Goal: Task Accomplishment & Management: Manage account settings

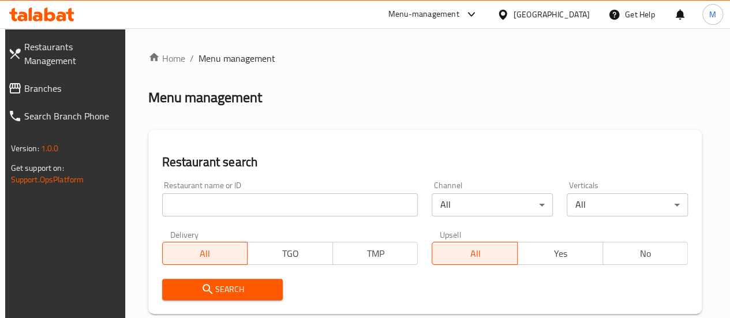
click at [233, 201] on input "search" at bounding box center [290, 204] width 256 height 23
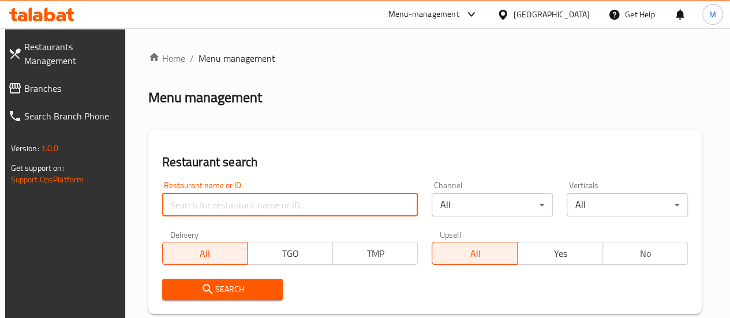
paste input "674293"
type input "674293"
click button "Search" at bounding box center [222, 289] width 121 height 21
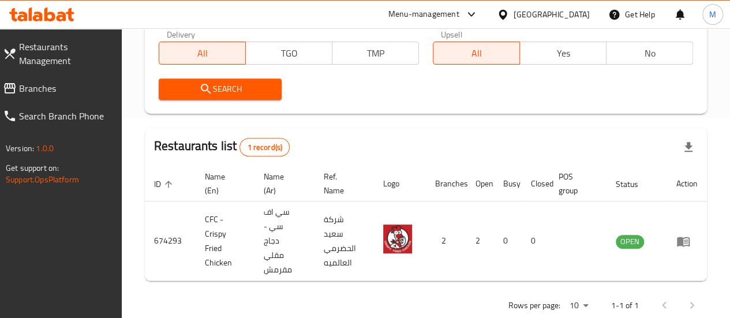
scroll to position [201, 0]
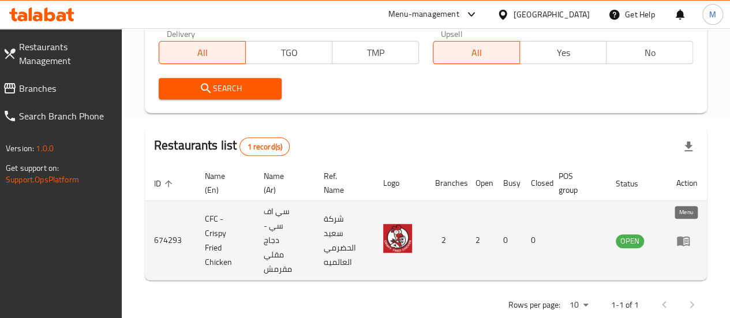
click at [678, 237] on icon "enhanced table" at bounding box center [683, 241] width 13 height 10
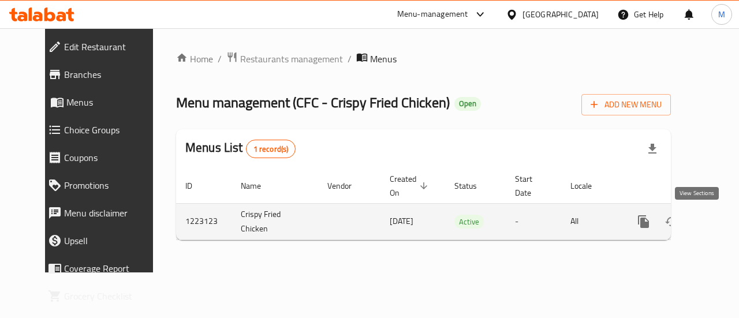
click at [721, 220] on icon "enhanced table" at bounding box center [726, 221] width 10 height 10
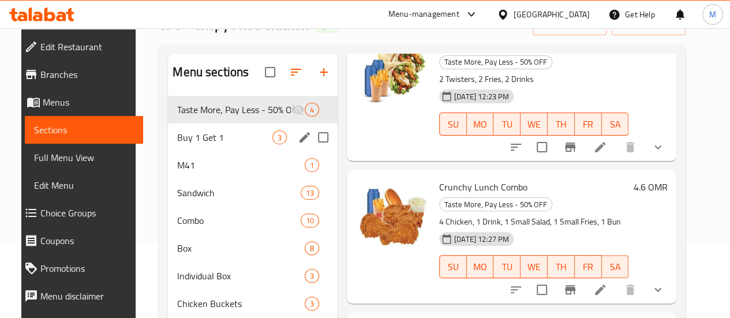
scroll to position [77, 0]
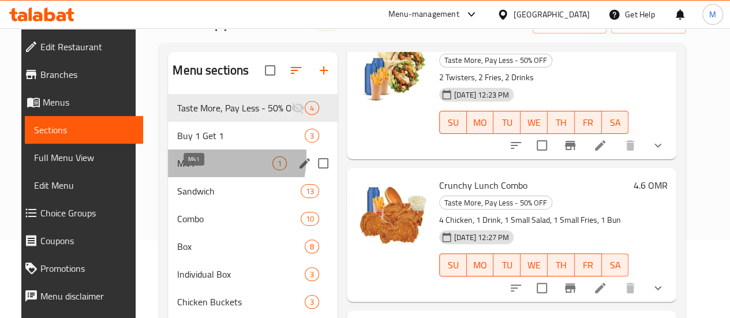
click at [186, 170] on span "M41" at bounding box center [224, 163] width 95 height 14
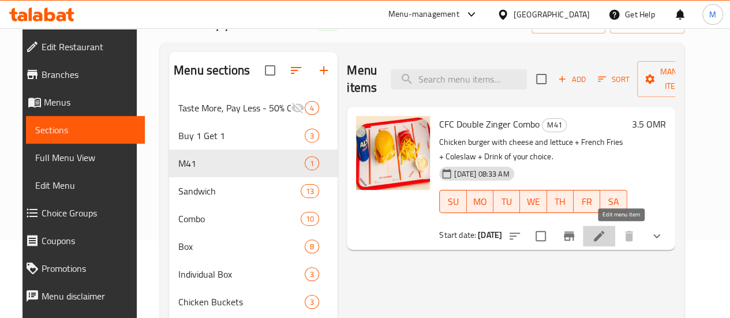
click at [604, 235] on icon at bounding box center [599, 236] width 10 height 10
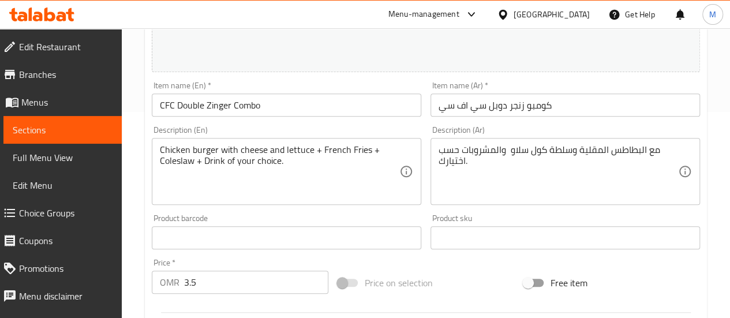
scroll to position [195, 0]
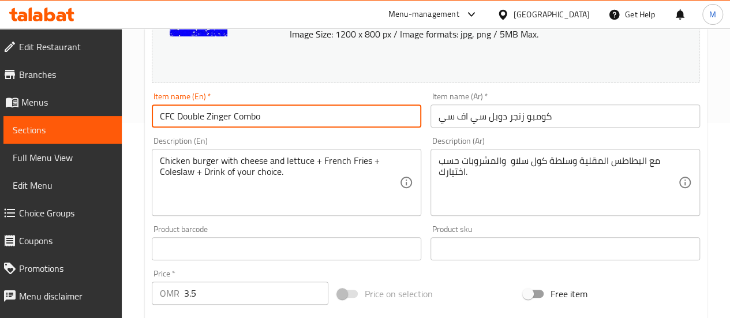
drag, startPoint x: 231, startPoint y: 117, endPoint x: 140, endPoint y: 119, distance: 90.6
click at [140, 119] on div "Home / Restaurants management / Menus / Sections / item / update M41 section Up…" at bounding box center [426, 291] width 608 height 917
click at [53, 211] on span "Choice Groups" at bounding box center [65, 213] width 93 height 14
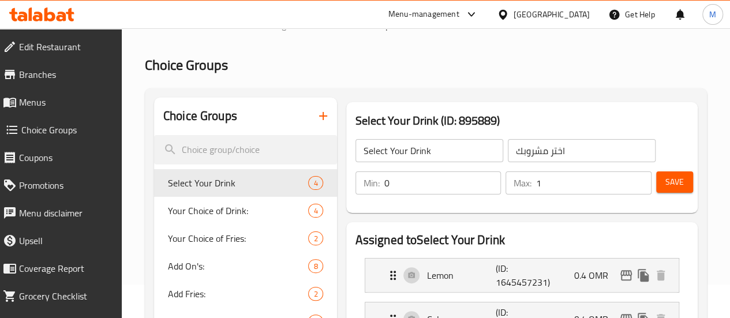
scroll to position [33, 0]
click at [319, 117] on icon "button" at bounding box center [323, 117] width 8 height 8
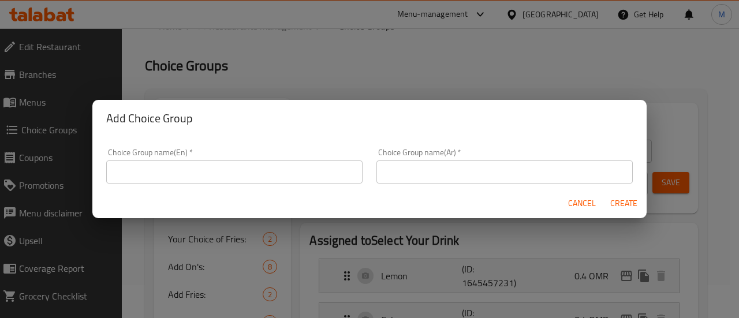
click at [216, 177] on input "text" at bounding box center [234, 171] width 256 height 23
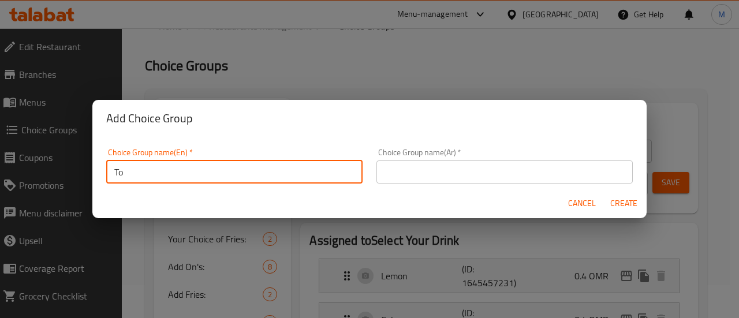
type input "T"
type input "Your choice of main"
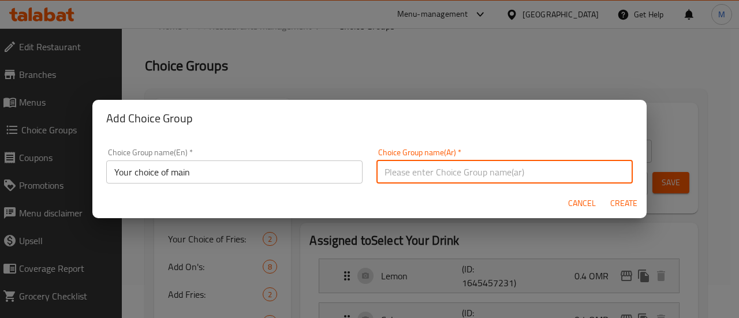
click at [409, 170] on input "text" at bounding box center [504, 171] width 256 height 23
type input "اختيارك من الطبق الرئيسي"
click at [629, 201] on span "Create" at bounding box center [623, 203] width 28 height 14
type input "Your choice of main"
type input "اختيارك من الطبق الرئيسي"
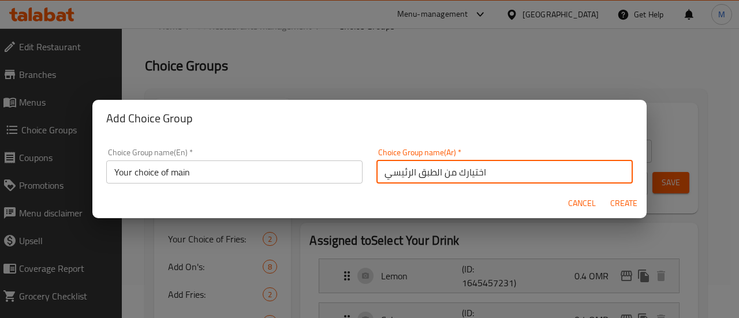
type input "0"
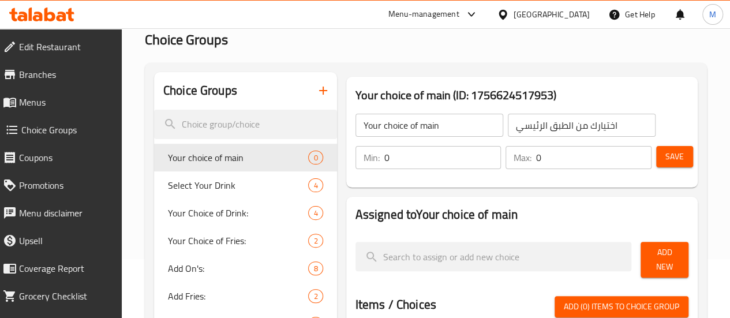
scroll to position [69, 0]
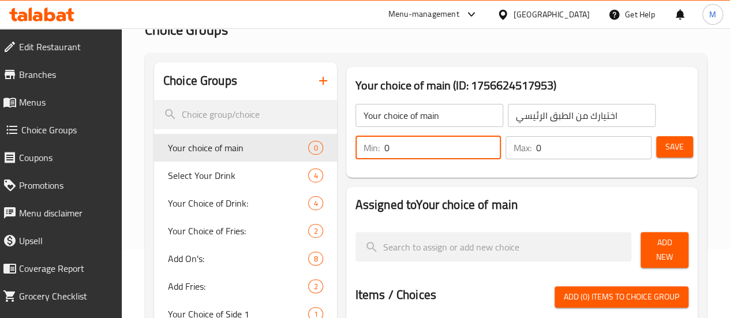
click at [384, 149] on input "0" at bounding box center [442, 147] width 117 height 23
type input "1"
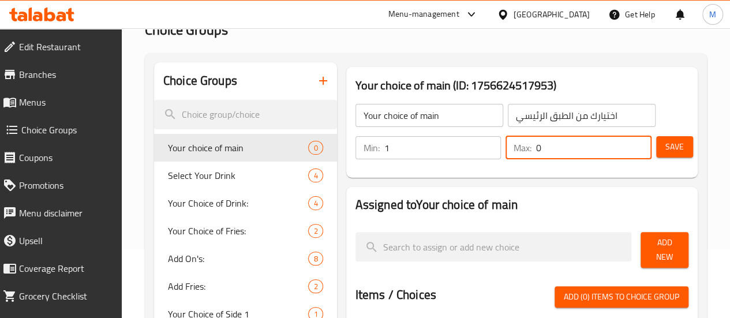
click at [541, 145] on input "0" at bounding box center [593, 147] width 115 height 23
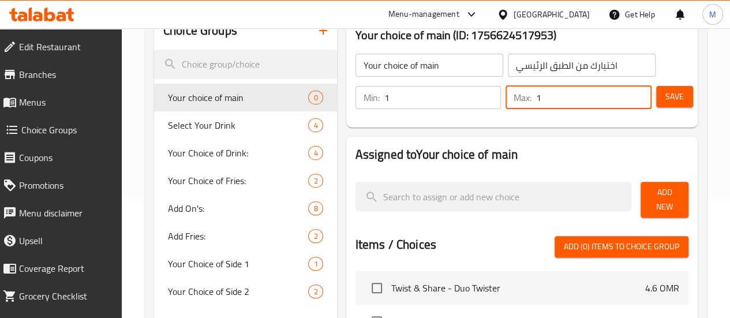
scroll to position [120, 0]
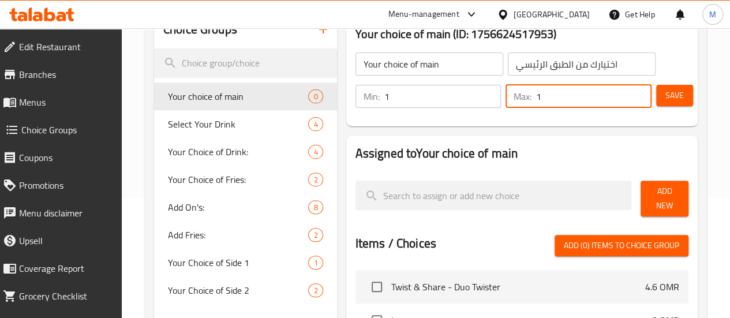
type input "1"
click at [509, 154] on h2 "Assigned to Your choice of main" at bounding box center [521, 153] width 333 height 17
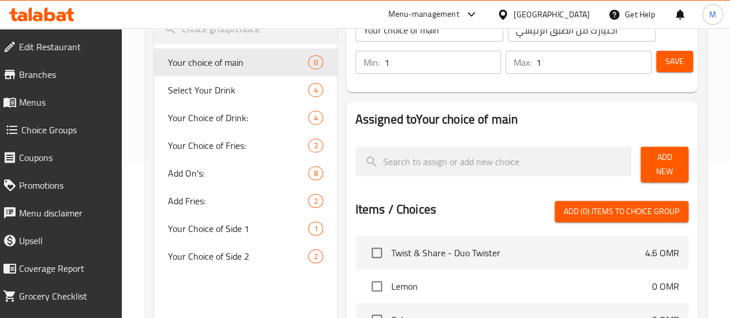
scroll to position [158, 0]
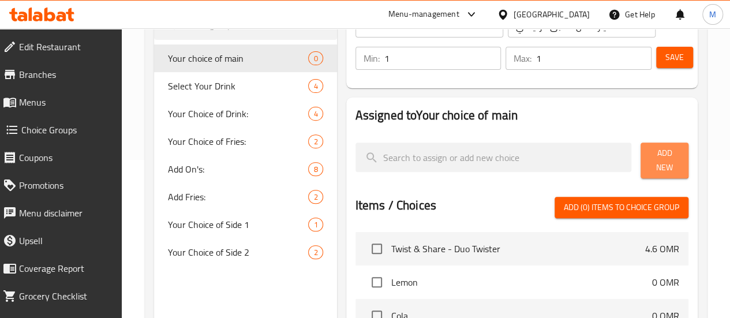
click at [656, 155] on span "Add New" at bounding box center [664, 160] width 29 height 29
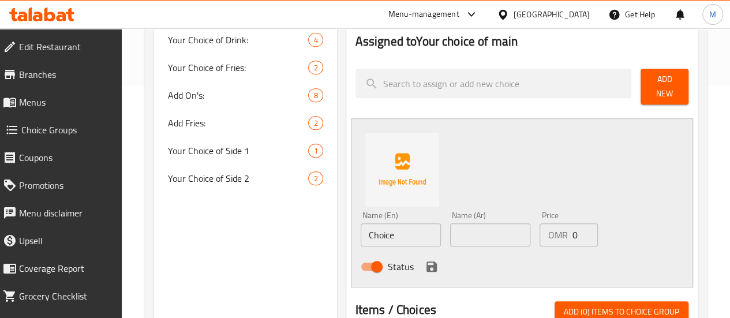
scroll to position [239, 0]
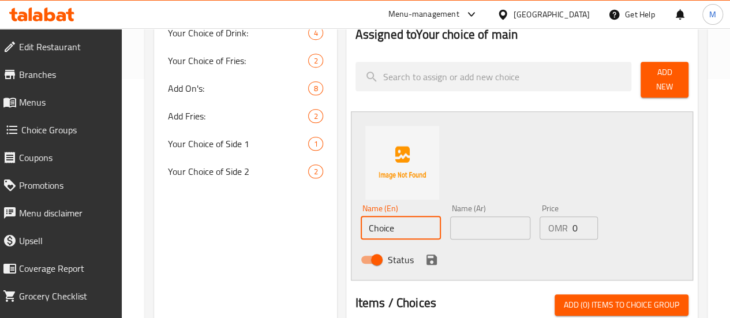
drag, startPoint x: 379, startPoint y: 222, endPoint x: 290, endPoint y: 223, distance: 88.9
click at [290, 223] on div "Choice Groups Your choice of main 0 Select Your Drink 4 Your Choice of Drink: 4…" at bounding box center [428, 251] width 548 height 718
paste input "FC Double Zinger"
type input "CFC Double Zinger"
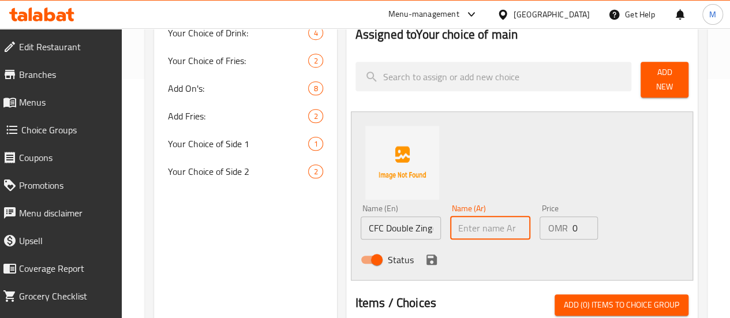
click at [450, 223] on input "text" at bounding box center [490, 227] width 80 height 23
type input "s"
type input "سي اف س دبل زنجر برجر"
click at [395, 223] on input "CFC Double Zinger" at bounding box center [401, 227] width 80 height 23
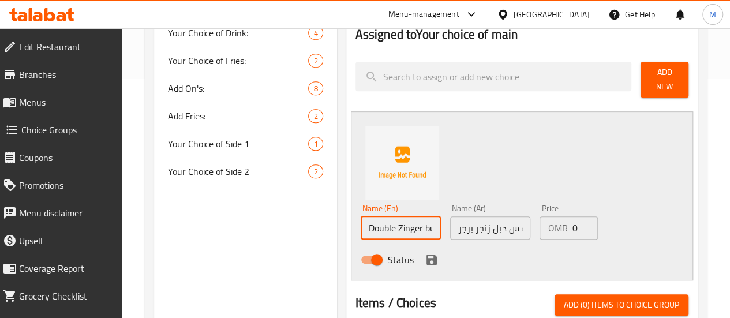
scroll to position [0, 21]
type input "CFC Double Zinger burger"
click at [426, 254] on icon "save" at bounding box center [431, 259] width 10 height 10
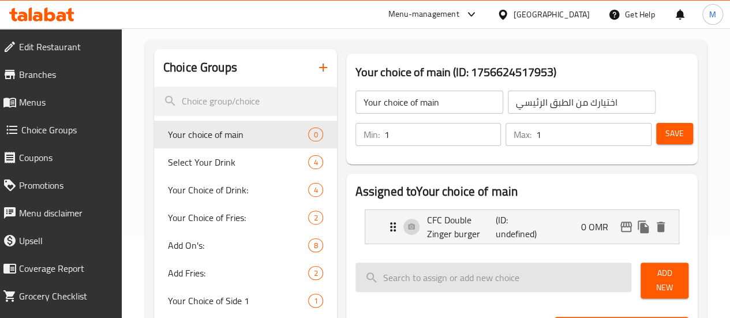
scroll to position [81, 0]
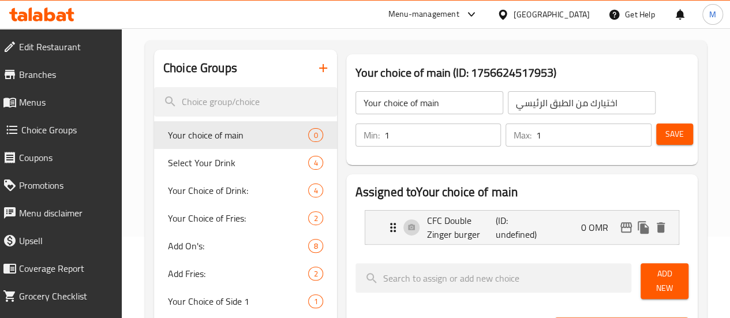
click at [667, 131] on span "Save" at bounding box center [674, 134] width 18 height 14
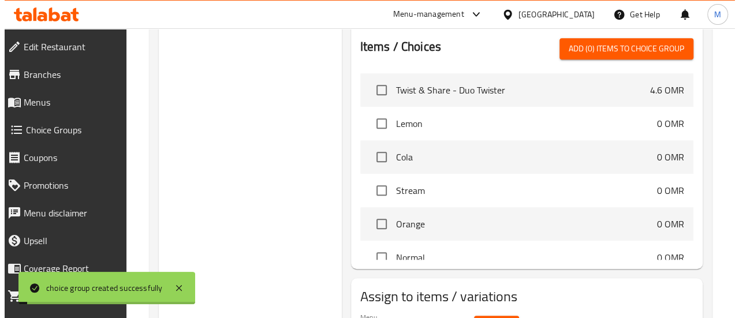
scroll to position [422, 0]
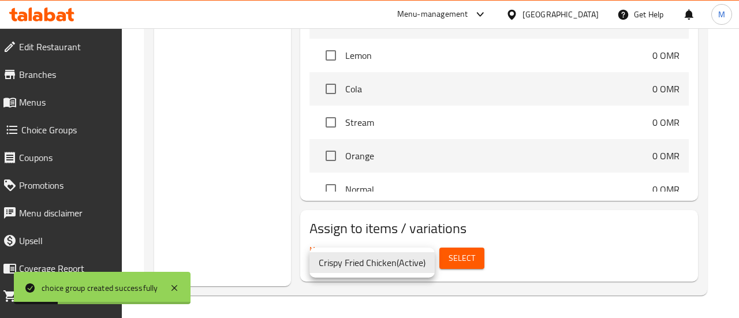
click at [464, 258] on div at bounding box center [369, 159] width 739 height 318
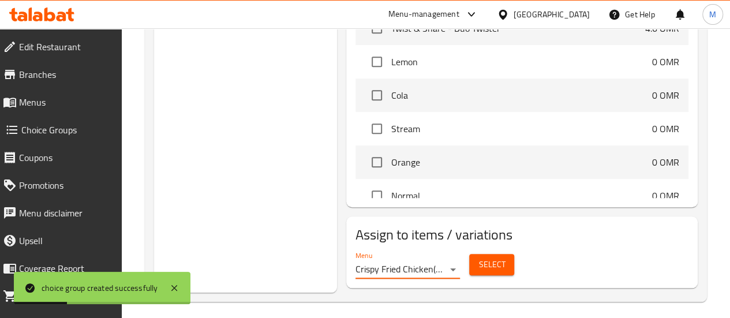
click at [478, 258] on span "Select" at bounding box center [491, 264] width 27 height 14
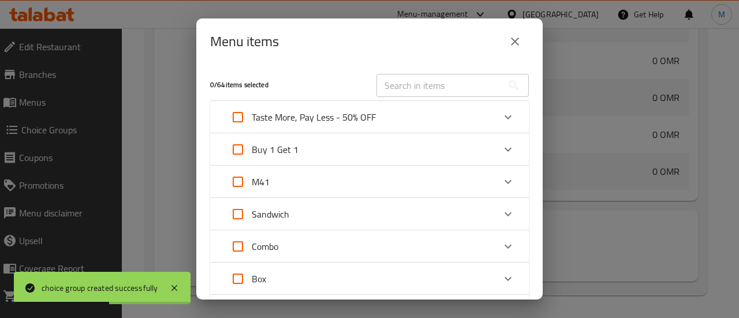
click at [240, 182] on input "Expand" at bounding box center [238, 182] width 28 height 28
checkbox input "true"
click at [340, 189] on div "M41" at bounding box center [359, 182] width 270 height 28
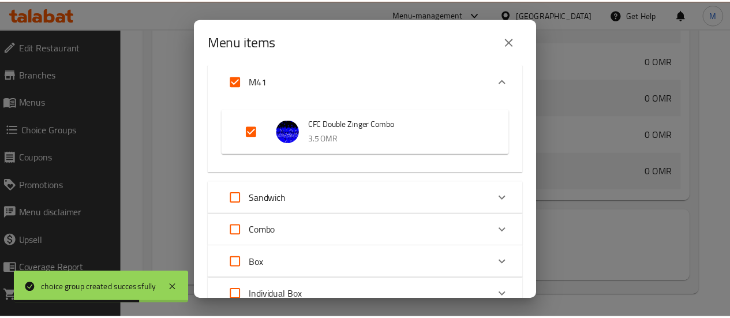
scroll to position [398, 0]
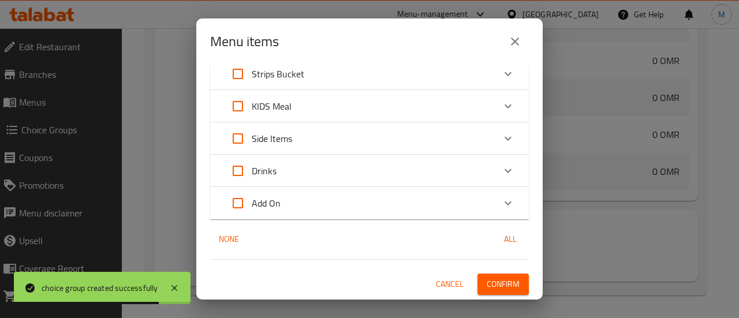
click at [503, 282] on span "Confirm" at bounding box center [502, 284] width 33 height 14
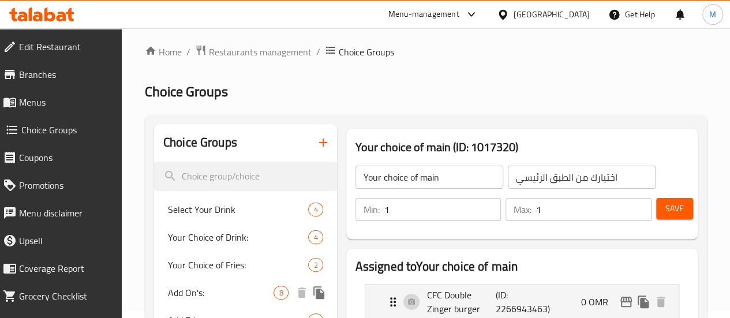
scroll to position [5, 0]
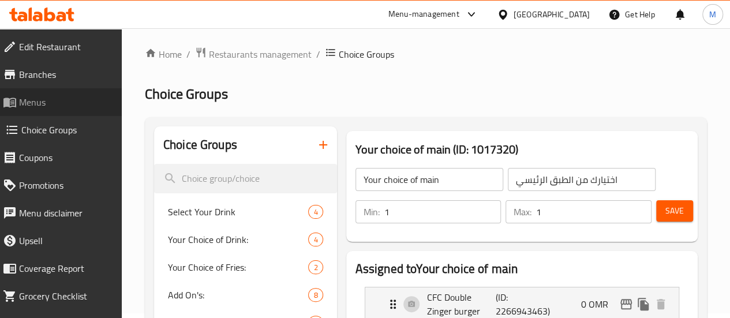
click at [68, 99] on span "Menus" at bounding box center [65, 102] width 93 height 14
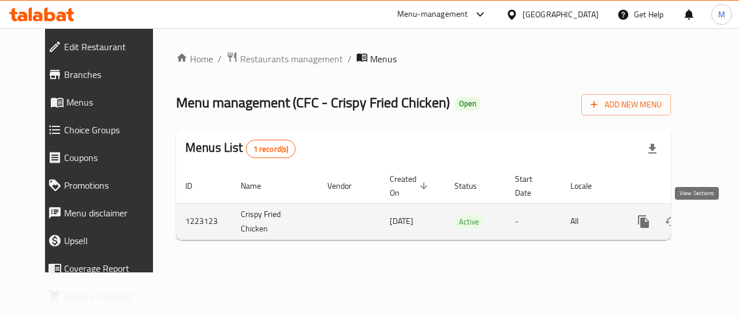
click at [721, 223] on icon "enhanced table" at bounding box center [726, 221] width 10 height 10
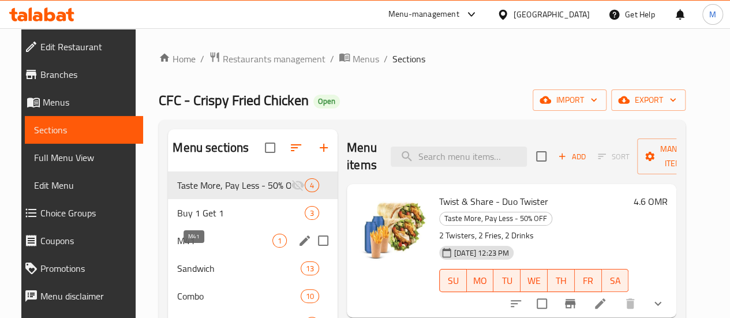
click at [183, 248] on span "M41" at bounding box center [224, 241] width 95 height 14
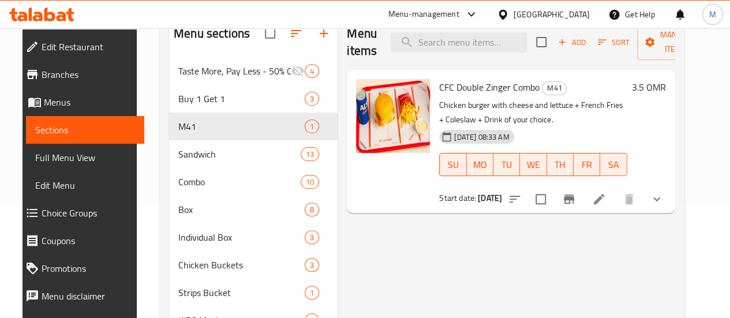
scroll to position [128, 0]
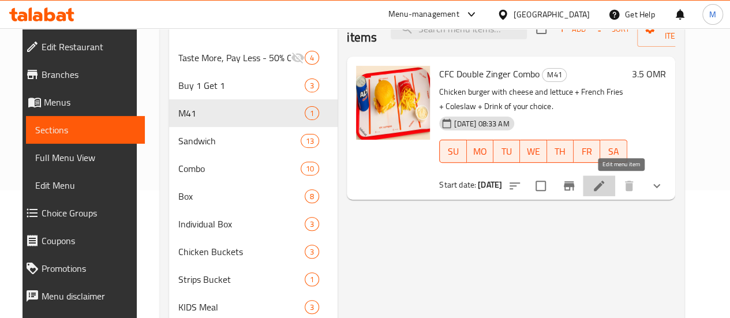
click at [604, 186] on icon at bounding box center [599, 186] width 10 height 10
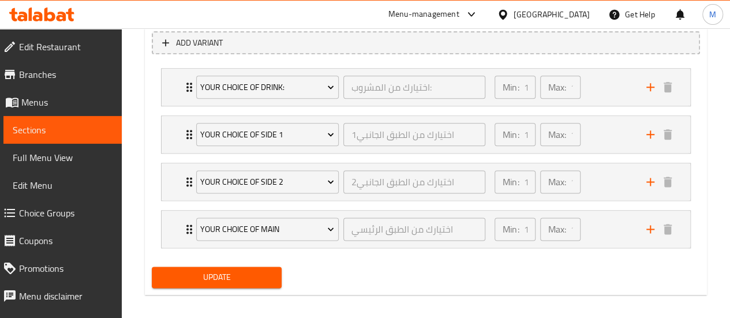
scroll to position [668, 0]
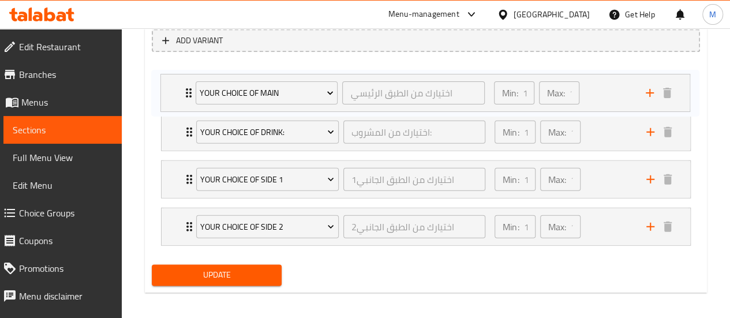
drag, startPoint x: 601, startPoint y: 223, endPoint x: 598, endPoint y: 85, distance: 137.9
click at [598, 85] on div "Your Choice of Drink: اختيارك من المشروب: ​ Min: 1 ​ Max: 1 ​ Lemon (ID: 167213…" at bounding box center [426, 155] width 548 height 189
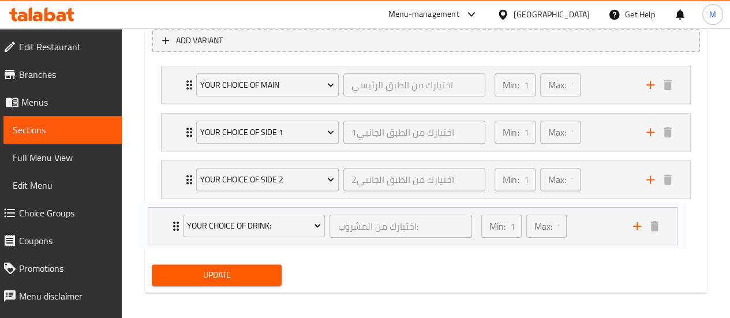
drag, startPoint x: 599, startPoint y: 124, endPoint x: 586, endPoint y: 224, distance: 101.2
click at [586, 224] on div "Your choice of main اختيارك من الطبق الرئيسي ​ Min: 1 ​ Max: 1 ​ CFC Double Zin…" at bounding box center [426, 155] width 548 height 189
click at [607, 98] on div "Min: 1 ​ Max: 1 ​" at bounding box center [564, 84] width 152 height 37
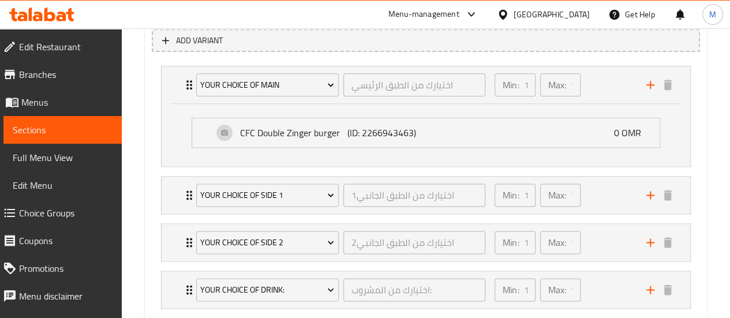
click at [606, 215] on li "Your Choice of Side 1 1اختيارك من الطبق الجانبي ​ Min: 1 ​ Max: 1 ​ French frie…" at bounding box center [426, 194] width 548 height 47
click at [609, 192] on div "Min: 1 ​ Max: 1 ​" at bounding box center [564, 195] width 152 height 37
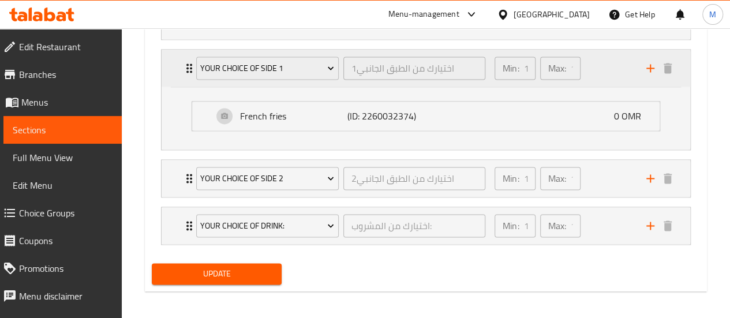
scroll to position [799, 0]
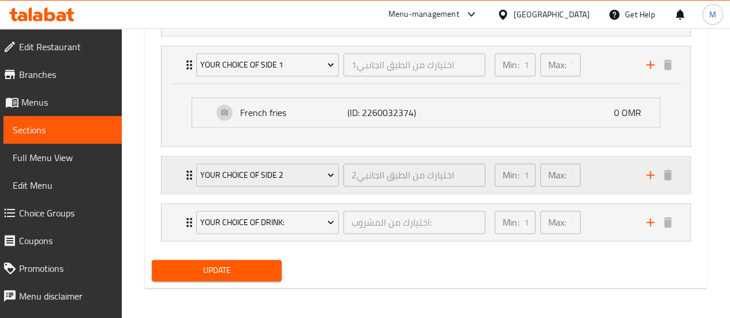
click at [615, 178] on div "Min: 1 ​ Max: 1 ​" at bounding box center [564, 174] width 152 height 37
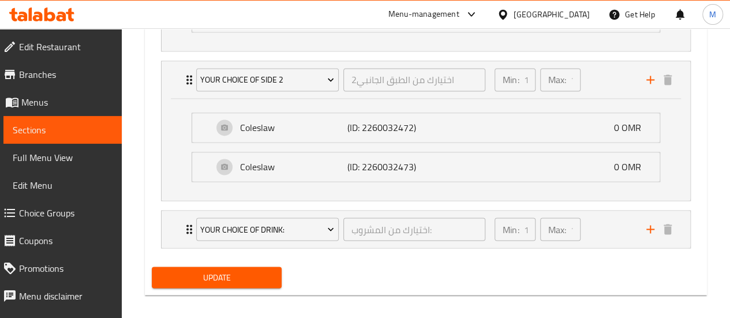
scroll to position [900, 0]
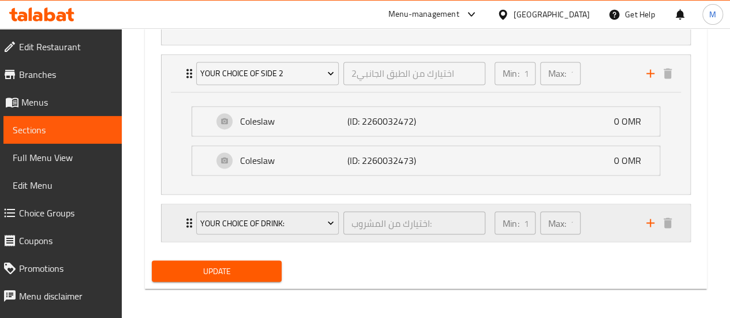
click at [622, 224] on div "Min: 1 ​ Max: 1 ​" at bounding box center [564, 222] width 152 height 37
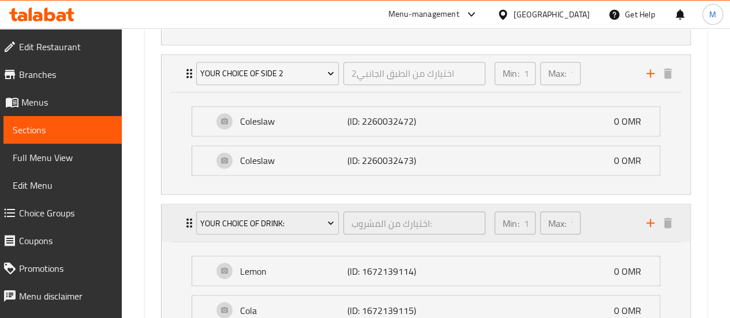
scroll to position [1079, 0]
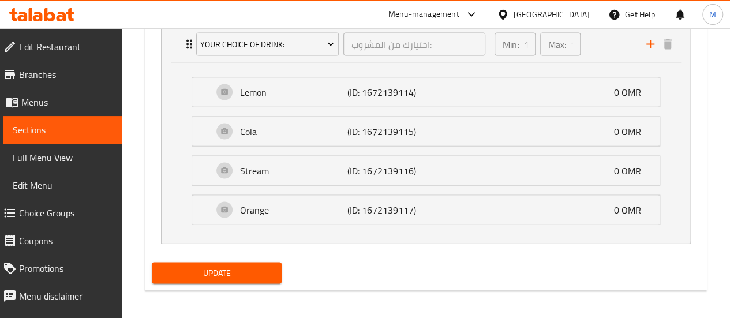
click at [253, 266] on span "Update" at bounding box center [217, 272] width 112 height 14
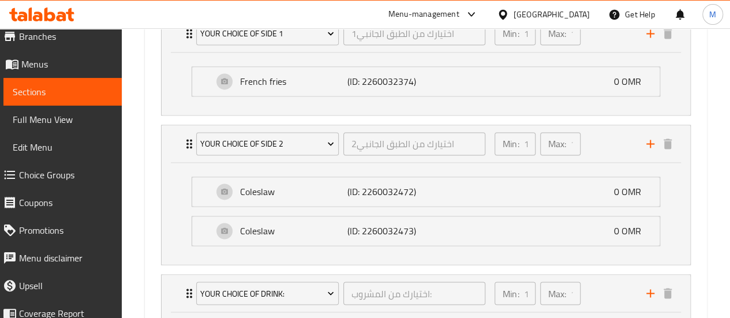
scroll to position [39, 0]
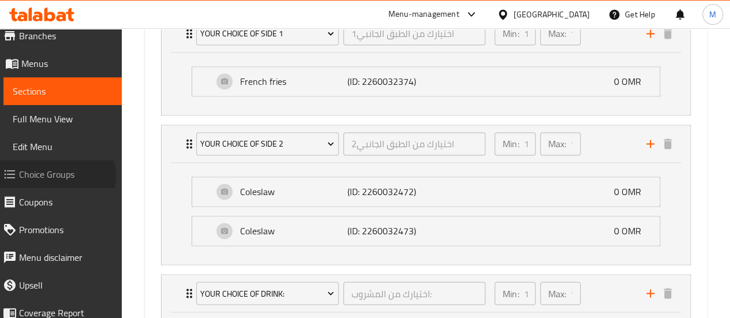
click at [52, 176] on span "Choice Groups" at bounding box center [65, 174] width 93 height 14
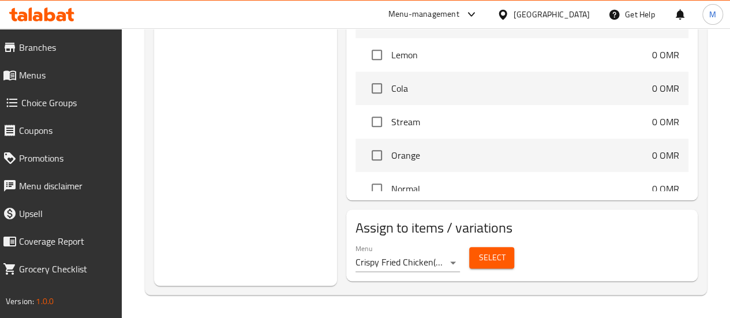
scroll to position [27, 0]
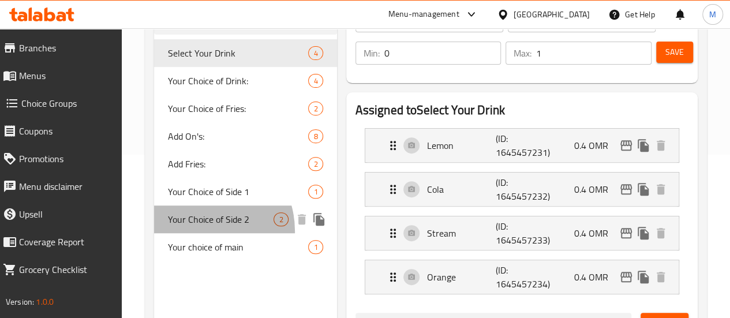
click at [197, 226] on span "Your Choice of Side 2" at bounding box center [221, 219] width 106 height 14
type input "Your Choice of Side 2"
type input "اختيارك من الطبق الجانبي2"
type input "1"
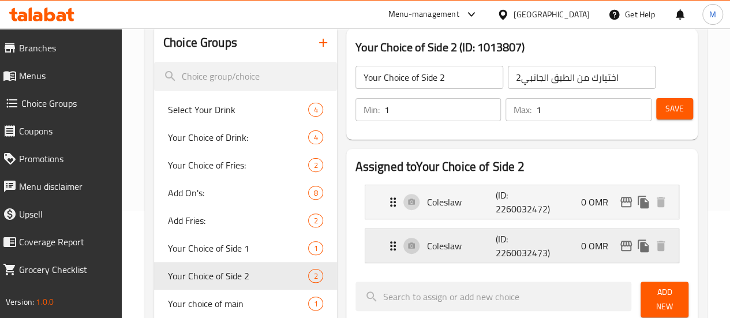
scroll to position [107, 0]
click at [390, 242] on icon "Expand" at bounding box center [393, 245] width 6 height 9
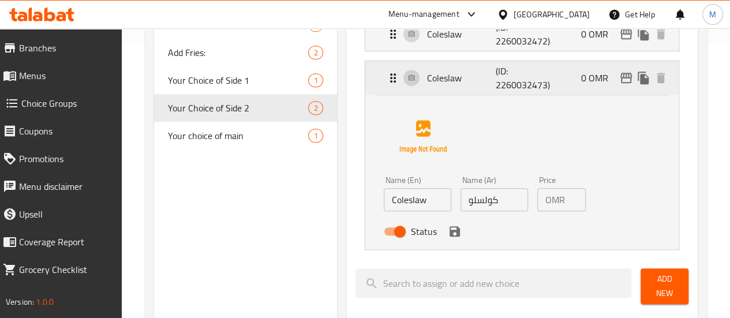
scroll to position [277, 0]
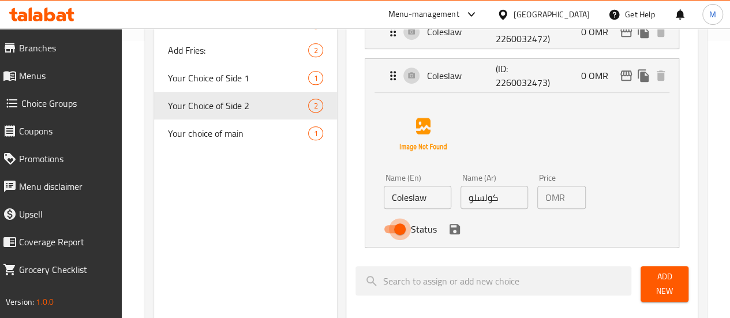
click at [367, 227] on input "Status" at bounding box center [400, 229] width 66 height 22
click at [355, 226] on input "Status" at bounding box center [388, 229] width 66 height 22
checkbox input "true"
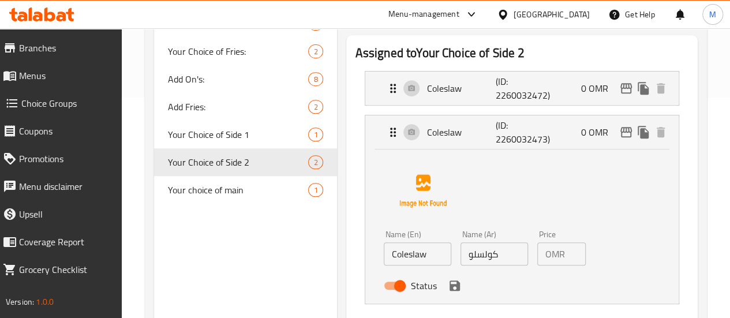
scroll to position [220, 0]
drag, startPoint x: 392, startPoint y: 252, endPoint x: 345, endPoint y: 257, distance: 47.5
click at [384, 257] on input "Coleslaw" at bounding box center [418, 254] width 68 height 23
drag, startPoint x: 472, startPoint y: 255, endPoint x: 430, endPoint y: 254, distance: 41.5
click at [460, 254] on input "كولسلو" at bounding box center [494, 254] width 68 height 23
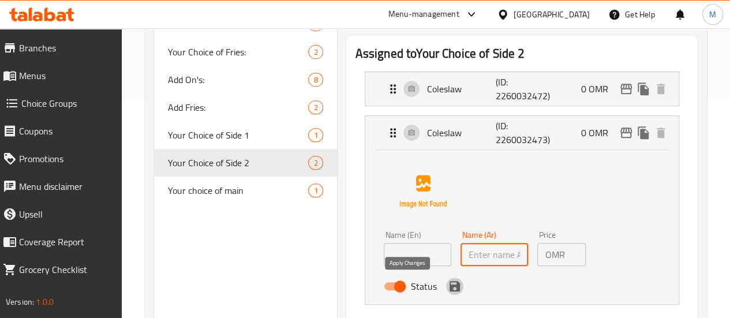
click at [449, 284] on icon "save" at bounding box center [454, 286] width 10 height 10
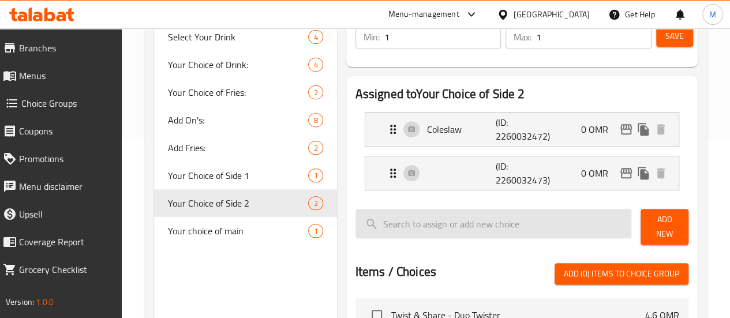
scroll to position [179, 0]
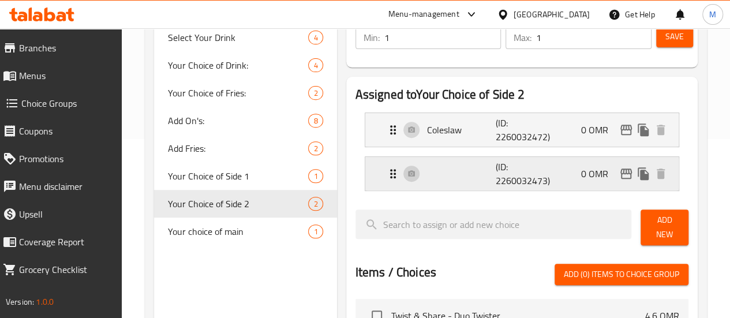
click at [390, 170] on icon "Expand" at bounding box center [393, 173] width 6 height 9
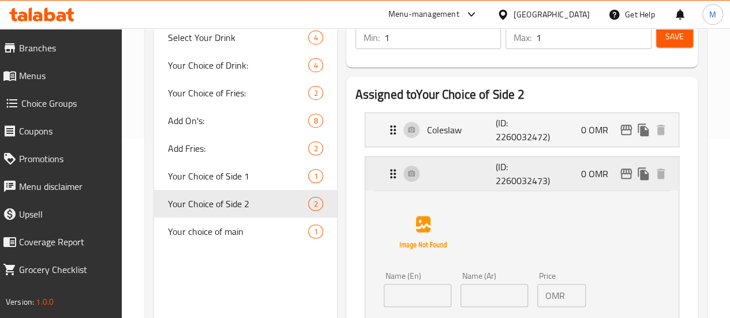
click at [390, 170] on icon "Expand" at bounding box center [393, 173] width 6 height 9
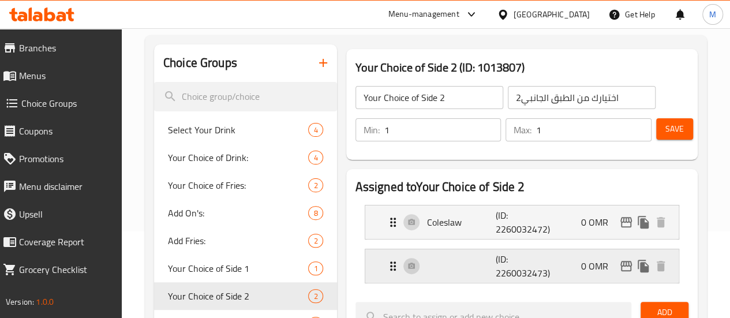
scroll to position [86, 0]
click at [658, 134] on button "Save" at bounding box center [674, 129] width 37 height 21
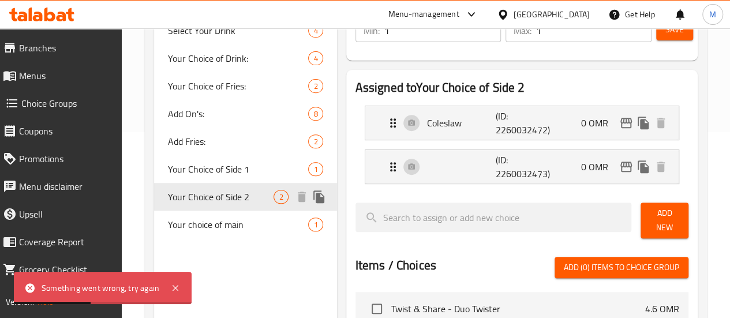
scroll to position [186, 0]
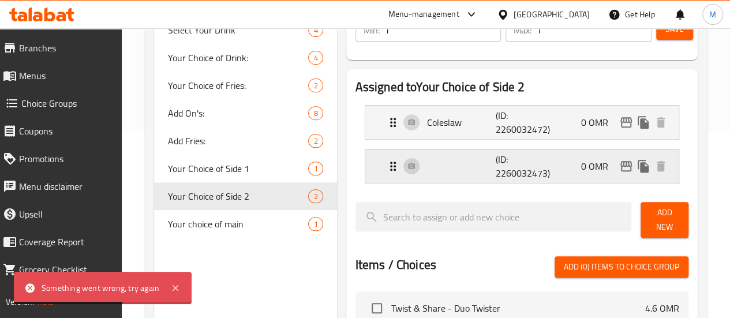
click at [421, 168] on div "(ID: 2260032473) 0 OMR" at bounding box center [525, 165] width 279 height 33
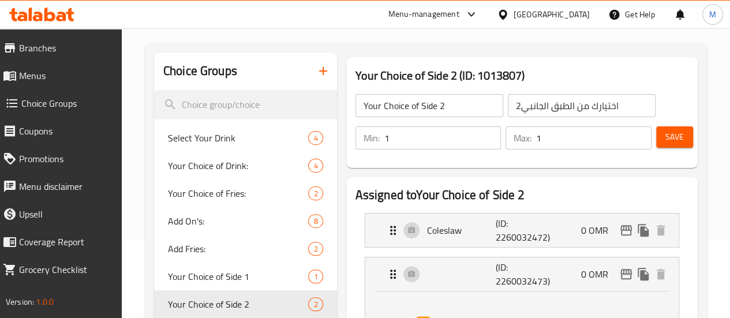
scroll to position [63, 0]
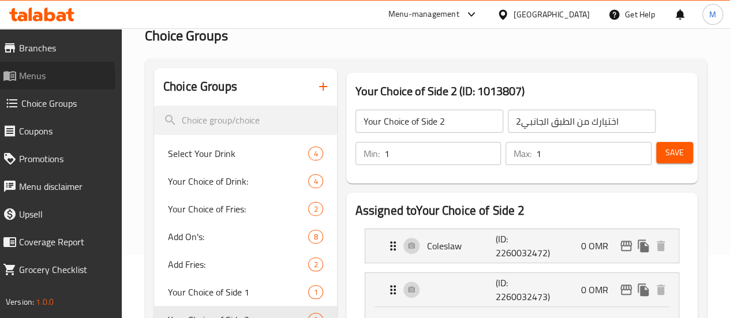
click at [39, 77] on span "Menus" at bounding box center [65, 76] width 93 height 14
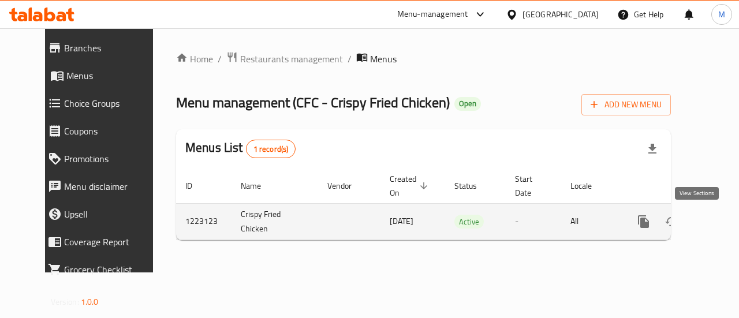
click at [713, 224] on link "enhanced table" at bounding box center [727, 222] width 28 height 28
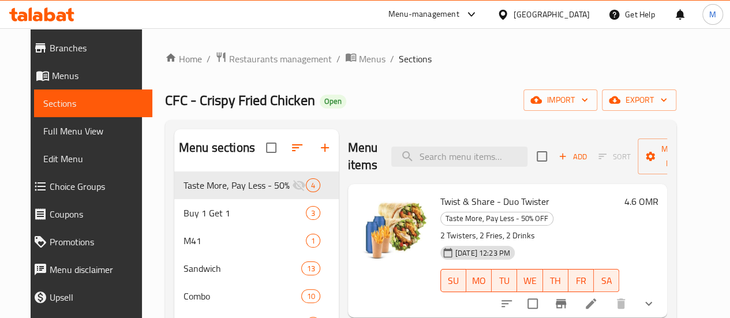
scroll to position [74, 0]
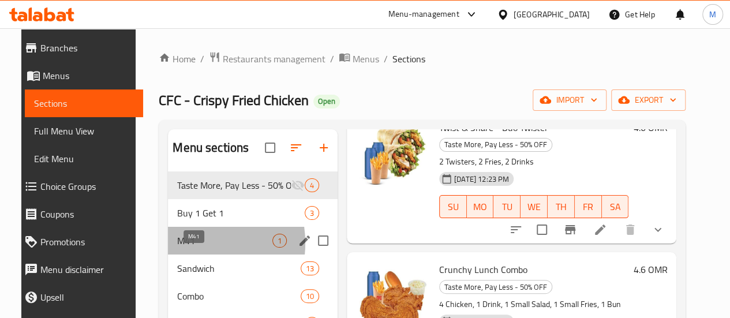
click at [177, 248] on span "M41" at bounding box center [224, 241] width 95 height 14
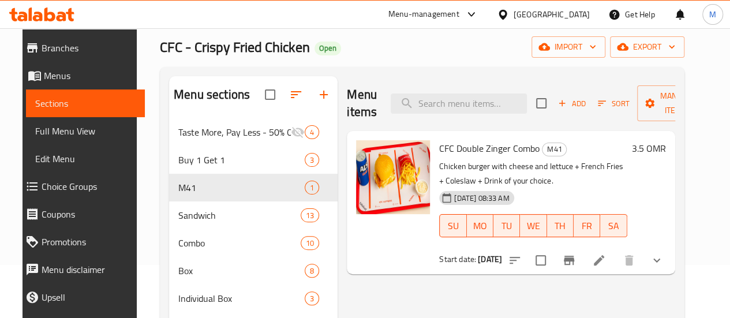
scroll to position [54, 0]
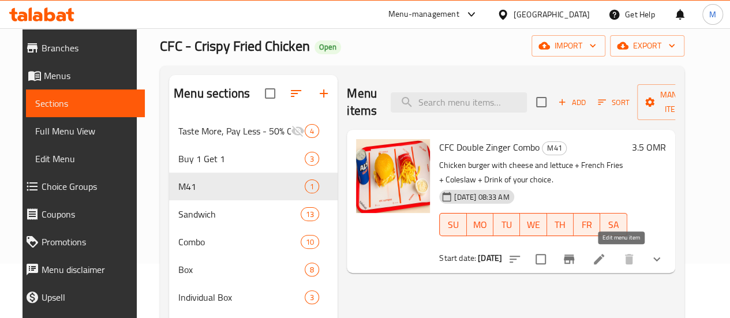
click at [604, 257] on icon at bounding box center [599, 259] width 10 height 10
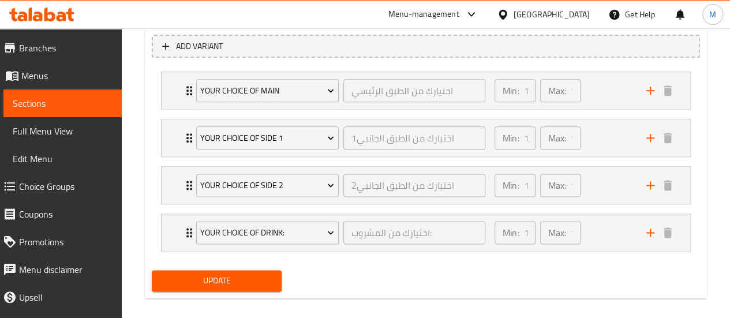
scroll to position [673, 0]
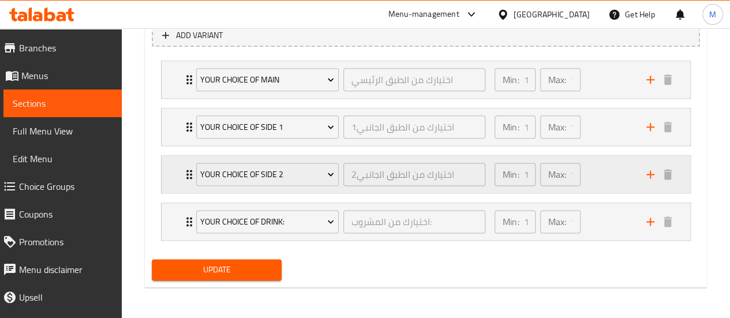
click at [620, 174] on div "Min: 1 ​ Max: 1 ​" at bounding box center [564, 174] width 152 height 37
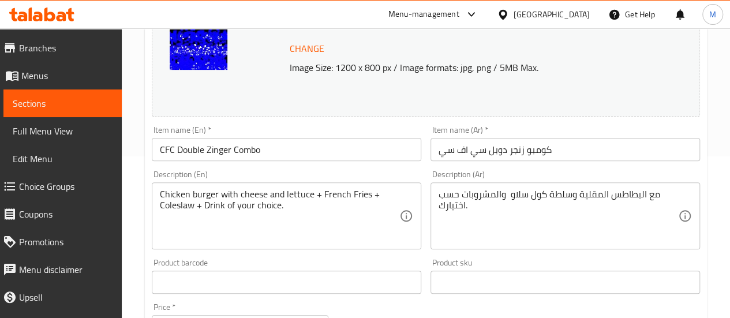
scroll to position [0, 0]
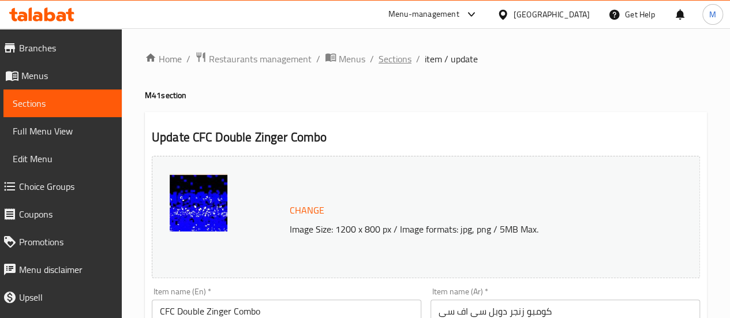
click at [392, 52] on span "Sections" at bounding box center [395, 59] width 33 height 14
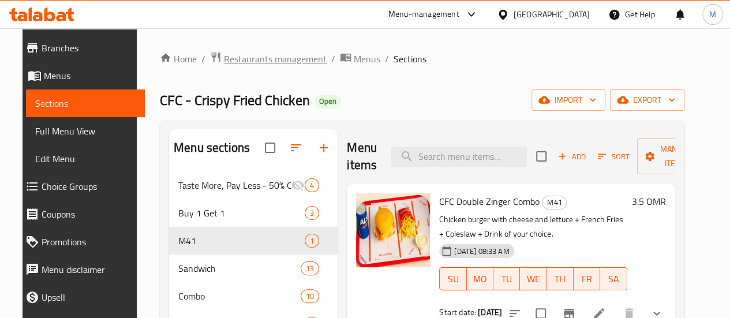
click at [230, 56] on span "Restaurants management" at bounding box center [275, 59] width 103 height 14
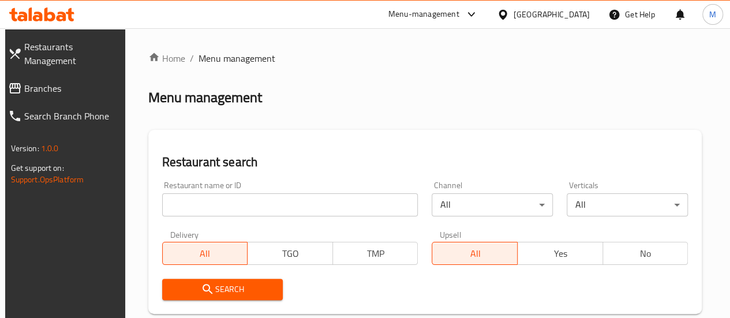
click at [239, 210] on input "search" at bounding box center [290, 204] width 256 height 23
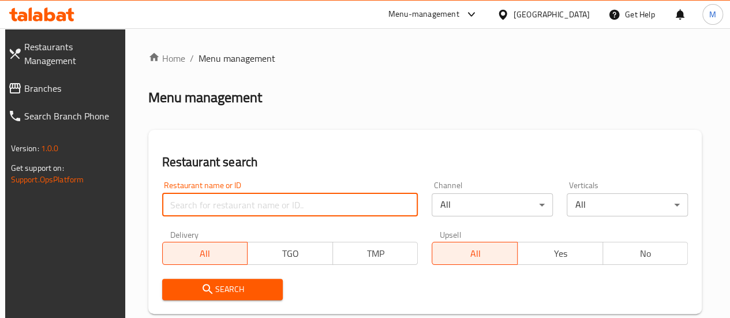
paste input "662107"
type input "662107"
click button "Search" at bounding box center [222, 289] width 121 height 21
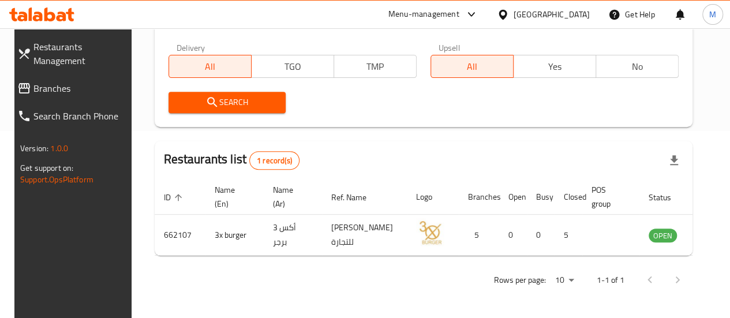
scroll to position [226, 0]
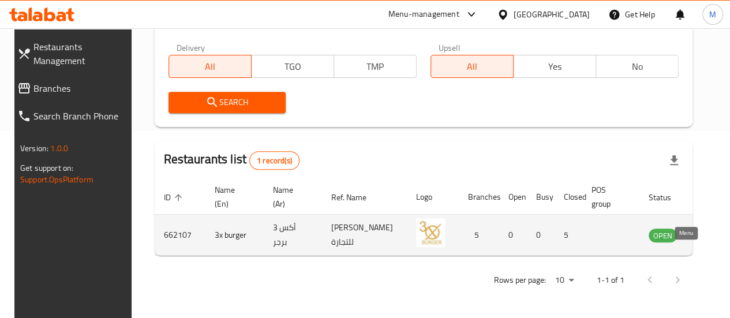
click at [710, 231] on icon "enhanced table" at bounding box center [716, 236] width 13 height 10
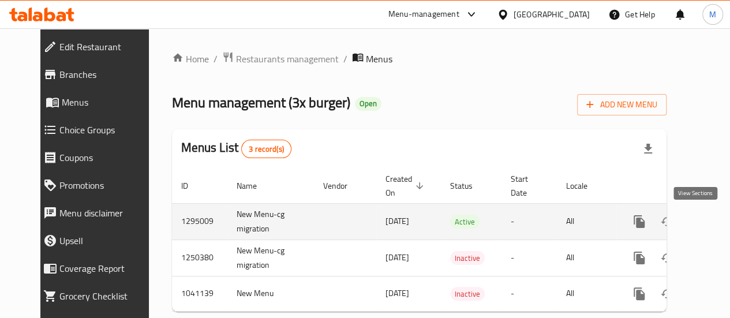
click at [715, 222] on icon "enhanced table" at bounding box center [722, 222] width 14 height 14
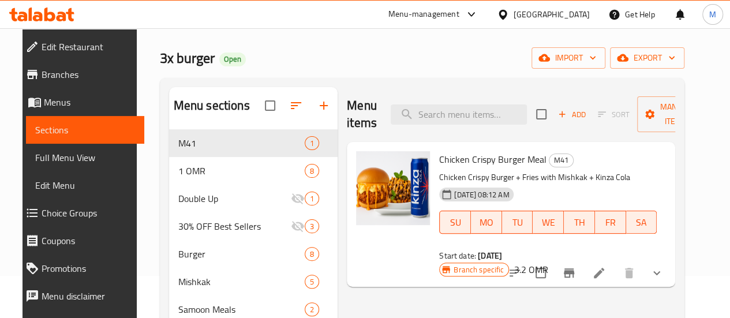
scroll to position [41, 0]
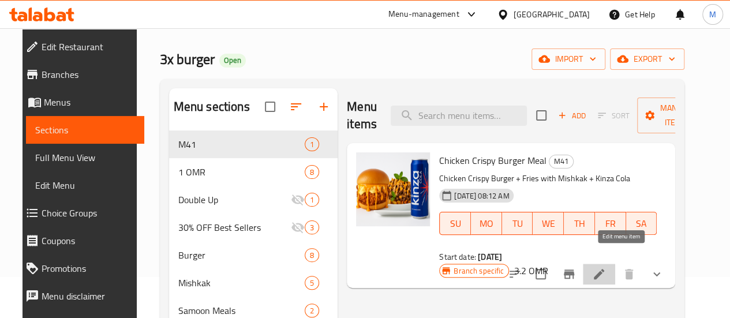
click at [604, 269] on icon at bounding box center [599, 274] width 10 height 10
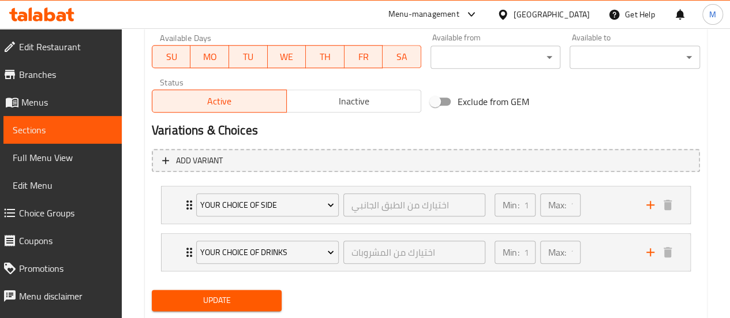
scroll to position [579, 0]
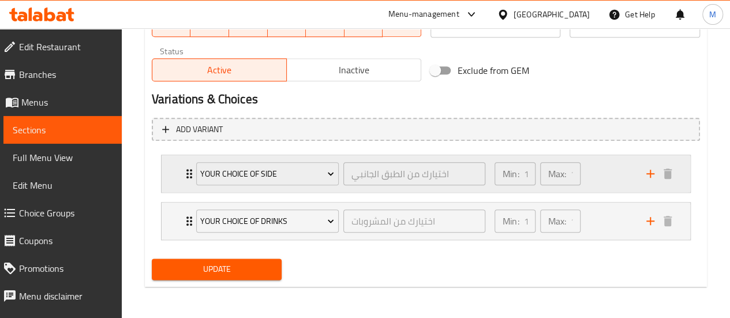
click at [605, 171] on div "Min: 1 ​ Max: 1 ​" at bounding box center [564, 173] width 152 height 37
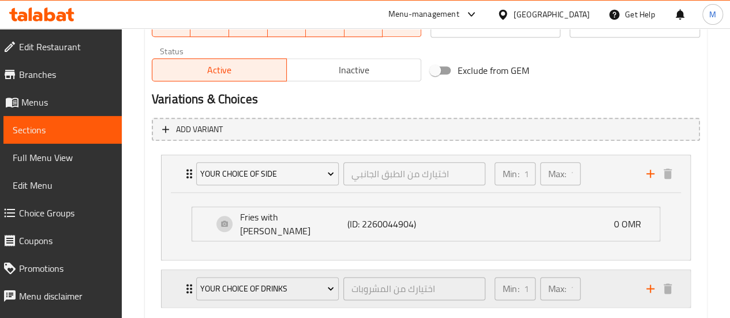
click at [606, 279] on div "Min: 1 ​ Max: 1 ​" at bounding box center [564, 288] width 152 height 37
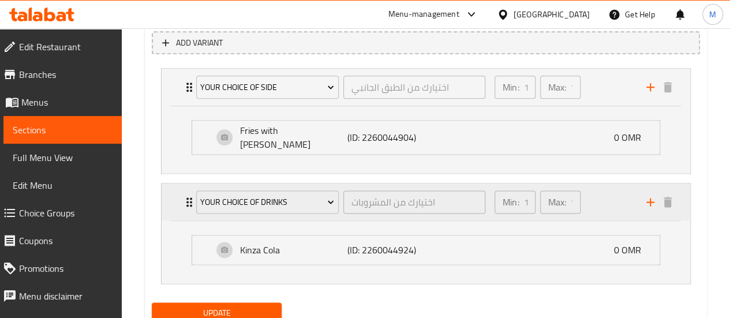
scroll to position [662, 0]
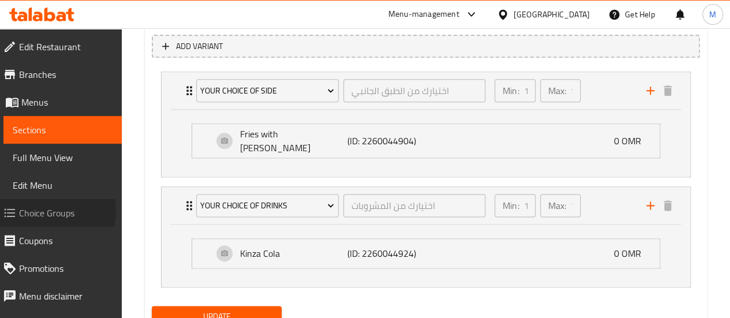
click at [44, 210] on span "Choice Groups" at bounding box center [65, 213] width 93 height 14
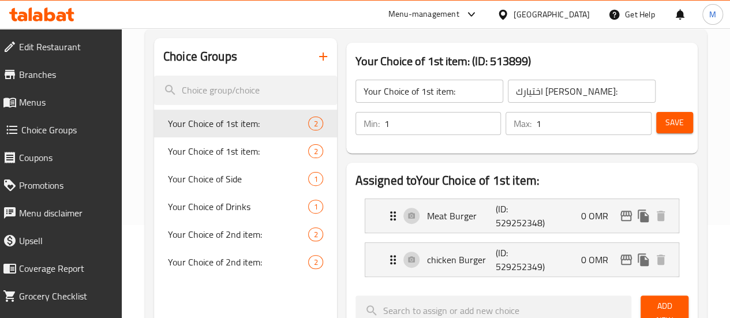
scroll to position [92, 0]
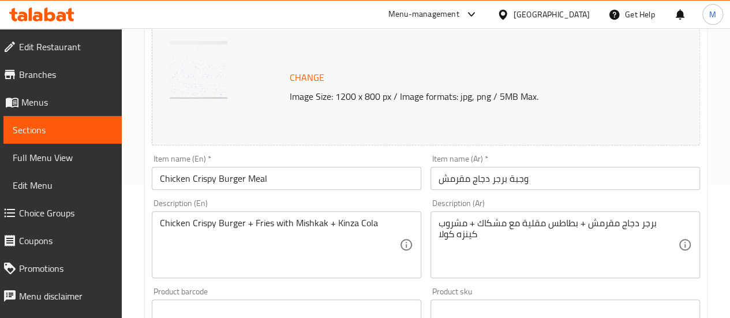
scroll to position [142, 0]
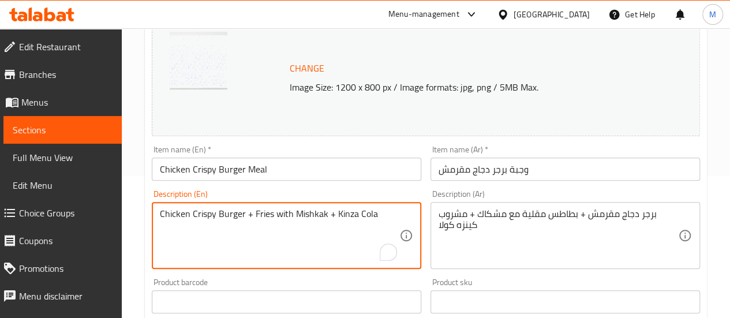
drag, startPoint x: 245, startPoint y: 214, endPoint x: 154, endPoint y: 213, distance: 90.6
click at [52, 211] on span "Choice Groups" at bounding box center [65, 213] width 93 height 14
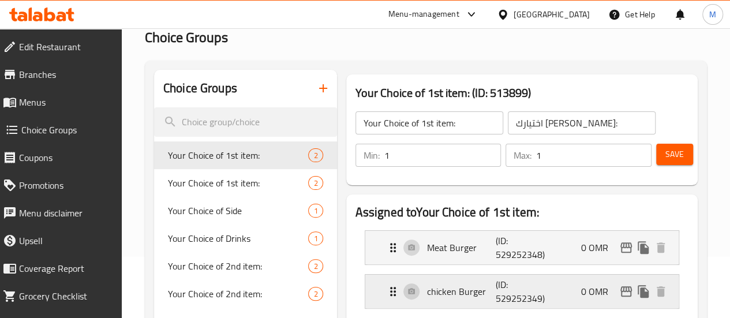
scroll to position [43, 0]
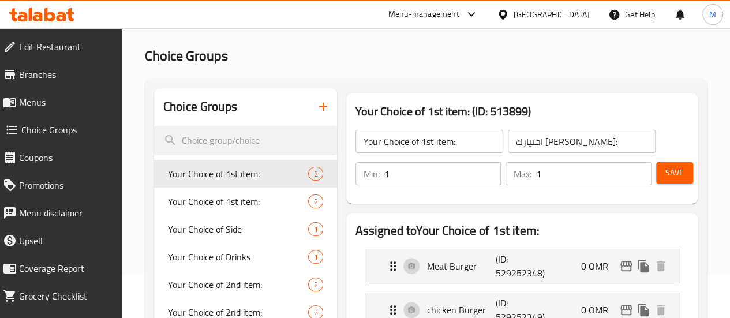
click at [316, 100] on icon "button" at bounding box center [323, 107] width 14 height 14
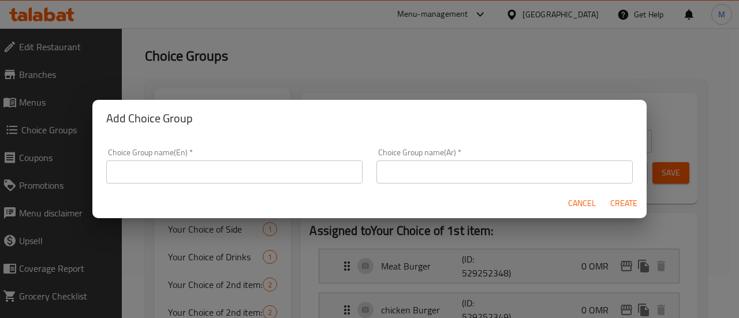
click at [223, 169] on input "text" at bounding box center [234, 171] width 256 height 23
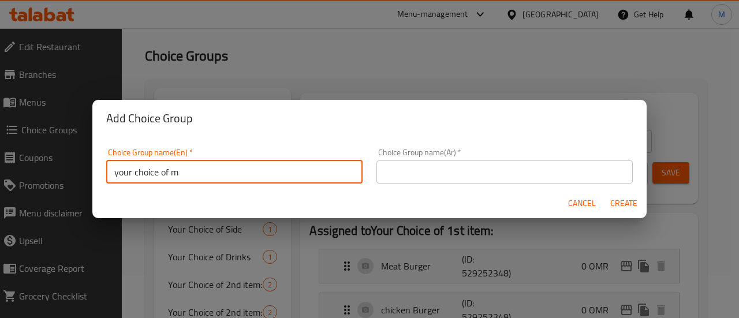
type input "Your choice of main"
click at [436, 172] on input "text" at bounding box center [504, 171] width 256 height 23
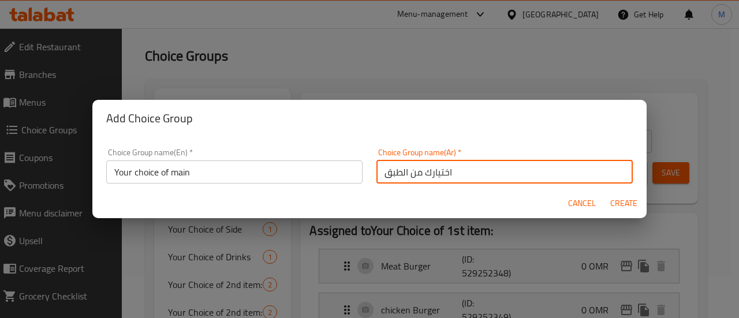
type input "اختيارك من الطبق الرئيسي"
click at [625, 201] on span "Create" at bounding box center [623, 203] width 28 height 14
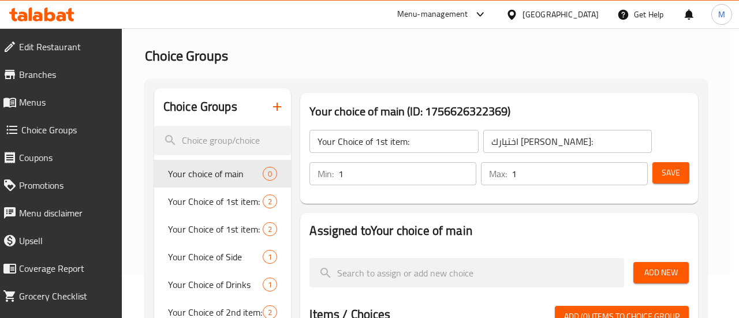
type input "Your choice of main"
type input "اختيارك من الطبق الرئيسي"
type input "0"
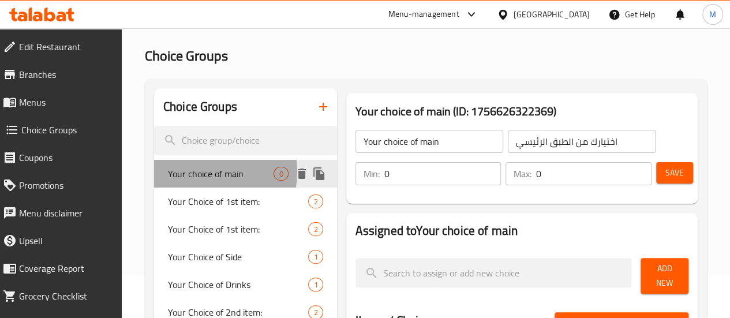
click at [204, 173] on span "Your choice of main" at bounding box center [221, 174] width 106 height 14
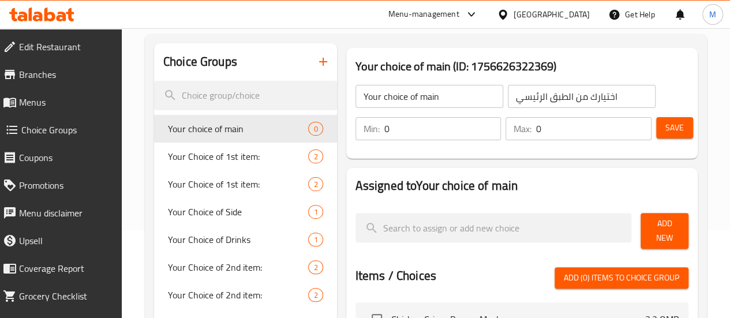
scroll to position [96, 0]
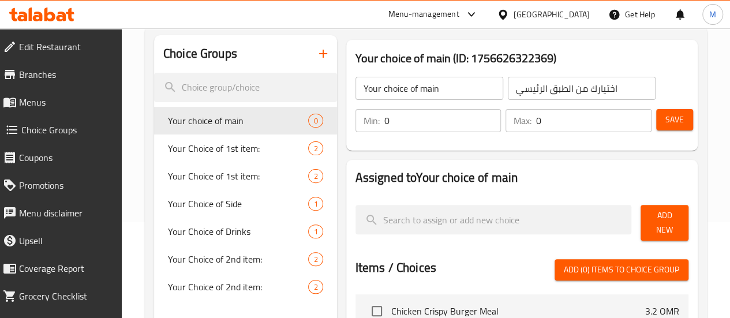
click at [384, 122] on input "0" at bounding box center [442, 120] width 117 height 23
type input "1"
click at [556, 122] on input "0" at bounding box center [593, 120] width 115 height 23
type input "1"
click at [661, 214] on span "Add New" at bounding box center [664, 222] width 29 height 29
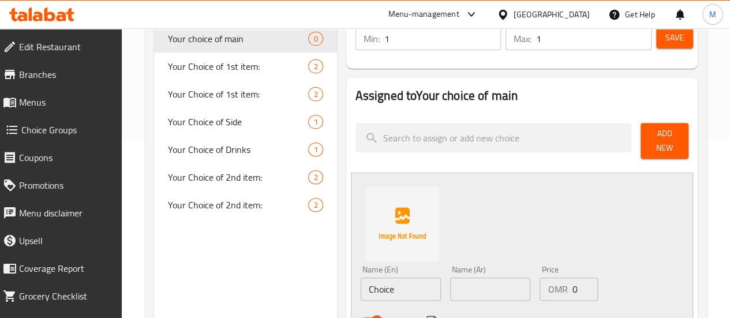
scroll to position [179, 0]
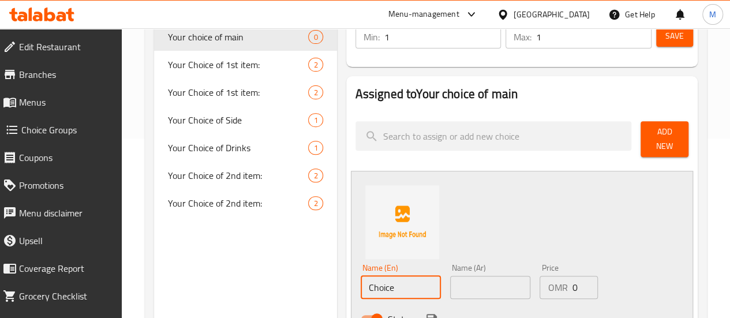
drag, startPoint x: 346, startPoint y: 281, endPoint x: 304, endPoint y: 280, distance: 42.1
paste input "Chicken Crispy Burger"
type input "Chicken Crispy Burger"
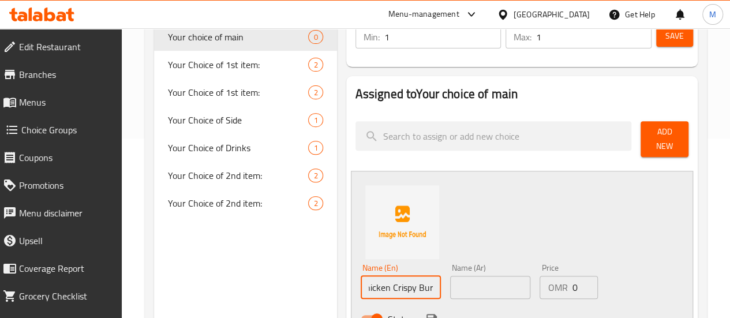
click at [465, 280] on input "text" at bounding box center [490, 287] width 80 height 23
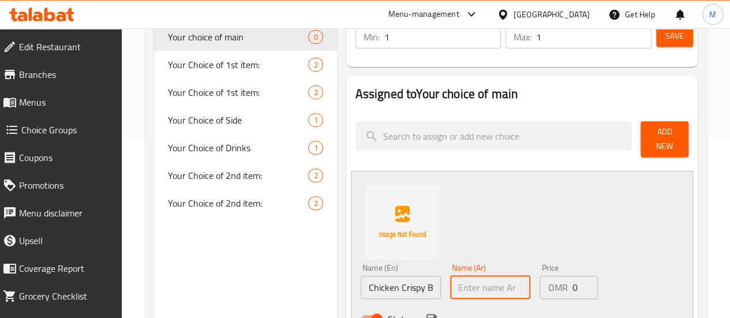
paste input "برجر دجاج مقرمش"
type input "برجر دجاج مقرمش"
click at [469, 217] on div "Name (En) Chicken Crispy Burger Name (En) Name (Ar) برجر دجاج مقرمش Name (Ar) P…" at bounding box center [522, 255] width 342 height 169
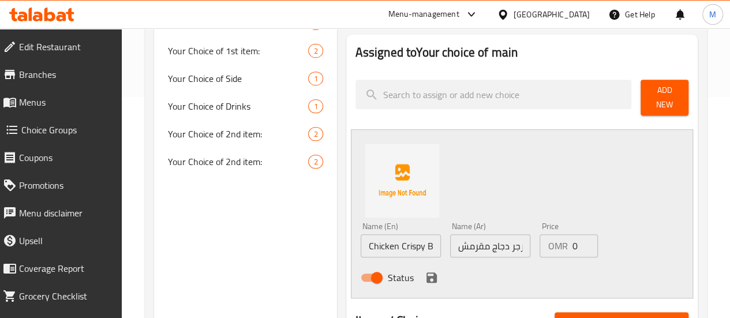
scroll to position [222, 0]
click at [425, 271] on icon "save" at bounding box center [432, 277] width 14 height 14
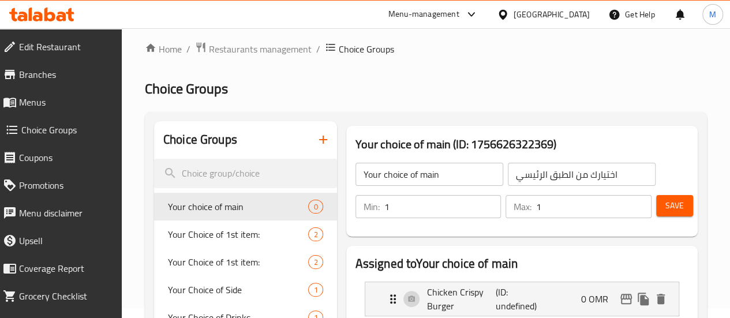
scroll to position [0, 0]
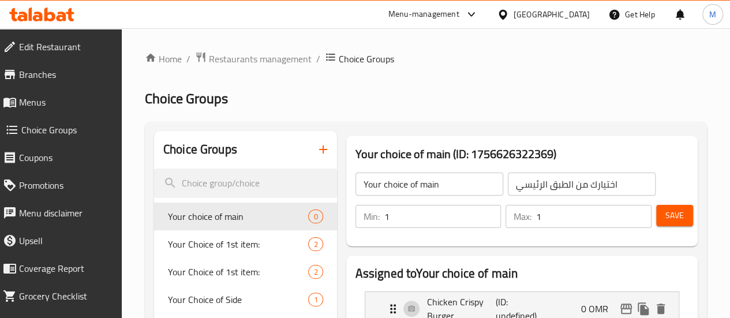
click at [672, 210] on span "Save" at bounding box center [674, 215] width 18 height 14
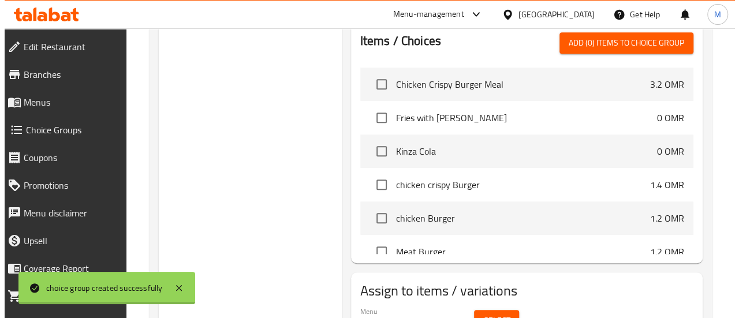
scroll to position [422, 0]
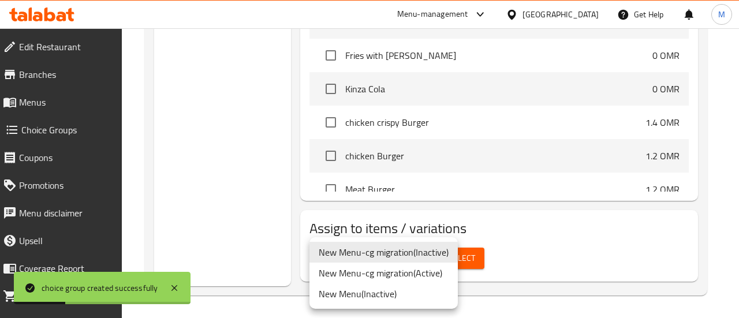
click at [429, 275] on li "New Menu-cg migration ( Active )" at bounding box center [383, 273] width 148 height 21
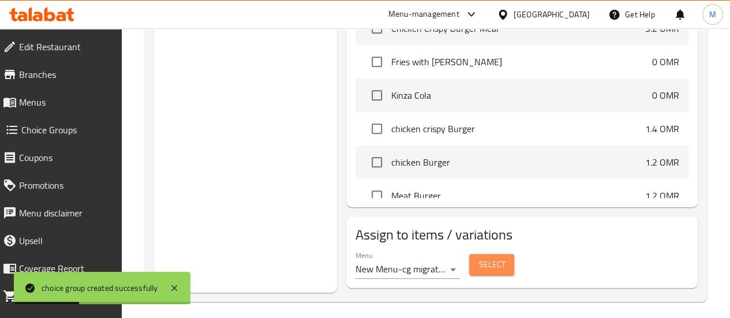
click at [478, 262] on span "Select" at bounding box center [491, 264] width 27 height 14
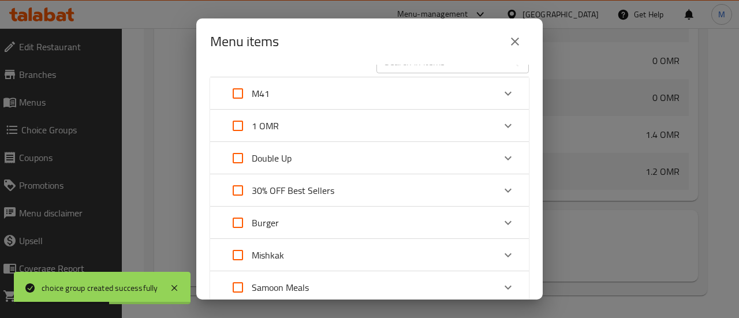
scroll to position [25, 0]
click at [232, 92] on input "Expand" at bounding box center [238, 92] width 28 height 28
checkbox input "true"
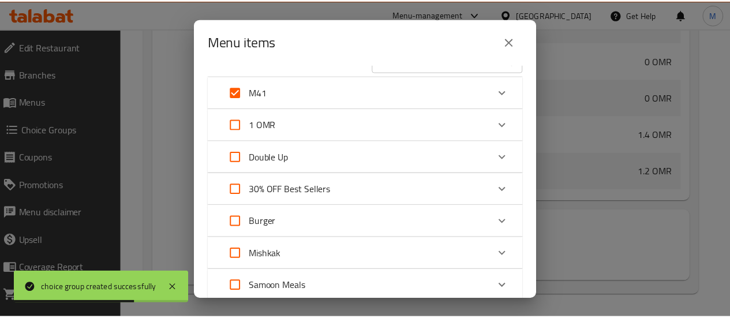
scroll to position [173, 0]
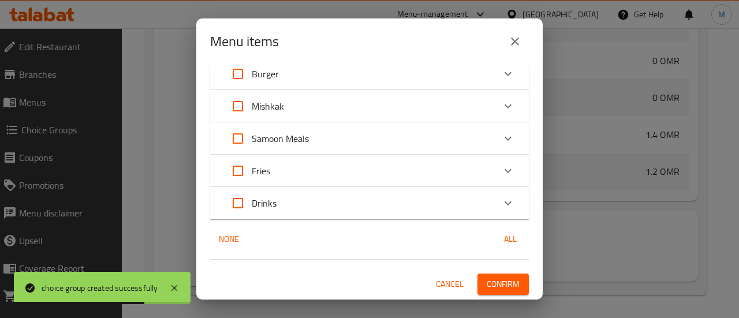
click at [496, 295] on div "1 / 36 items selected ​ M41 Chicken Crispy Burger Meal 3.2 OMR 1 OMR chicken cr…" at bounding box center [369, 182] width 346 height 235
click at [491, 286] on span "Confirm" at bounding box center [502, 284] width 33 height 14
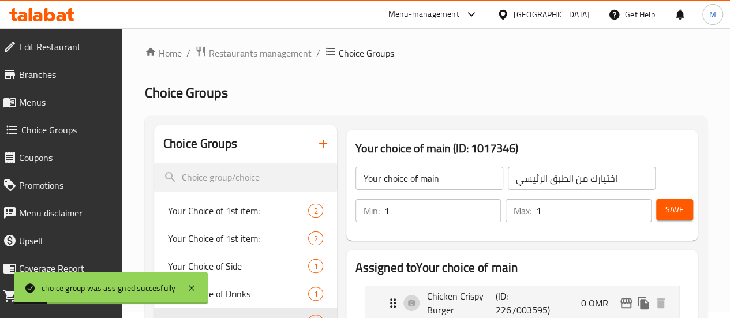
scroll to position [0, 0]
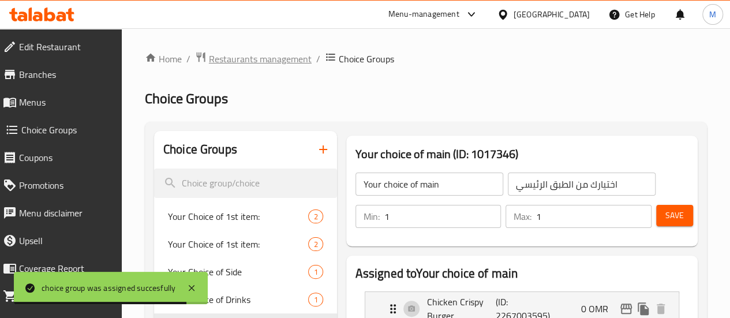
click at [257, 55] on span "Restaurants management" at bounding box center [260, 59] width 103 height 14
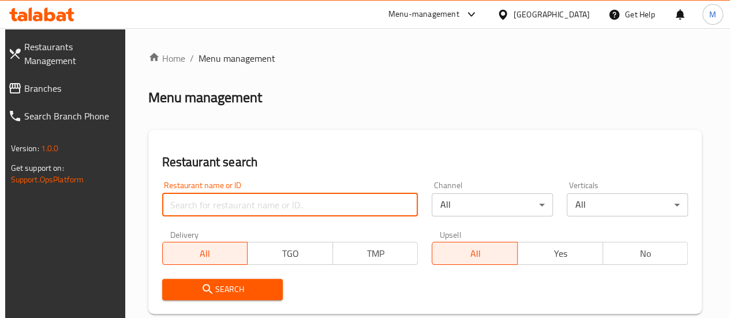
click at [227, 204] on input "search" at bounding box center [290, 204] width 256 height 23
paste input "661602"
type input "661602"
click button "Search" at bounding box center [222, 289] width 121 height 21
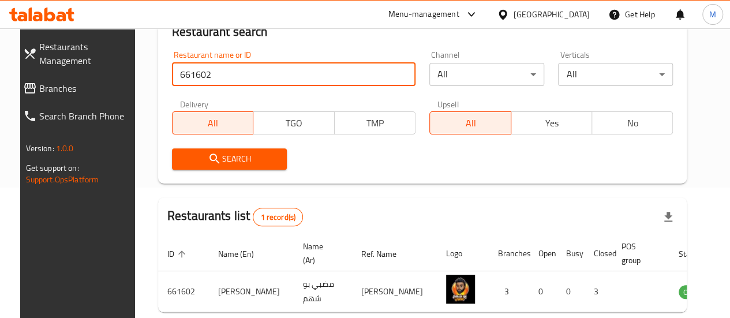
scroll to position [187, 0]
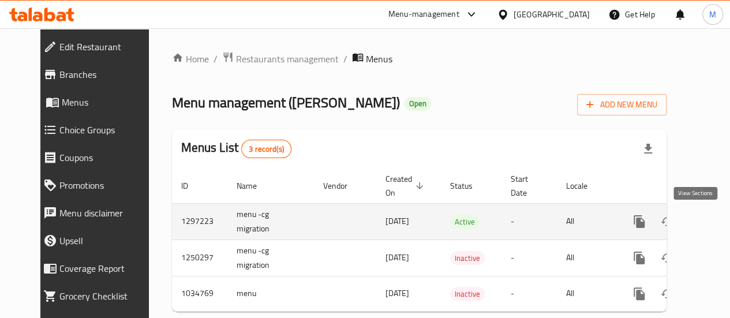
click at [715, 224] on icon "enhanced table" at bounding box center [722, 222] width 14 height 14
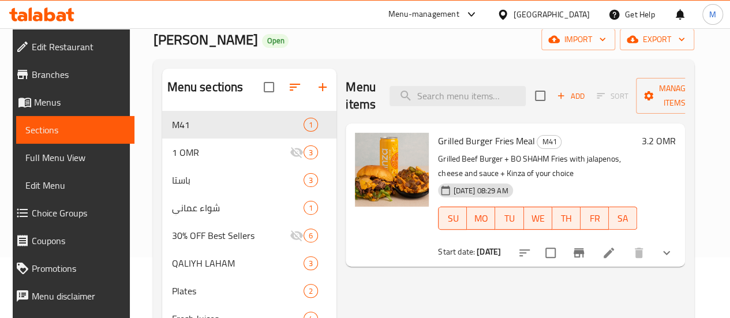
scroll to position [63, 0]
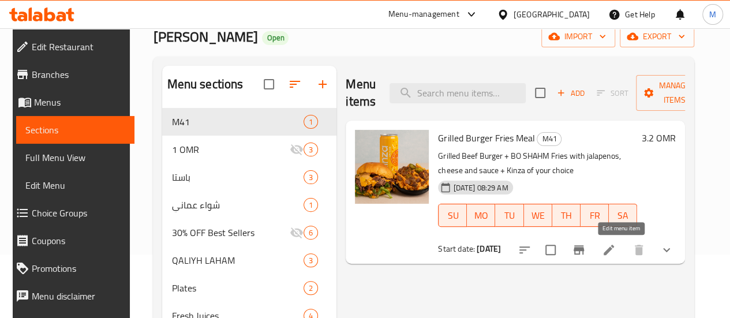
click at [614, 249] on icon at bounding box center [609, 250] width 10 height 10
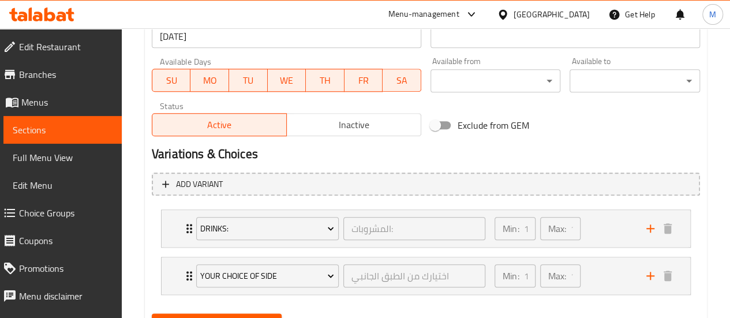
scroll to position [579, 0]
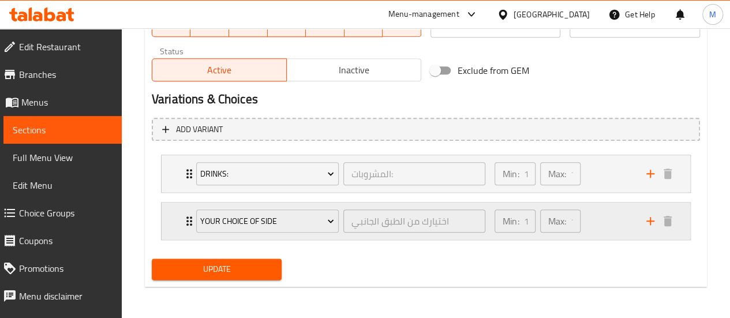
click at [610, 209] on div "Min: 1 ​ Max: 1 ​" at bounding box center [564, 221] width 152 height 37
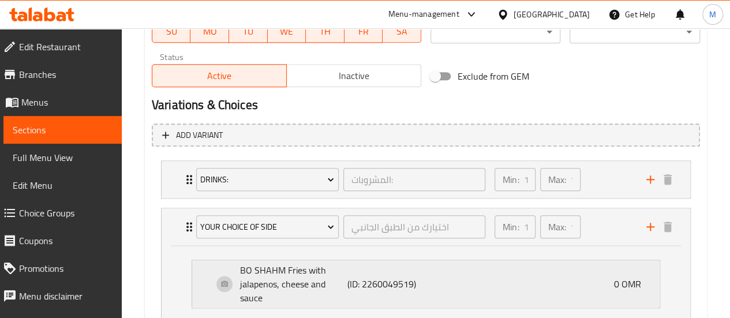
scroll to position [575, 0]
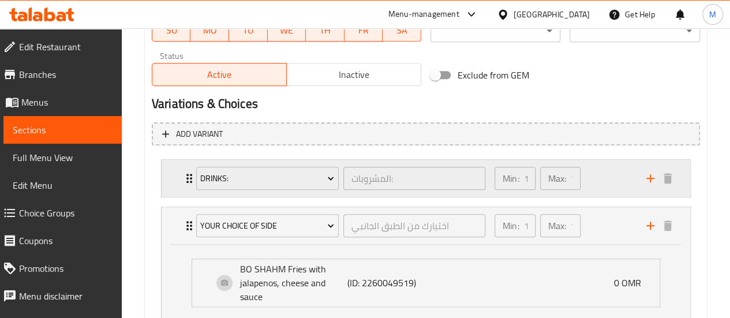
click at [613, 182] on div "Min: 1 ​ Max: 1 ​" at bounding box center [564, 178] width 152 height 37
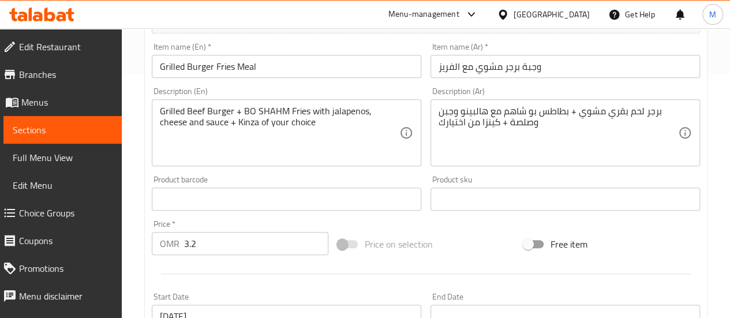
scroll to position [246, 0]
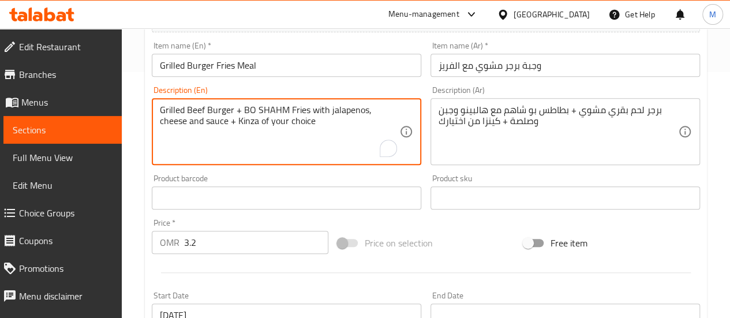
drag, startPoint x: 231, startPoint y: 108, endPoint x: 140, endPoint y: 111, distance: 91.8
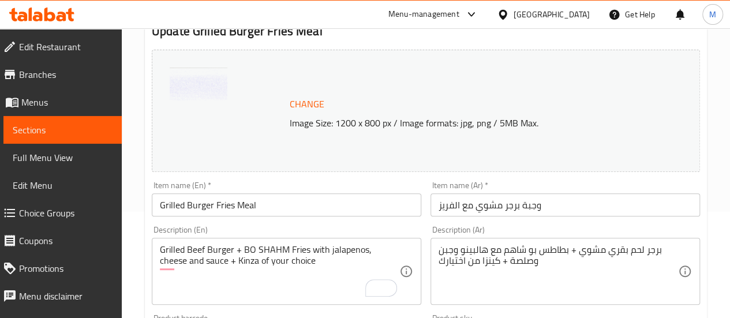
scroll to position [147, 0]
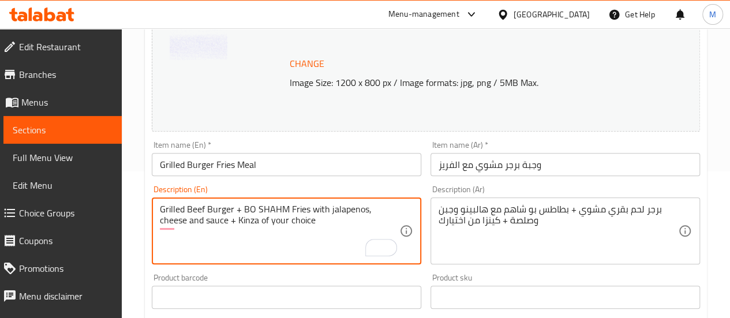
drag, startPoint x: 234, startPoint y: 211, endPoint x: 155, endPoint y: 212, distance: 79.1
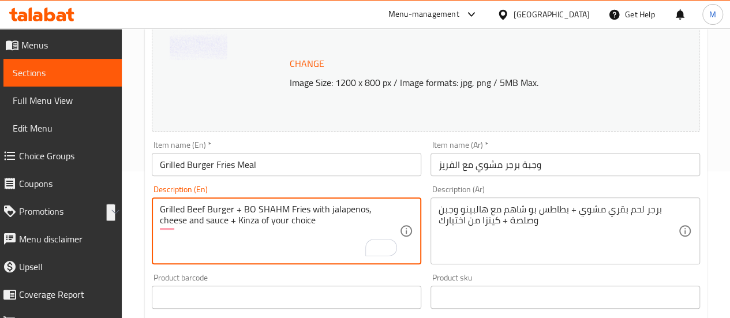
scroll to position [60, 0]
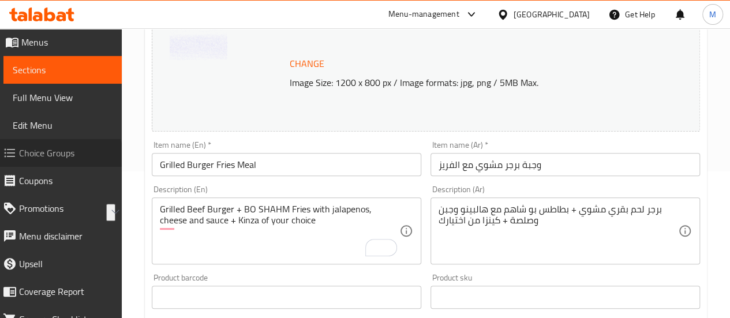
click at [57, 160] on span "Choice Groups" at bounding box center [65, 153] width 93 height 14
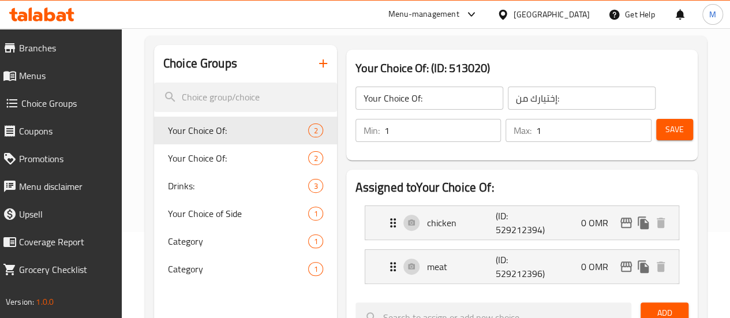
scroll to position [75, 0]
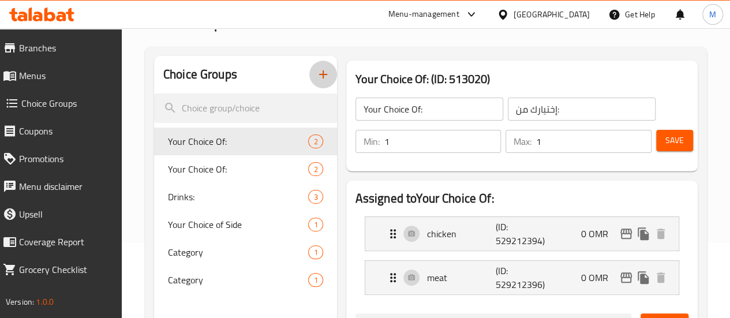
click at [316, 79] on icon "button" at bounding box center [323, 75] width 14 height 14
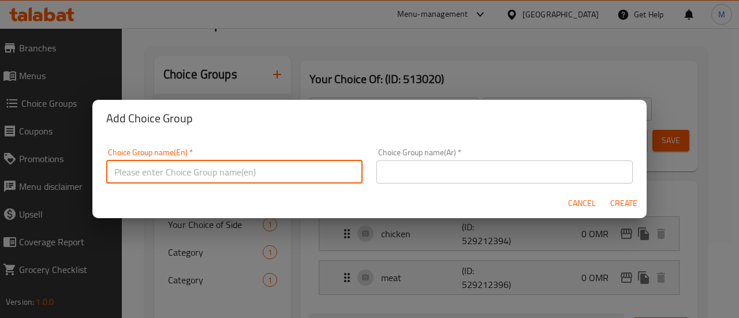
click at [234, 165] on input "text" at bounding box center [234, 171] width 256 height 23
type input "Your choice of main"
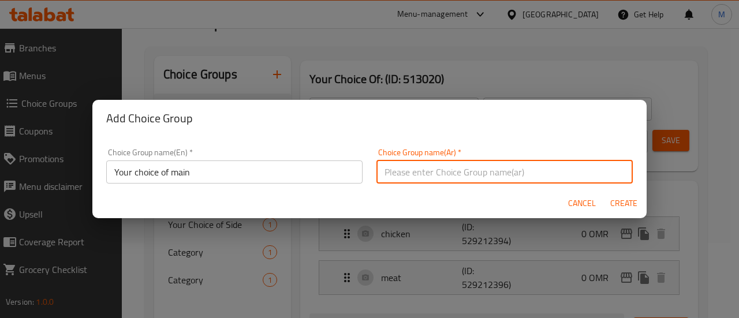
click at [470, 166] on input "text" at bounding box center [504, 171] width 256 height 23
type input "اختيارك من الطبق الرئيسي"
click at [629, 204] on span "Create" at bounding box center [623, 203] width 28 height 14
type input "Your choice of main"
type input "اختيارك من الطبق الرئيسي"
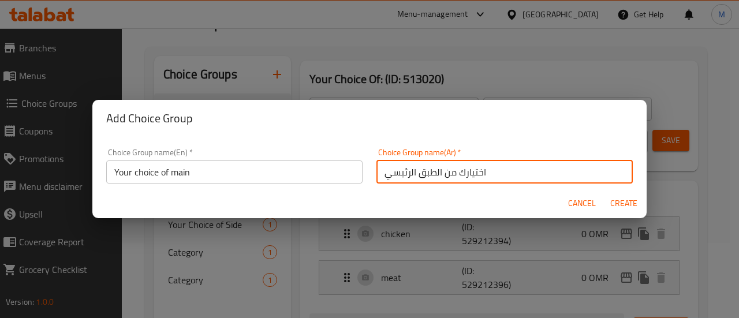
type input "0"
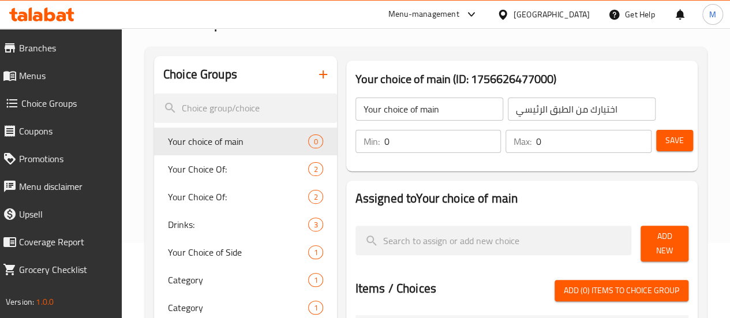
click at [384, 144] on input "0" at bounding box center [442, 141] width 117 height 23
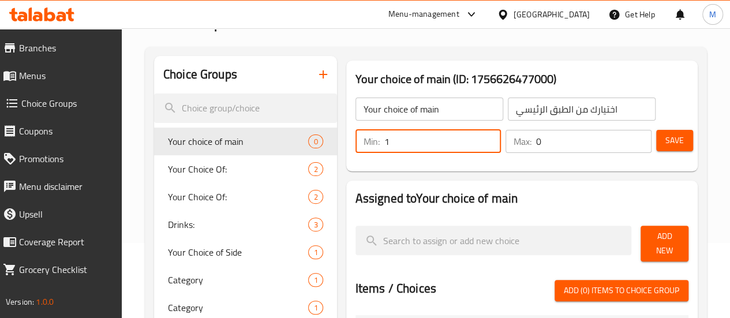
type input "1"
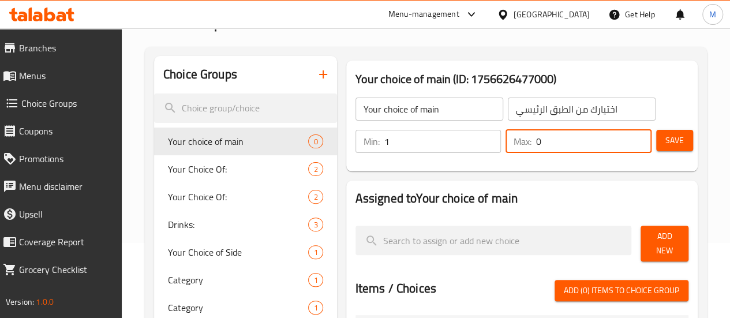
click at [537, 138] on input "0" at bounding box center [593, 141] width 115 height 23
type input "1"
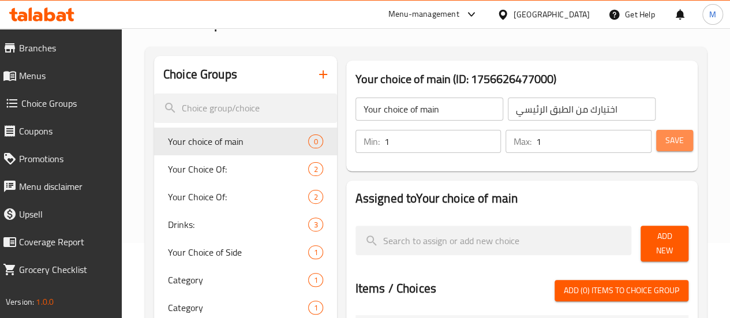
click at [668, 144] on span "Save" at bounding box center [674, 140] width 18 height 14
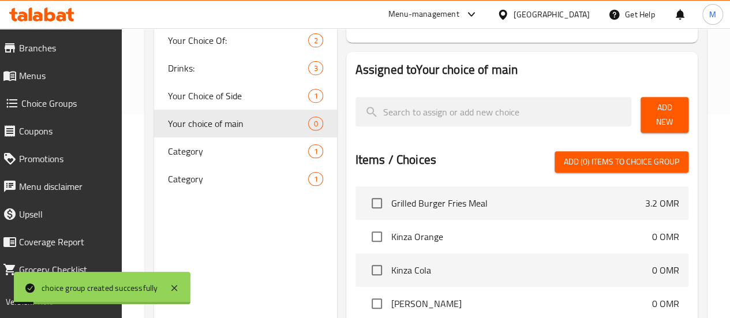
scroll to position [204, 0]
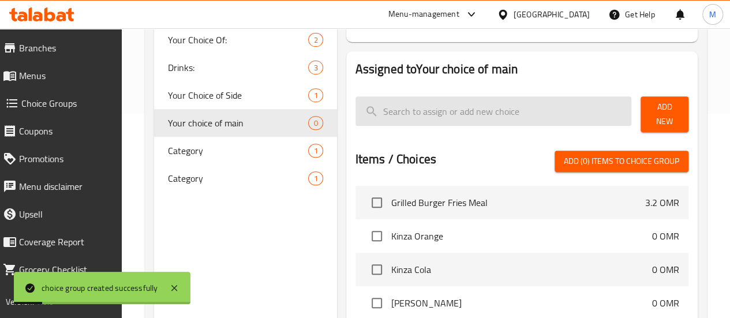
click at [455, 114] on input "search" at bounding box center [493, 110] width 276 height 29
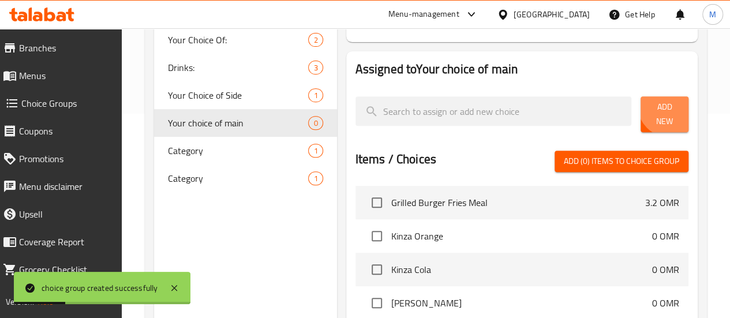
click at [662, 109] on span "Add New" at bounding box center [664, 114] width 29 height 29
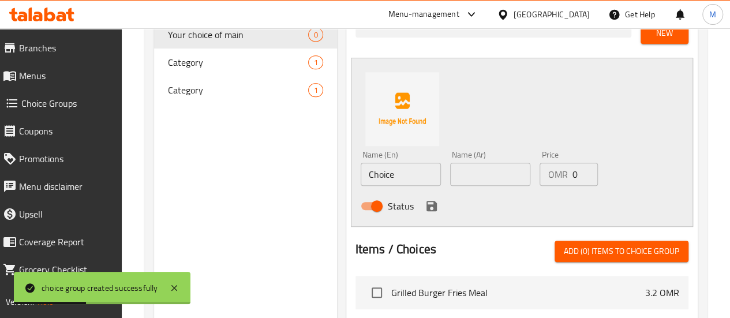
scroll to position [301, 0]
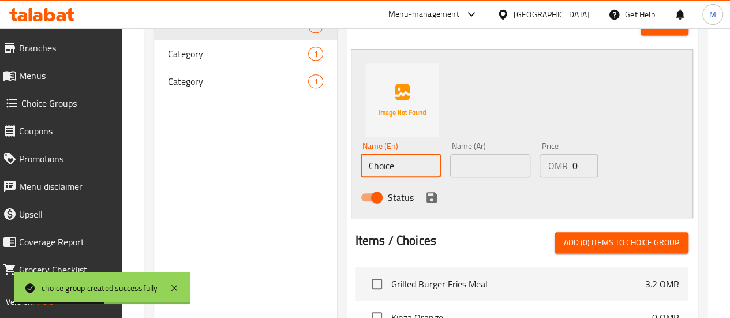
drag, startPoint x: 355, startPoint y: 163, endPoint x: 291, endPoint y: 166, distance: 64.1
click at [337, 166] on div "Your choice of main (ID: 1017349) Your choice of main ​ اختيارك من الطبق الرئيس…" at bounding box center [519, 189] width 365 height 718
paste input "Grilled Beef Burger"
type input "Grilled Beef Burger"
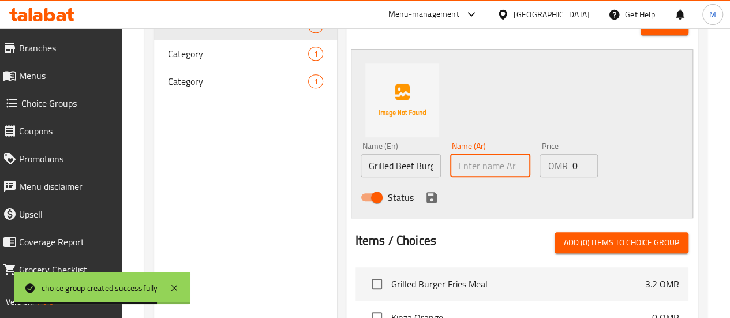
click at [450, 160] on input "text" at bounding box center [490, 165] width 80 height 23
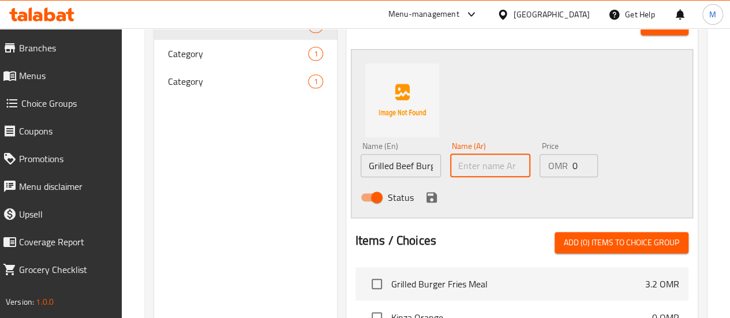
paste input "برجر لحم بقري مشوي"
type input "برجر لحم بقري مشوي"
click at [426, 192] on icon "save" at bounding box center [431, 197] width 10 height 10
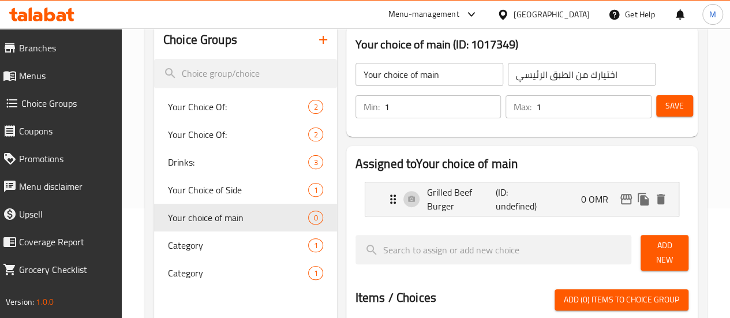
scroll to position [109, 0]
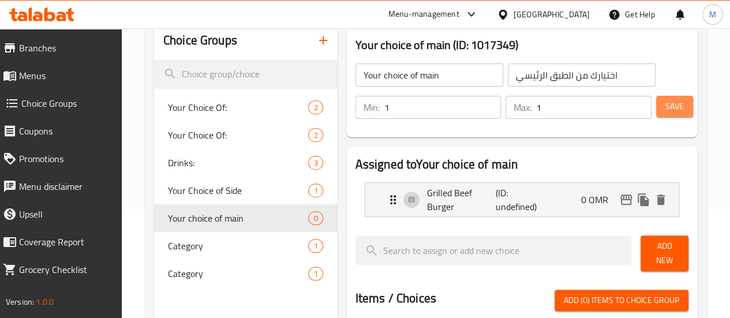
click at [673, 103] on span "Save" at bounding box center [674, 106] width 18 height 14
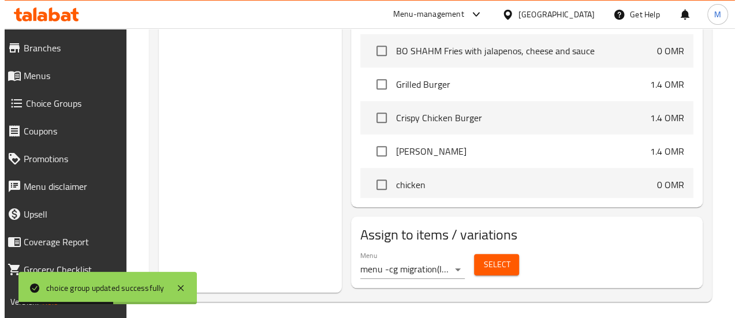
scroll to position [113, 0]
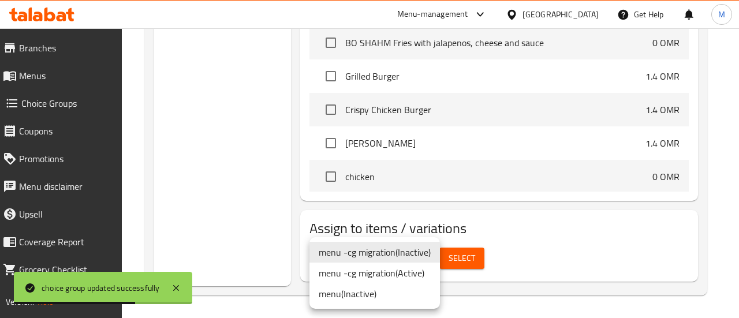
click at [405, 273] on li "menu -cg migration ( Active )" at bounding box center [374, 273] width 130 height 21
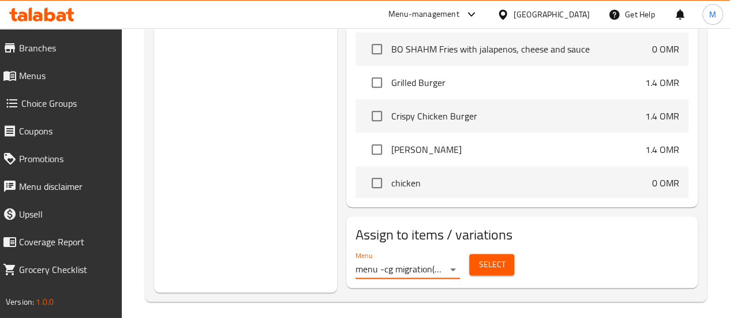
click at [478, 257] on span "Select" at bounding box center [491, 264] width 27 height 14
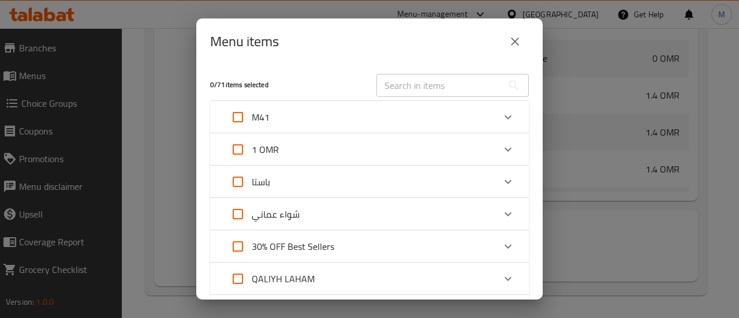
click at [328, 124] on div "M41" at bounding box center [359, 117] width 270 height 28
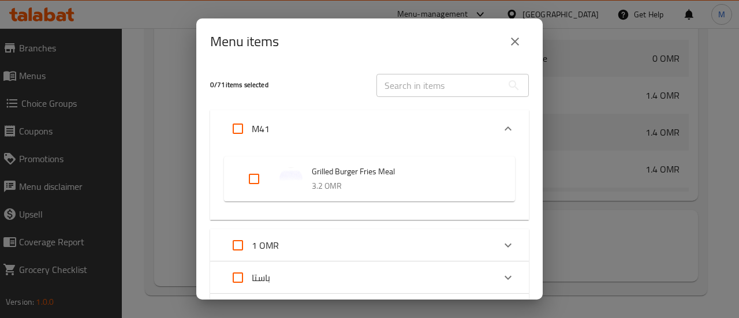
click at [232, 123] on input "Expand" at bounding box center [238, 129] width 28 height 28
checkbox input "true"
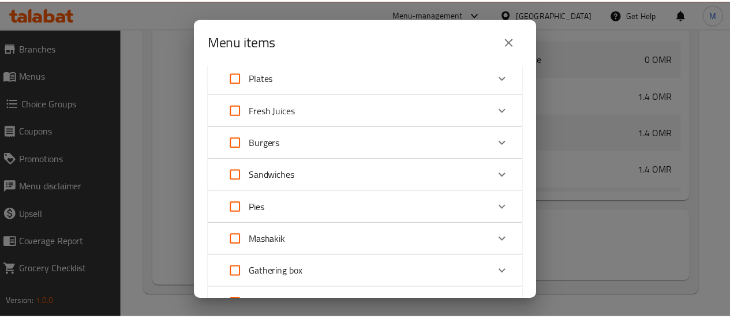
scroll to position [494, 0]
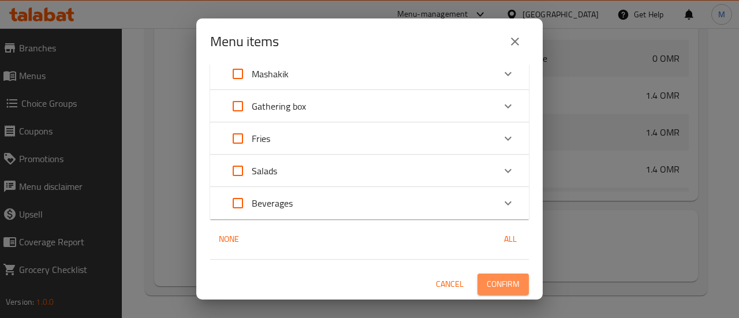
click at [500, 282] on span "Confirm" at bounding box center [502, 284] width 33 height 14
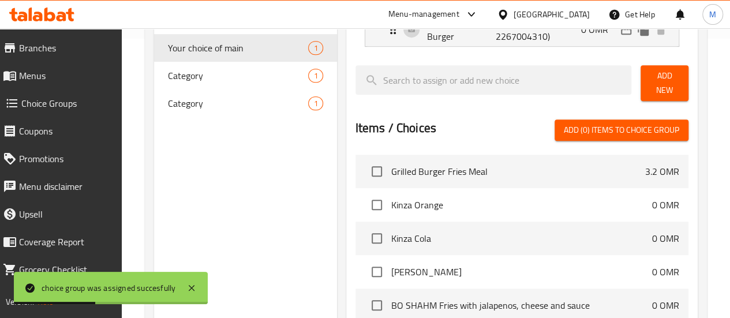
scroll to position [0, 0]
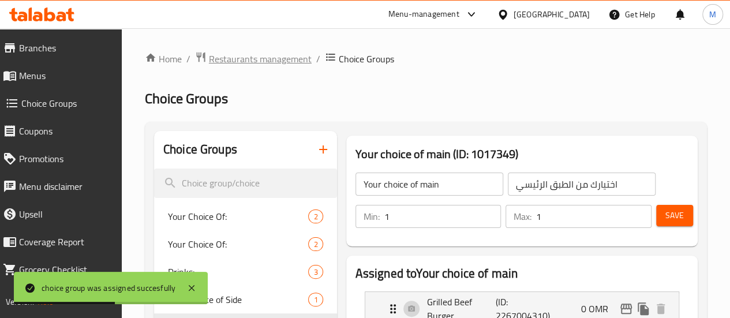
click at [260, 57] on span "Restaurants management" at bounding box center [260, 59] width 103 height 14
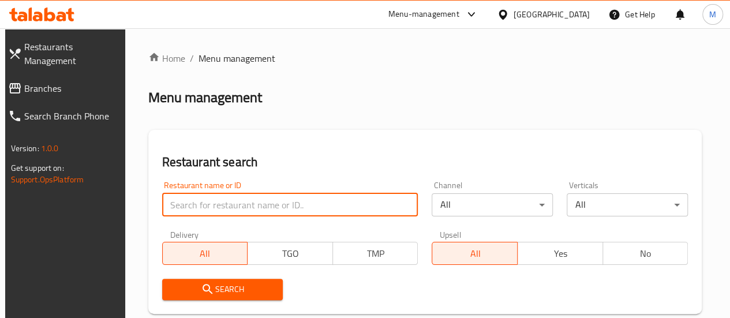
click at [189, 205] on input "search" at bounding box center [290, 204] width 256 height 23
paste input "634592"
type input "634592"
click button "Search" at bounding box center [222, 289] width 121 height 21
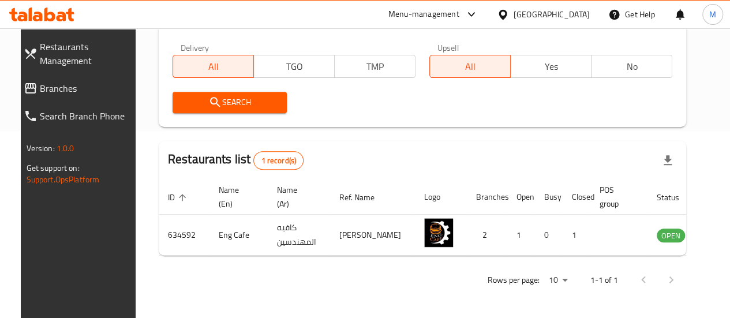
scroll to position [211, 0]
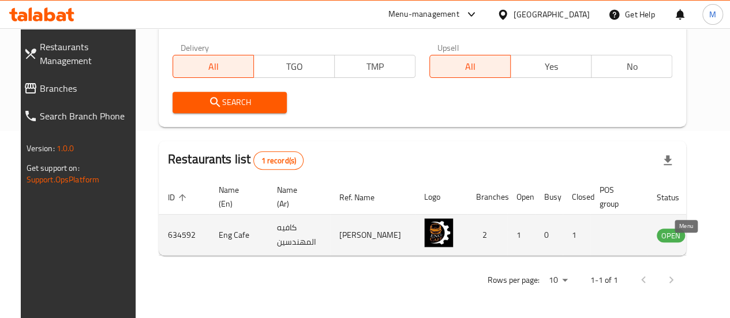
click at [718, 231] on icon "enhanced table" at bounding box center [724, 236] width 13 height 10
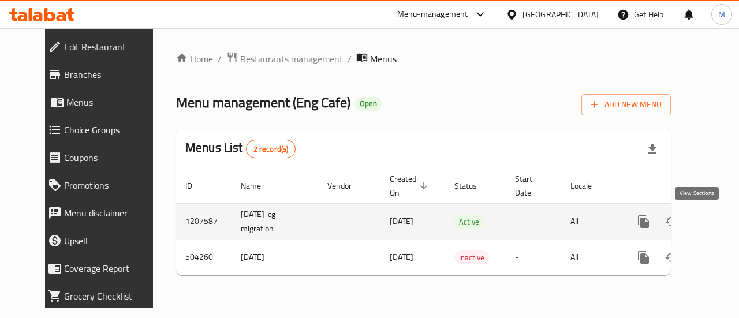
click at [720, 223] on icon "enhanced table" at bounding box center [727, 222] width 14 height 14
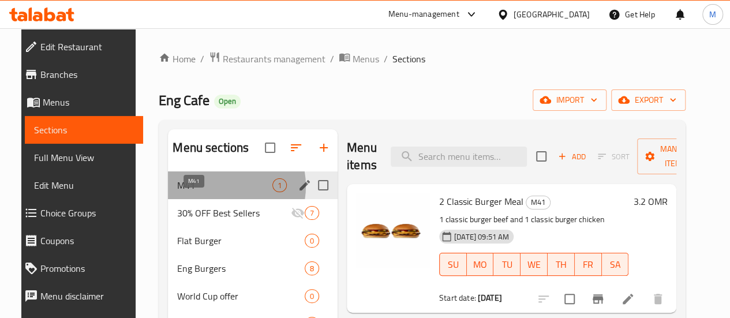
click at [208, 192] on span "M41" at bounding box center [224, 185] width 95 height 14
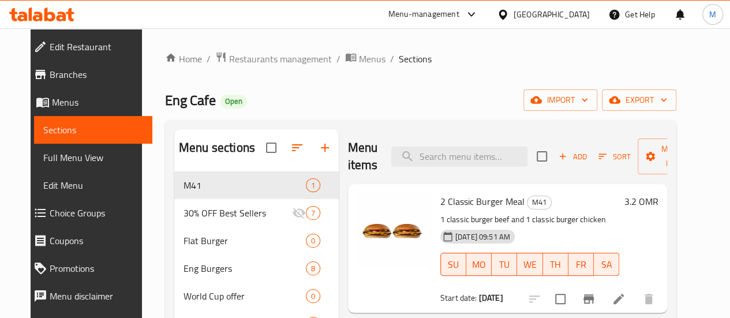
scroll to position [77, 0]
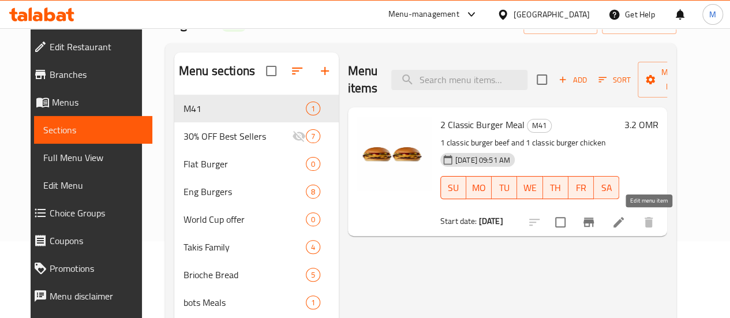
click at [624, 222] on icon at bounding box center [618, 222] width 10 height 10
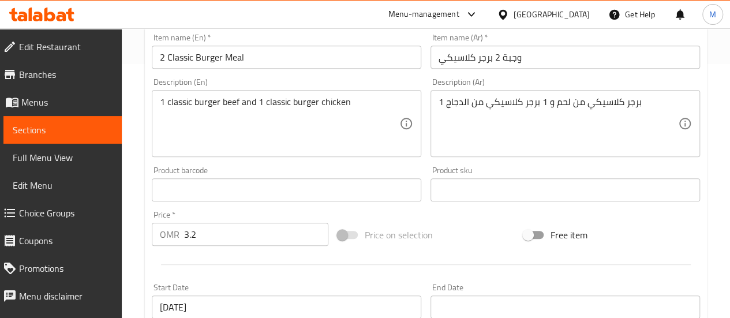
scroll to position [253, 0]
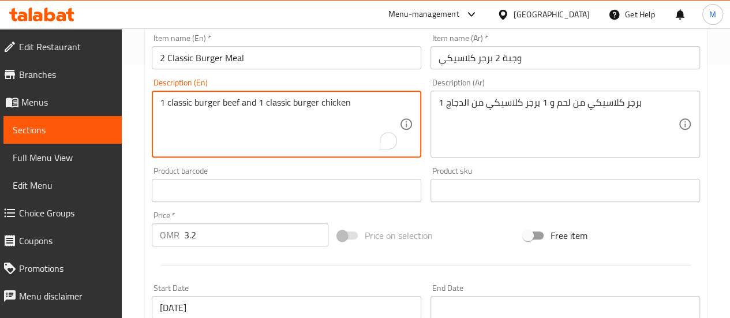
drag, startPoint x: 239, startPoint y: 100, endPoint x: 156, endPoint y: 97, distance: 83.2
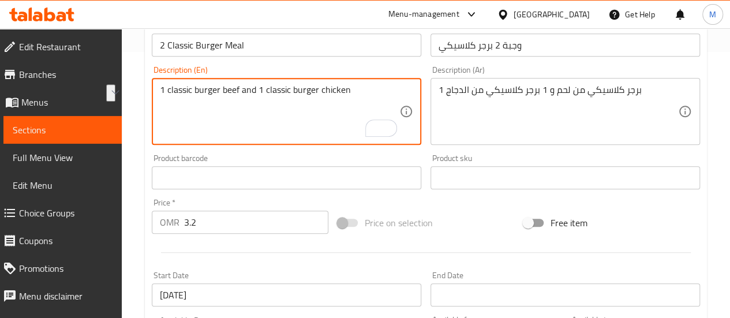
scroll to position [256, 0]
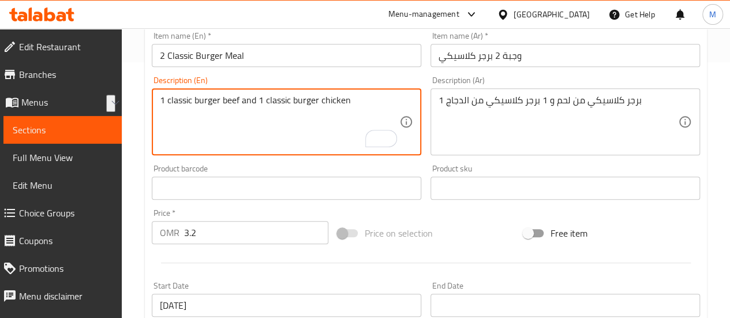
drag, startPoint x: 362, startPoint y: 98, endPoint x: 153, endPoint y: 90, distance: 208.4
click at [153, 90] on div "1 classic burger beef and 1 classic burger chicken Description (En)" at bounding box center [286, 121] width 269 height 67
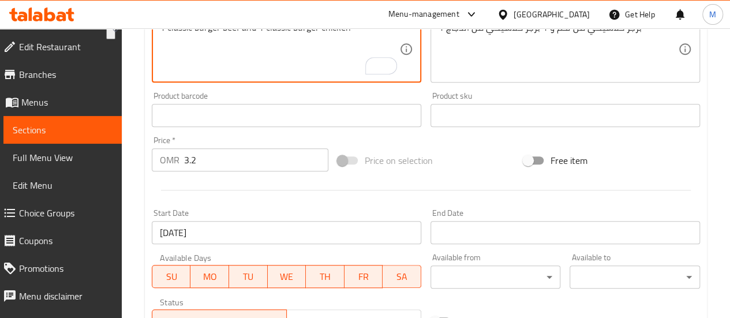
scroll to position [354, 0]
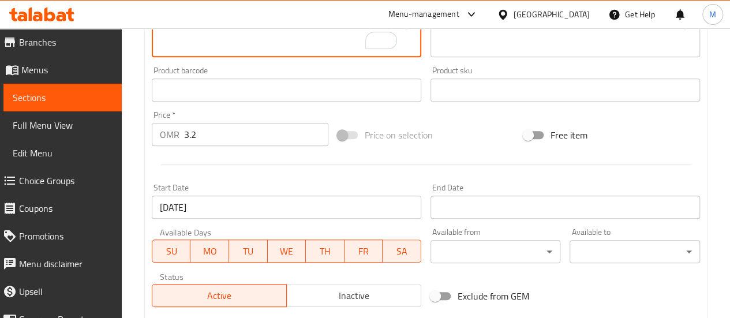
click at [60, 178] on span "Choice Groups" at bounding box center [65, 181] width 93 height 14
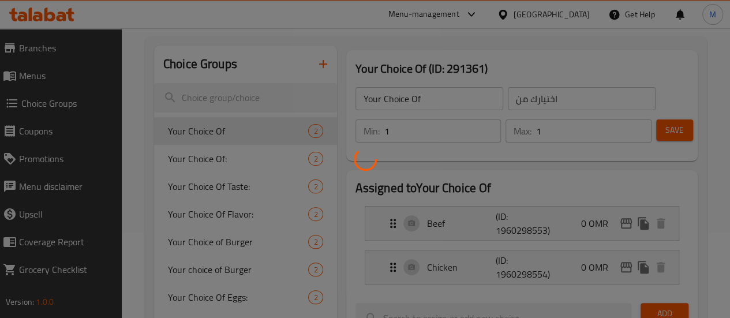
scroll to position [85, 0]
click at [272, 66] on div at bounding box center [365, 159] width 730 height 318
click at [280, 64] on div at bounding box center [365, 159] width 730 height 318
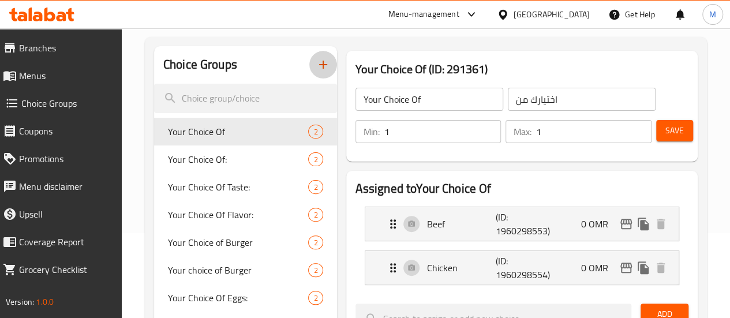
click at [319, 63] on icon "button" at bounding box center [323, 65] width 8 height 8
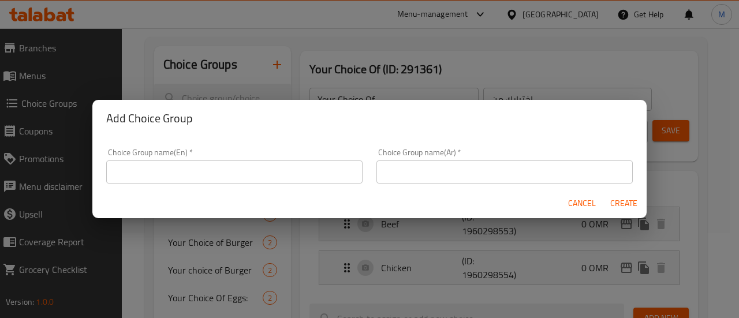
click at [192, 167] on input "text" at bounding box center [234, 171] width 256 height 23
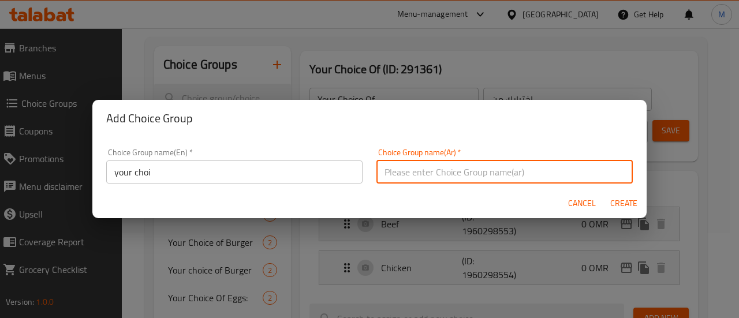
click at [417, 172] on input "text" at bounding box center [504, 171] width 256 height 23
click at [273, 170] on input "your choi" at bounding box center [234, 171] width 256 height 23
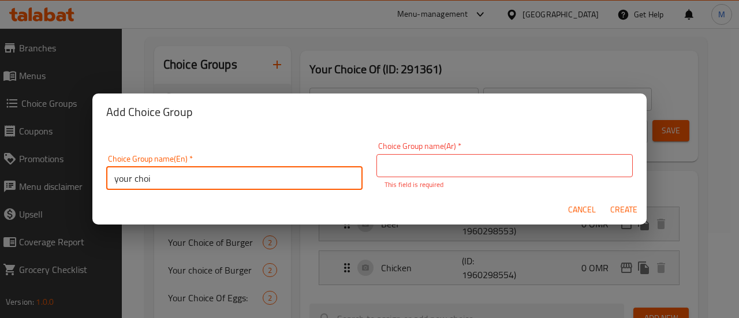
type input "Your choice of main"
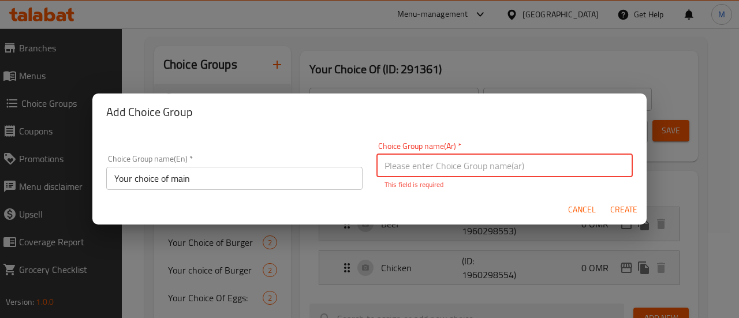
click at [410, 168] on input "text" at bounding box center [504, 165] width 256 height 23
type input "اختيارك من الطبق الرئيسي"
click at [621, 207] on span "Create" at bounding box center [623, 210] width 28 height 14
type input "Your choice of main"
type input "اختيارك من الطبق الرئيسي"
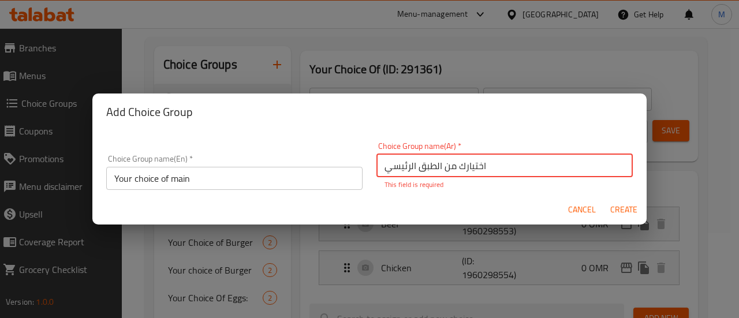
type input "0"
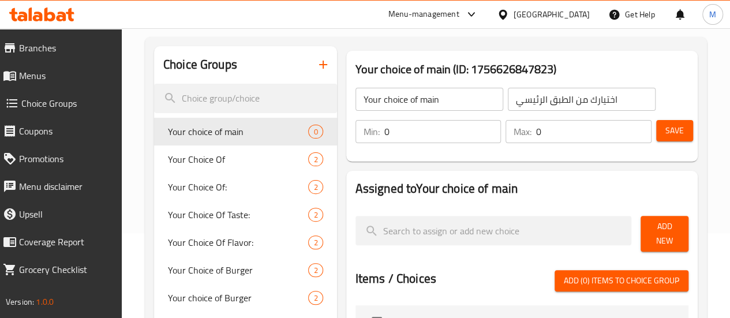
click at [398, 138] on input "0" at bounding box center [442, 131] width 117 height 23
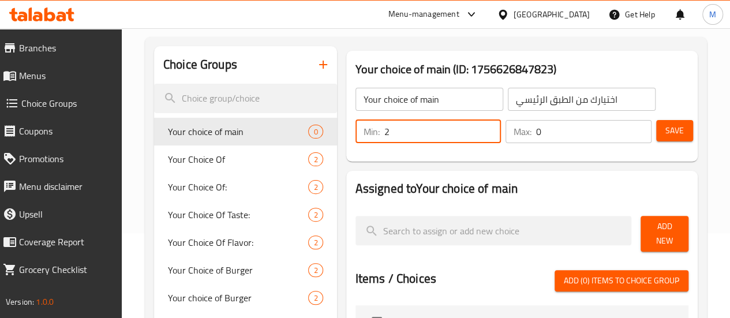
type input "2"
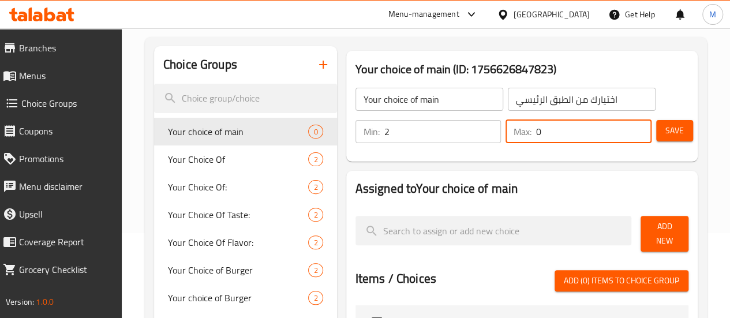
click at [536, 126] on input "0" at bounding box center [593, 131] width 115 height 23
type input "2"
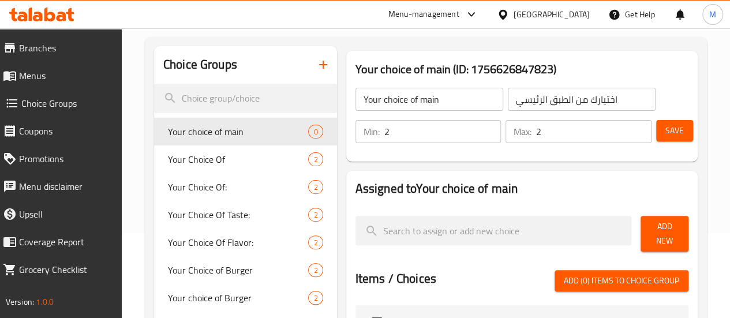
click at [547, 158] on div "Your choice of main (ID: 1756626847823) Your choice of main ​ اختيارك من الطبق …" at bounding box center [521, 106] width 351 height 111
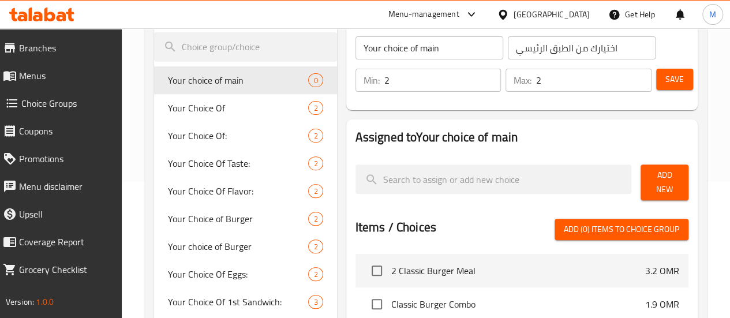
scroll to position [149, 0]
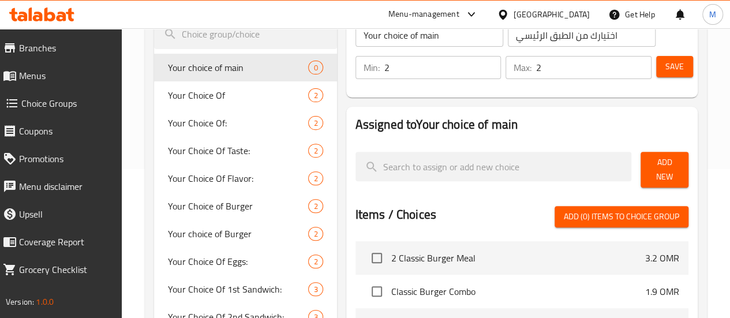
click at [655, 174] on span "Add New" at bounding box center [664, 169] width 29 height 29
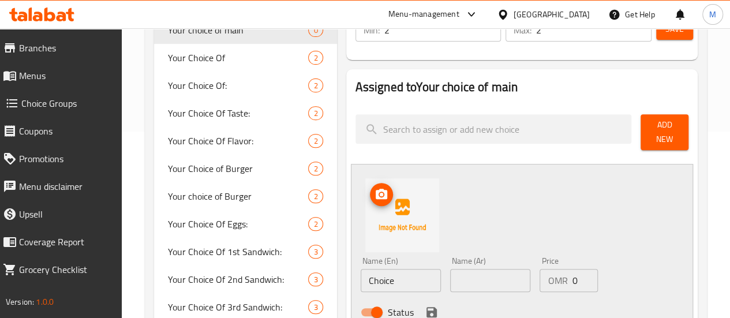
scroll to position [190, 0]
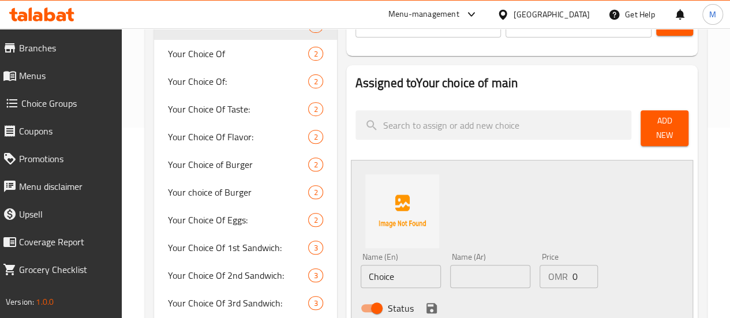
click at [361, 265] on input "Choice" at bounding box center [401, 276] width 80 height 23
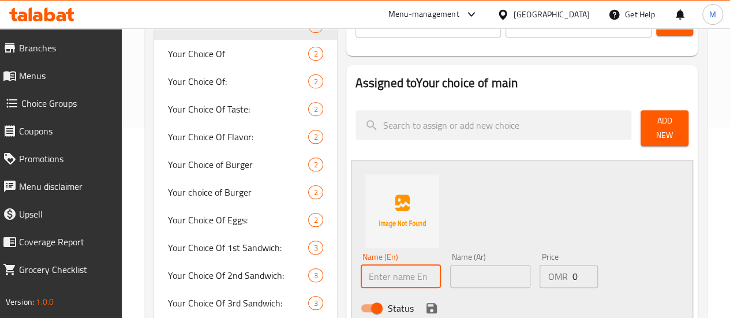
paste input "1 classic burger beef and 1 classic burger chicken"
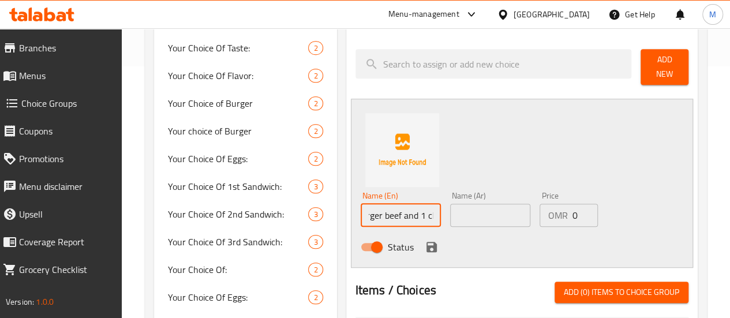
scroll to position [0, 112]
drag, startPoint x: 372, startPoint y: 209, endPoint x: 470, endPoint y: 228, distance: 99.2
click at [470, 228] on div "Name (En) 1 classic burger beef and 1 classic burger chicken Name (En) Name (Ar…" at bounding box center [490, 225] width 269 height 76
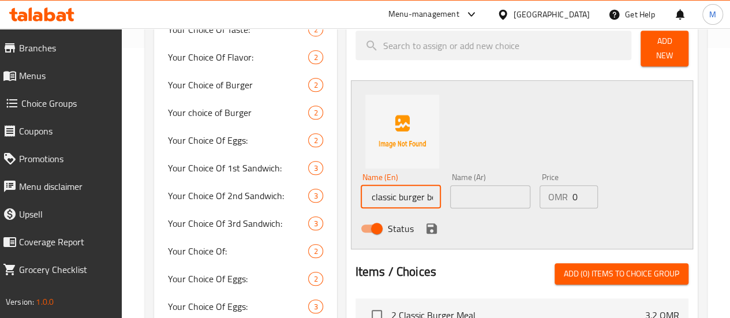
scroll to position [271, 0]
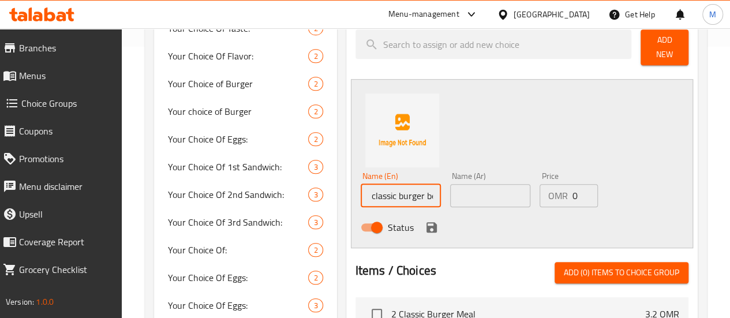
type input "1 classic burger beef"
click at [662, 40] on span "Add New" at bounding box center [664, 47] width 29 height 29
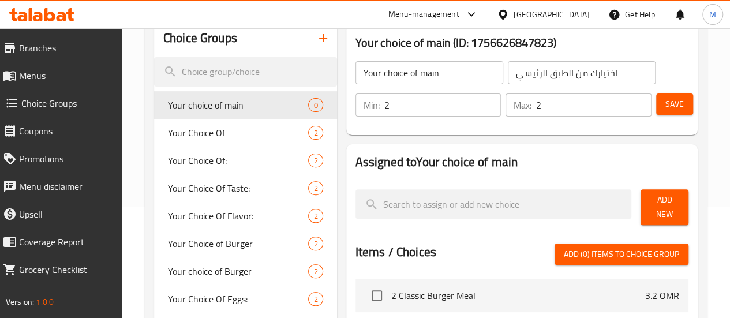
scroll to position [111, 0]
click at [670, 204] on span "Add New" at bounding box center [664, 207] width 29 height 29
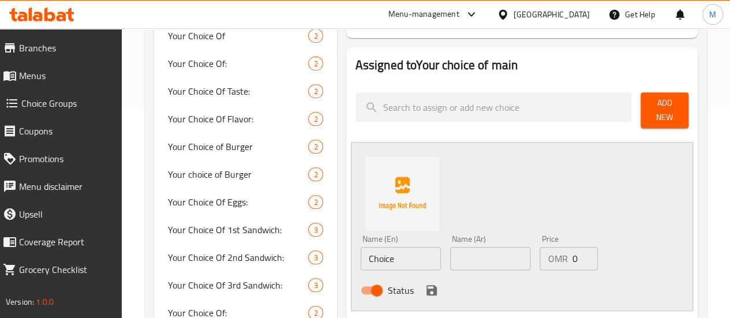
scroll to position [220, 0]
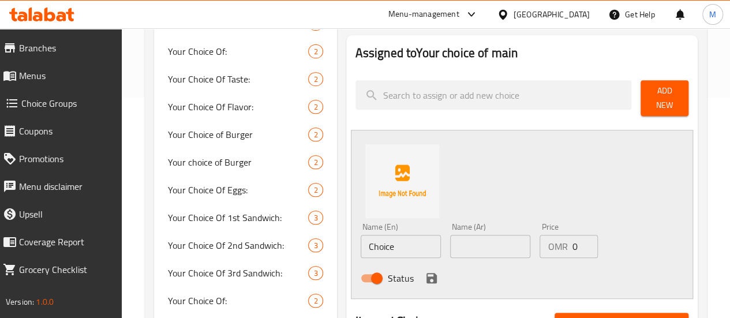
click at [378, 238] on input "Choice" at bounding box center [401, 246] width 80 height 23
drag, startPoint x: 375, startPoint y: 238, endPoint x: 302, endPoint y: 243, distance: 72.8
click at [346, 243] on div "Assigned to Your choice of main Add New Name (En) Choice Name (En) Name (Ar) Na…" at bounding box center [521, 289] width 351 height 508
paste input "1 classic burger chicken"
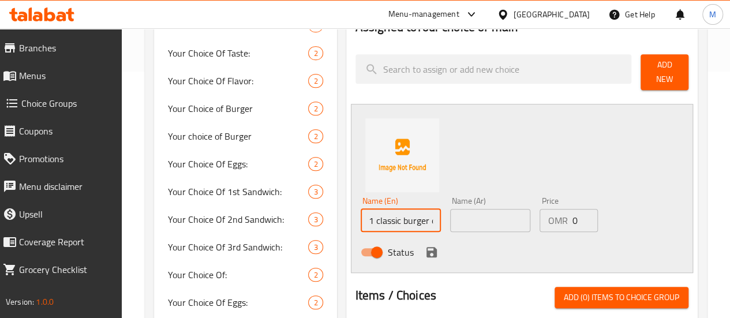
scroll to position [0, 16]
type input "1 classic burger chicken"
click at [467, 214] on input "text" at bounding box center [490, 220] width 80 height 23
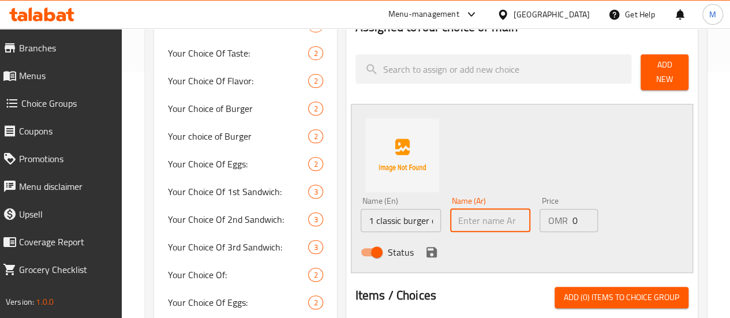
paste input "1 برجر دجاج كلاسيكي"
type input "1 برجر دجاج كلاسيكي"
click at [426, 247] on icon "save" at bounding box center [431, 252] width 10 height 10
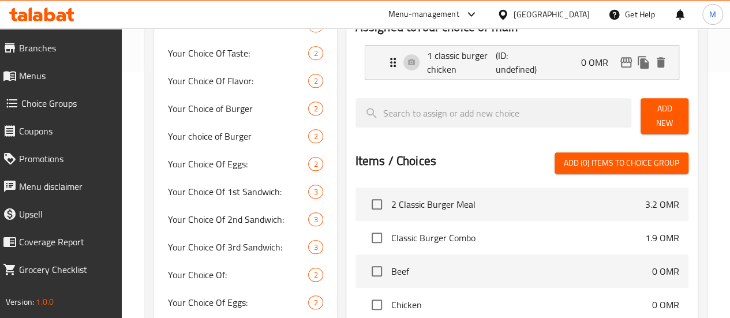
click at [658, 115] on span "Add New" at bounding box center [664, 116] width 29 height 29
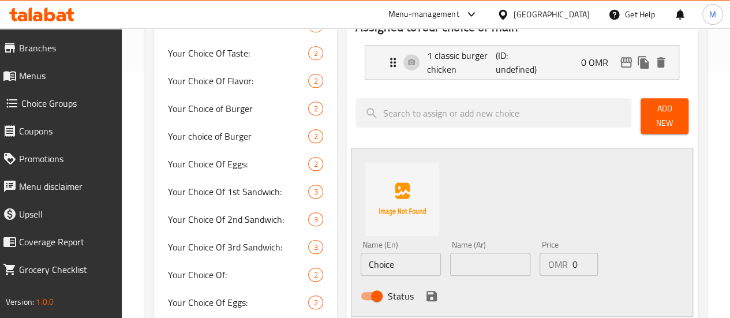
click at [361, 261] on input "Choice" at bounding box center [401, 264] width 80 height 23
paste input "1 برجر دجاج كلاسيكي"
type input "1 برجر دجاج كلاسيك"
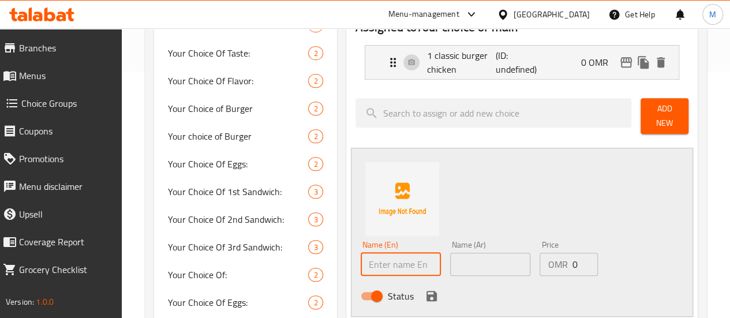
click at [469, 254] on input "text" at bounding box center [490, 264] width 80 height 23
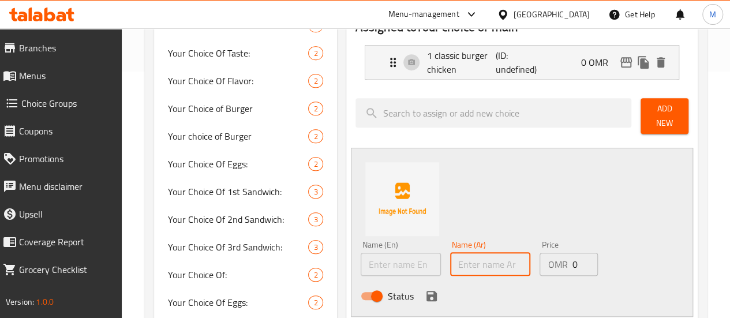
paste input "1 برجر دجاج كلاسيكي"
drag, startPoint x: 469, startPoint y: 258, endPoint x: 485, endPoint y: 260, distance: 15.7
click at [485, 260] on input "1 برجر دجاج كلاسيكي" at bounding box center [490, 264] width 80 height 23
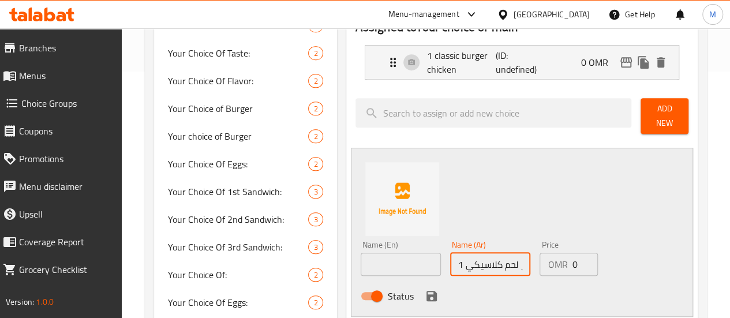
type input "1 برجر لحم كلاسيكي"
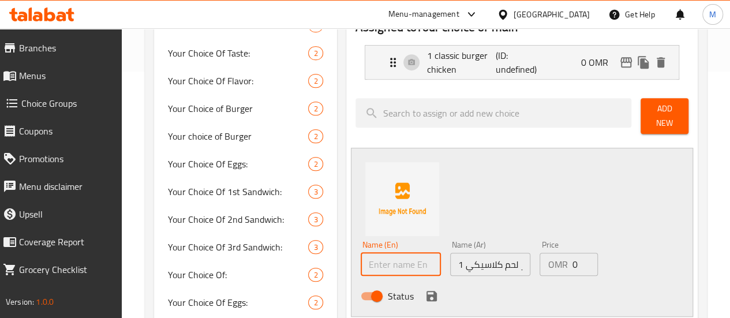
click at [370, 261] on input "text" at bounding box center [401, 264] width 80 height 23
click at [496, 62] on p "(ID: undefined)" at bounding box center [519, 62] width 46 height 28
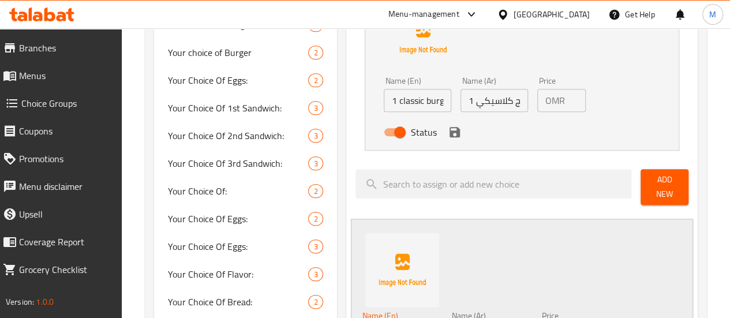
scroll to position [320, 0]
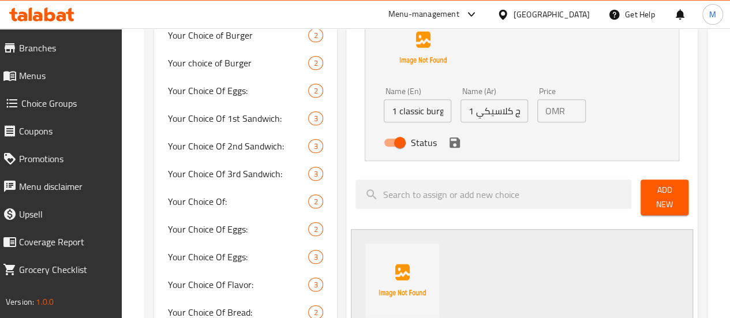
click at [395, 114] on input "1 classic burger chicken" at bounding box center [418, 110] width 68 height 23
click at [469, 250] on div "Name (En) Name (En) Name (Ar) 1 برجر لحم كلاسيكي Name (Ar) Price OMR 0 Price St…" at bounding box center [522, 313] width 342 height 169
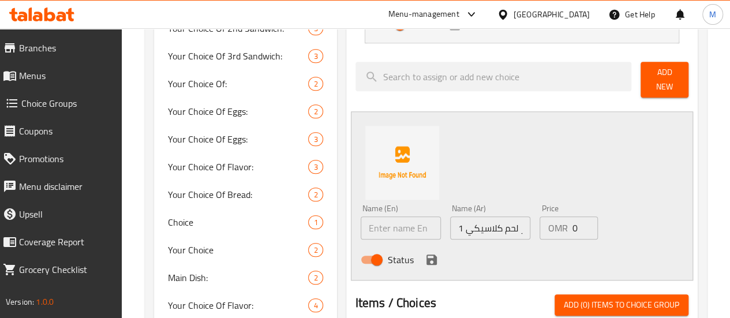
scroll to position [439, 0]
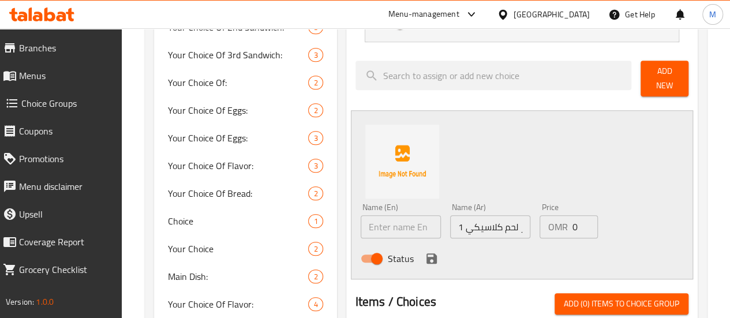
click at [361, 220] on input "text" at bounding box center [401, 226] width 80 height 23
paste input "1 classic burger chicken"
type input "1 classic burger beef"
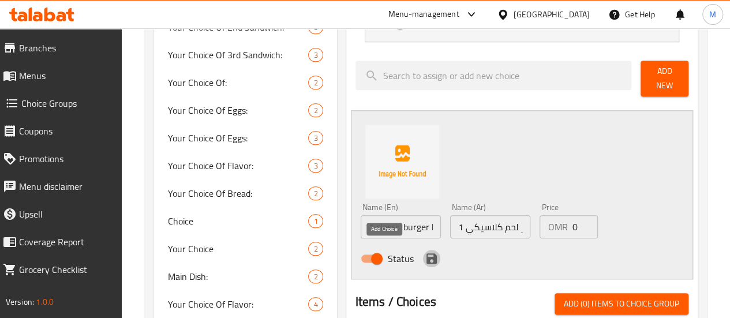
click at [426, 253] on icon "save" at bounding box center [431, 258] width 10 height 10
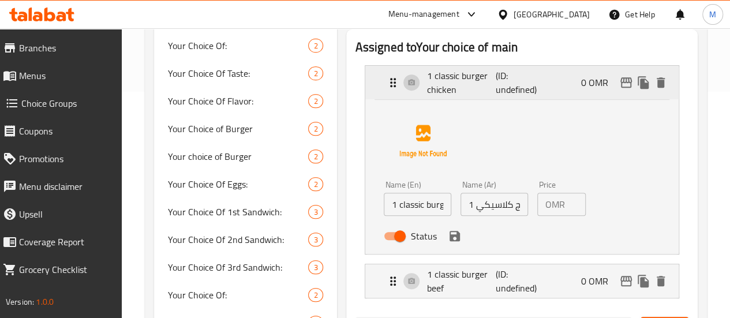
scroll to position [226, 0]
click at [569, 88] on div "1 classic burger chicken (ID: undefined) 0 OMR" at bounding box center [525, 82] width 279 height 33
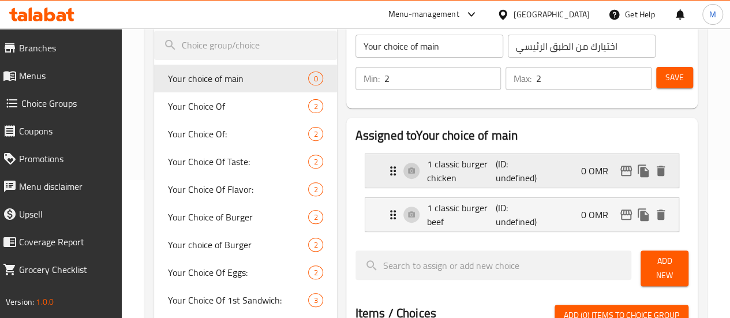
scroll to position [128, 0]
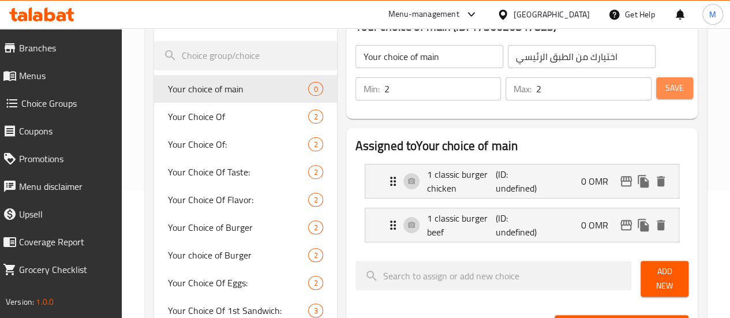
click at [668, 90] on span "Save" at bounding box center [674, 88] width 18 height 14
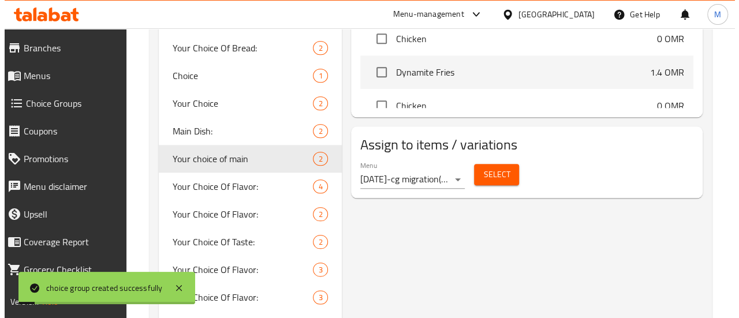
scroll to position [536, 0]
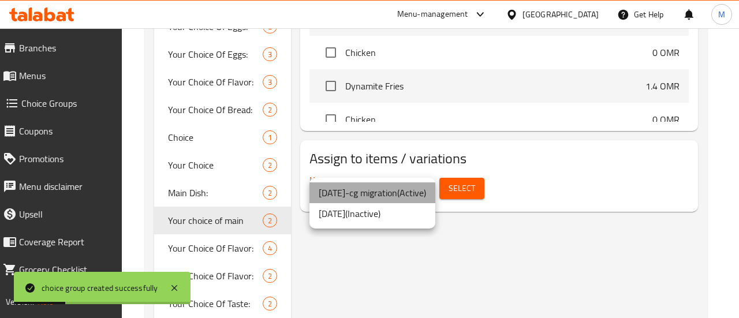
click at [429, 190] on li "24/9/2021-cg migration ( Active )" at bounding box center [372, 192] width 126 height 21
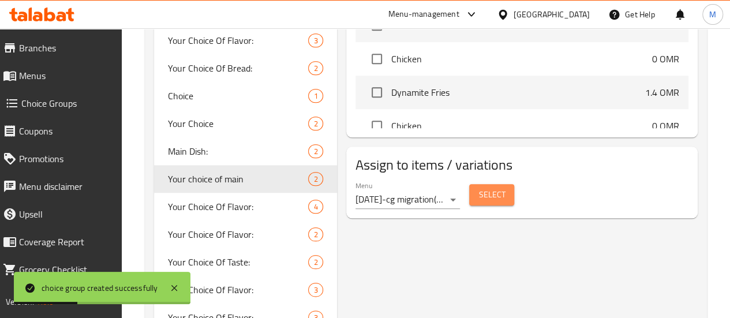
click at [478, 188] on span "Select" at bounding box center [491, 195] width 27 height 14
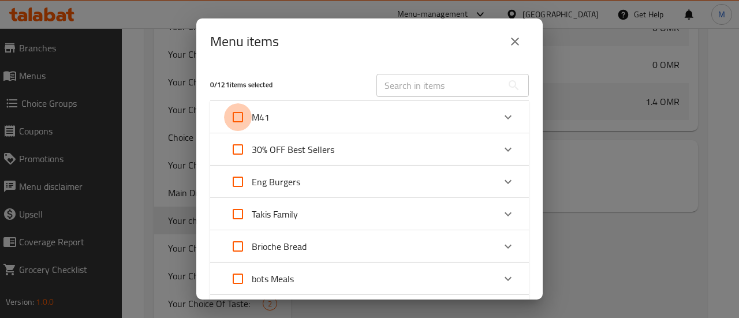
click at [242, 117] on input "Expand" at bounding box center [238, 117] width 28 height 28
checkbox input "true"
click at [303, 116] on div "M41" at bounding box center [359, 117] width 270 height 28
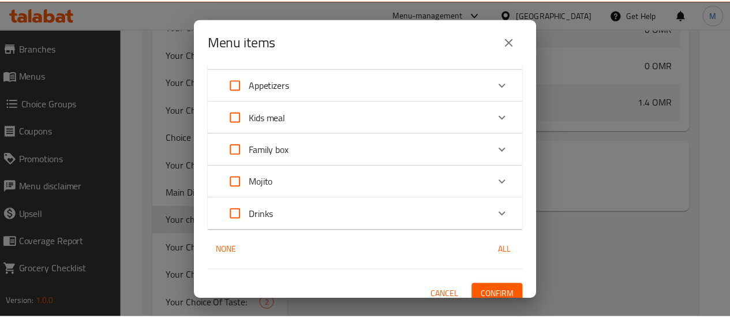
scroll to position [785, 0]
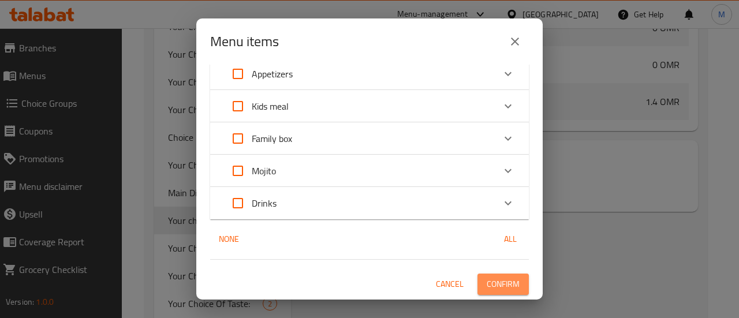
click at [488, 278] on span "Confirm" at bounding box center [502, 284] width 33 height 14
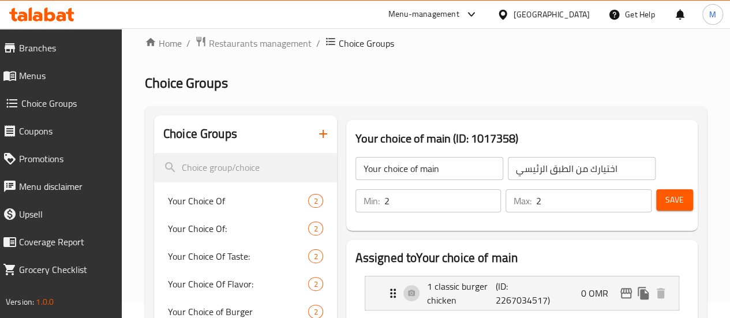
scroll to position [0, 0]
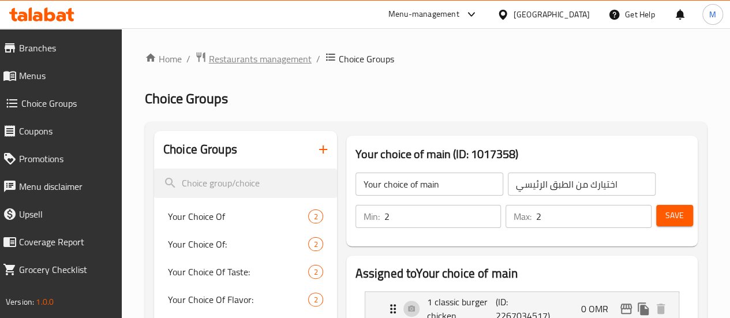
click at [263, 58] on span "Restaurants management" at bounding box center [260, 59] width 103 height 14
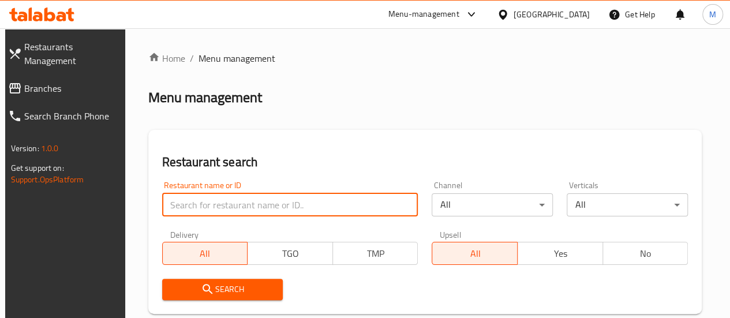
click at [243, 204] on input "search" at bounding box center [290, 204] width 256 height 23
paste input "602855"
type input "602855"
click button "Search" at bounding box center [222, 289] width 121 height 21
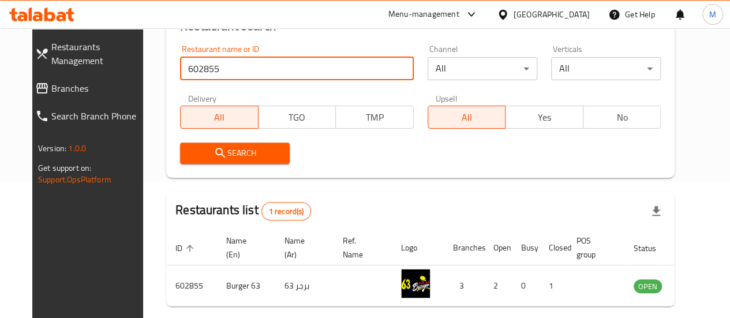
scroll to position [187, 0]
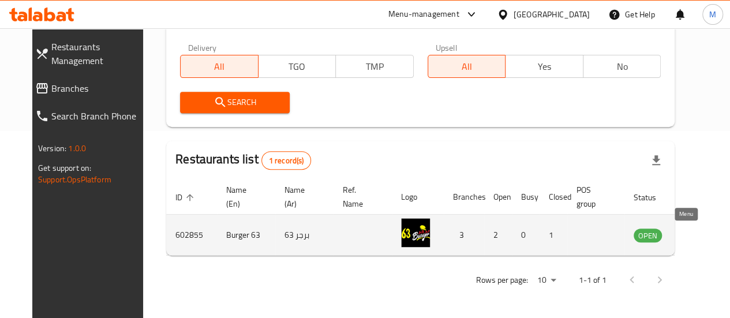
click at [695, 238] on icon "enhanced table" at bounding box center [701, 236] width 13 height 10
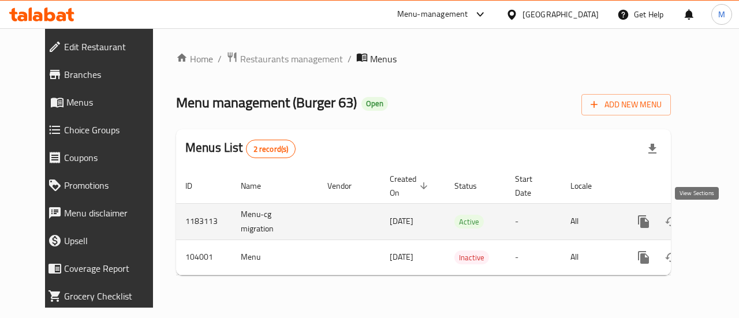
click at [720, 224] on icon "enhanced table" at bounding box center [727, 222] width 14 height 14
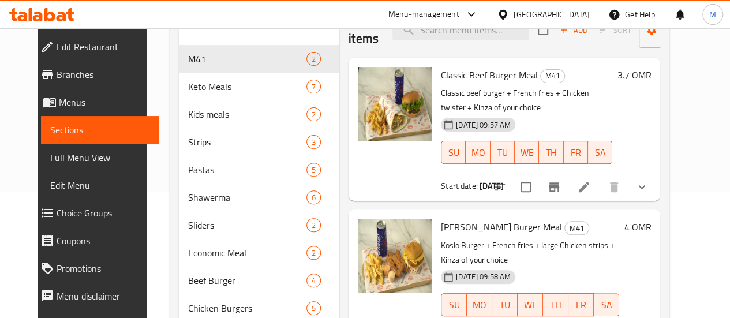
scroll to position [125, 0]
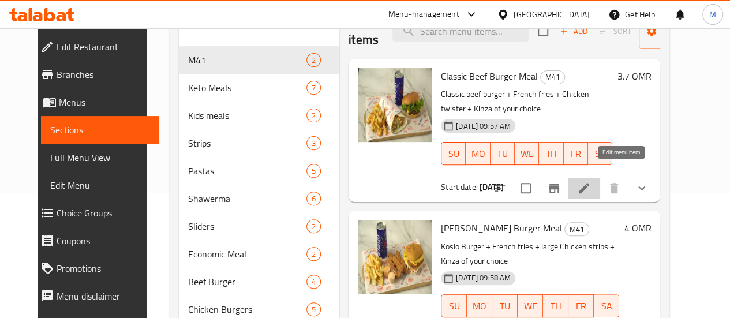
click at [591, 181] on icon at bounding box center [584, 188] width 14 height 14
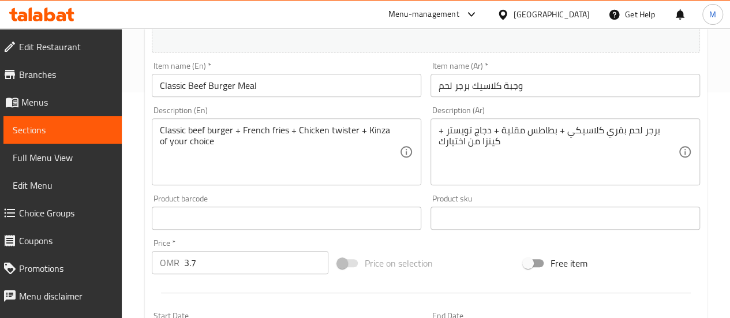
scroll to position [148, 0]
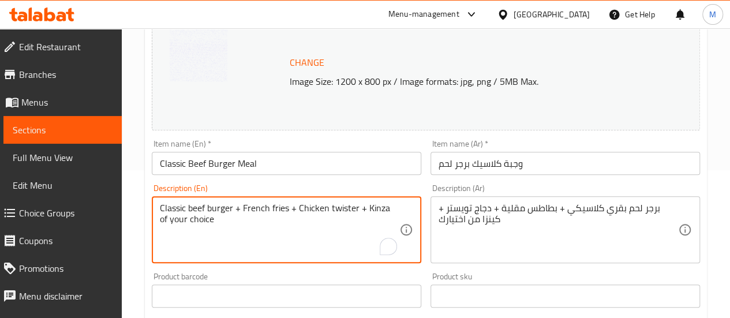
drag, startPoint x: 232, startPoint y: 209, endPoint x: 151, endPoint y: 212, distance: 81.4
click at [50, 215] on span "Choice Groups" at bounding box center [65, 213] width 93 height 14
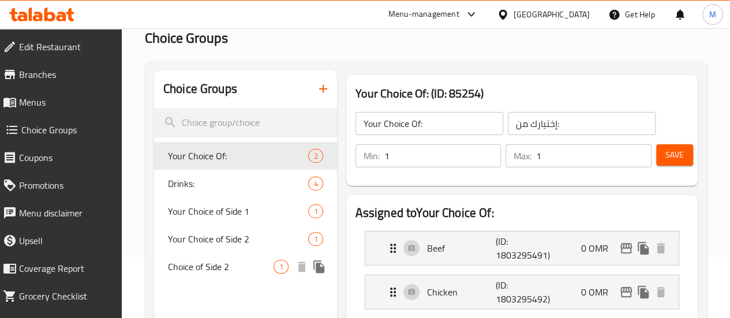
scroll to position [48, 0]
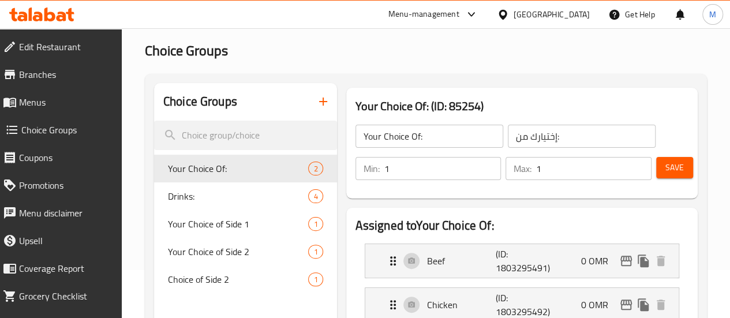
click at [316, 108] on icon "button" at bounding box center [323, 102] width 14 height 14
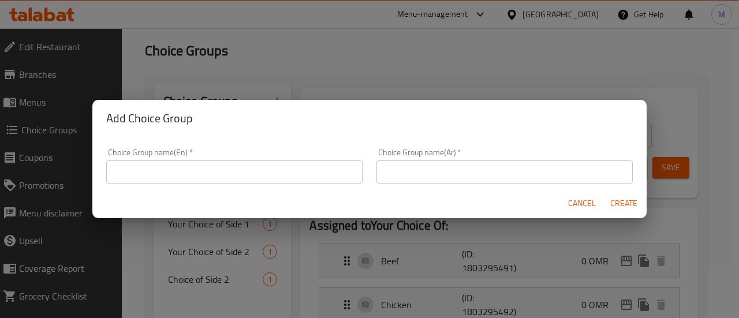
click at [253, 166] on input "text" at bounding box center [234, 171] width 256 height 23
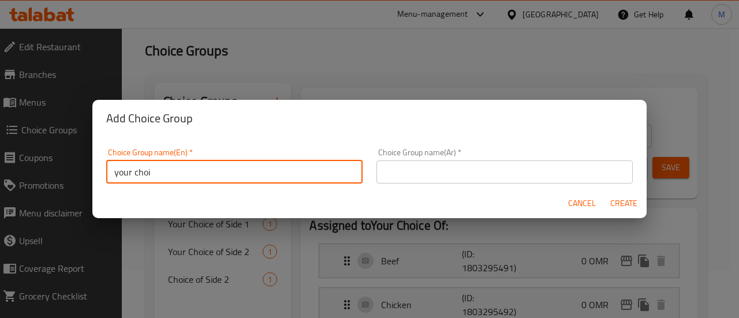
type input "Your choice of main"
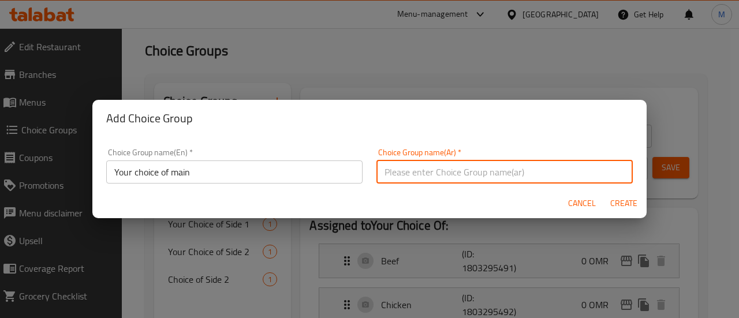
click at [423, 170] on input "text" at bounding box center [504, 171] width 256 height 23
type input "اختيارك من الطبق الرئيسي"
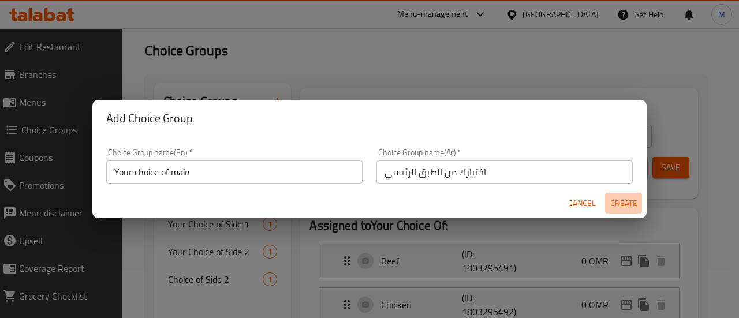
click at [631, 203] on span "Create" at bounding box center [623, 203] width 28 height 14
type input "Your choice of main"
type input "اختيارك من الطبق الرئيسي"
type input "0"
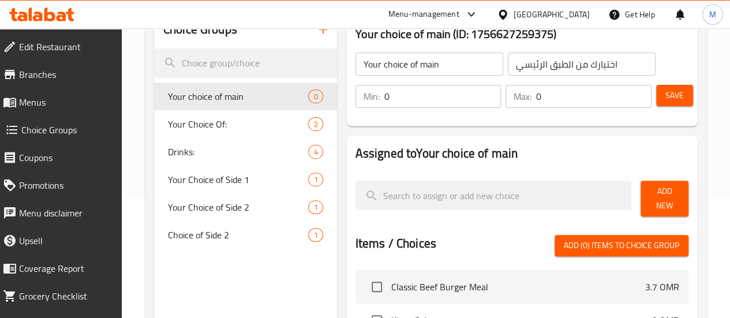
scroll to position [126, 0]
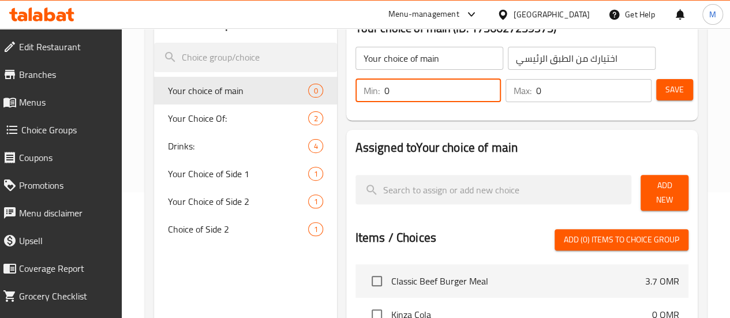
click at [384, 96] on input "0" at bounding box center [442, 90] width 117 height 23
type input "1"
click at [542, 91] on input "0" at bounding box center [593, 90] width 115 height 23
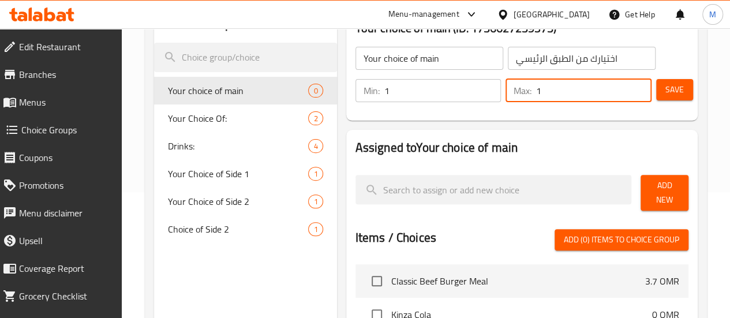
type input "1"
click at [539, 115] on div "Your choice of main ​ اختيارك من الطبق الرئيسي ​ Min: 1 ​ Max: 1 ​ Save" at bounding box center [522, 74] width 342 height 83
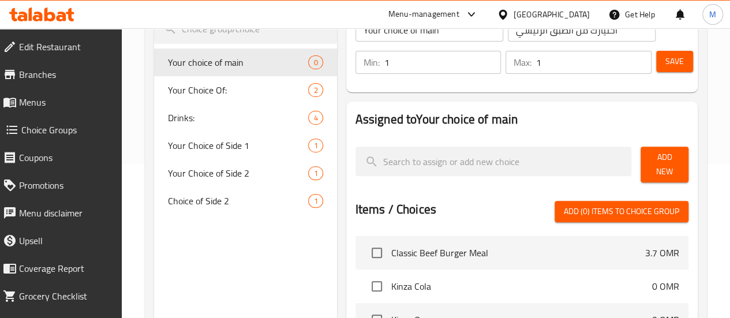
scroll to position [152, 0]
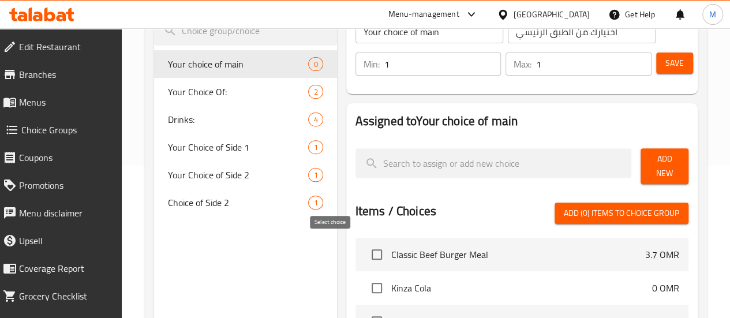
click at [365, 246] on input "checkbox" at bounding box center [377, 254] width 24 height 24
click at [680, 62] on button "Save" at bounding box center [674, 63] width 37 height 21
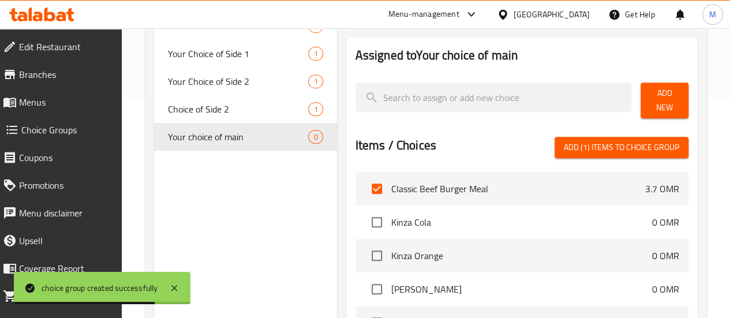
scroll to position [221, 0]
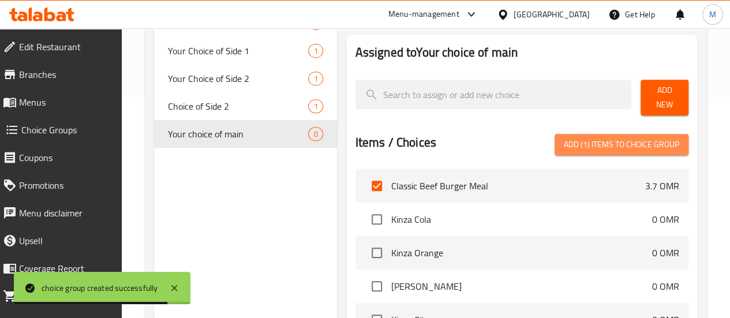
click at [630, 137] on span "Add (1) items to choice group" at bounding box center [621, 144] width 115 height 14
checkbox input "false"
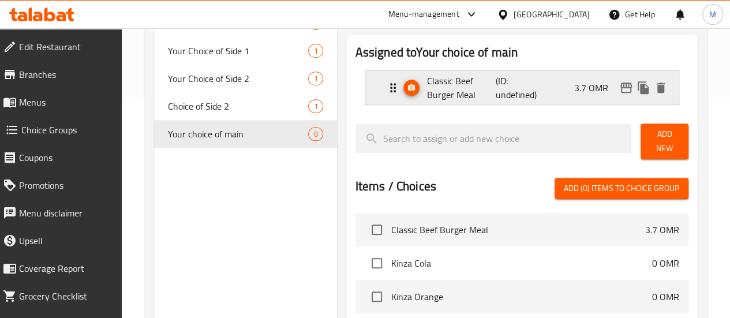
click at [543, 93] on div "Classic Beef Burger Meal (ID: undefined) 3.7 OMR" at bounding box center [525, 87] width 279 height 33
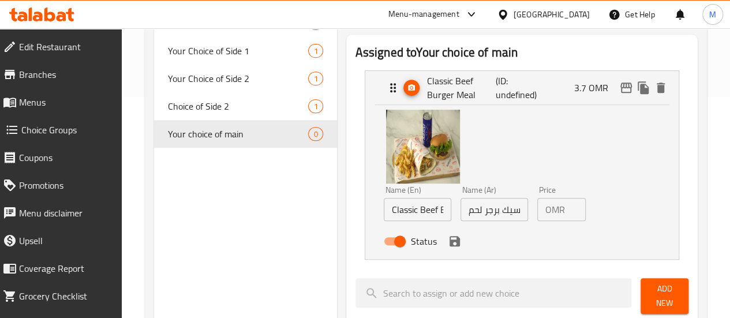
click at [545, 212] on p "OMR" at bounding box center [555, 210] width 20 height 14
click at [569, 211] on input "3.7" at bounding box center [577, 209] width 16 height 23
click at [403, 212] on input "Classic Beef Burger Meal" at bounding box center [418, 209] width 68 height 23
type input "Classic Beef Burger"
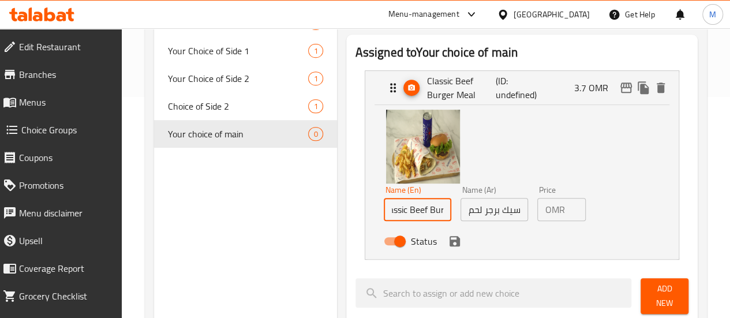
click at [460, 215] on input "وجبة كلاسيك برجر لحم" at bounding box center [494, 209] width 68 height 23
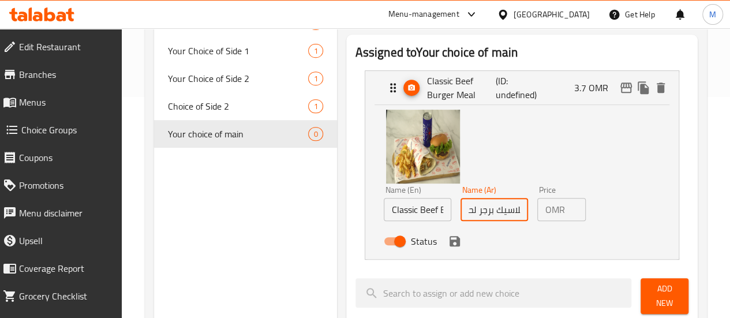
scroll to position [0, 21]
drag, startPoint x: 476, startPoint y: 208, endPoint x: 552, endPoint y: 227, distance: 77.8
click at [552, 227] on div "Name (En) Classic Beef Burger Name (En) Name (Ar) وجبة كلاسيك برجر لحم Name (Ar…" at bounding box center [494, 219] width 231 height 76
click at [484, 216] on input "وجبة كلاسيك برجر لحم" at bounding box center [494, 209] width 68 height 23
drag, startPoint x: 479, startPoint y: 213, endPoint x: 507, endPoint y: 214, distance: 27.7
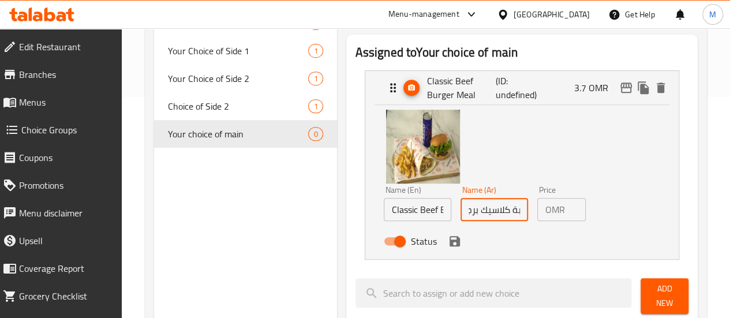
click at [507, 214] on input "وجبة كلاسيك برجر لحم" at bounding box center [494, 209] width 68 height 23
click at [488, 207] on input "وجبة كلاسيك برجر لحم" at bounding box center [494, 209] width 68 height 23
click at [484, 209] on input "وجبة كلاسيك برجر لحم" at bounding box center [494, 209] width 68 height 23
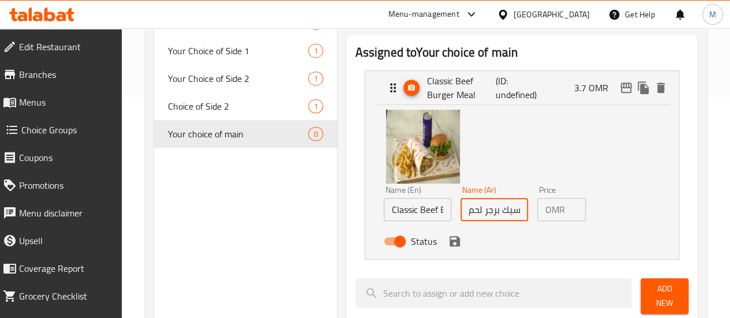
type input "كلاسيك برجر لحم"
click at [569, 209] on input "3.7" at bounding box center [577, 209] width 16 height 23
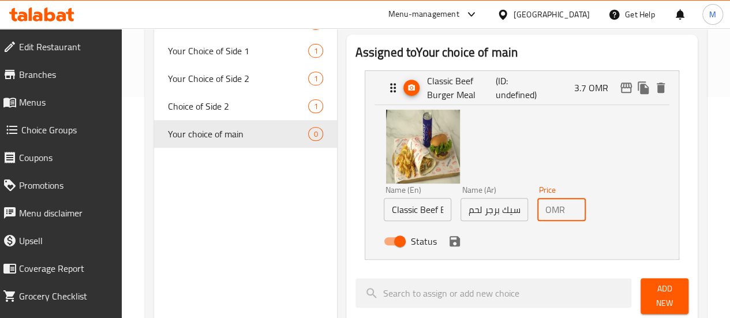
click at [522, 238] on div "Status" at bounding box center [494, 241] width 231 height 31
type input "0"
click at [446, 244] on button "save" at bounding box center [454, 241] width 17 height 17
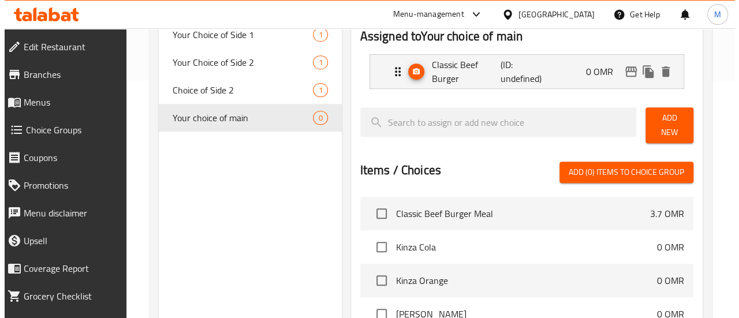
scroll to position [422, 0]
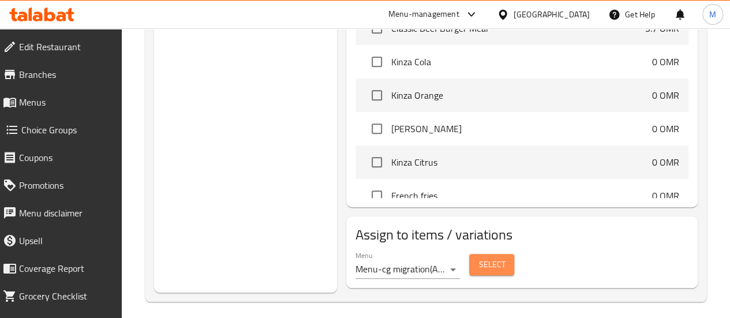
click at [478, 257] on span "Select" at bounding box center [491, 264] width 27 height 14
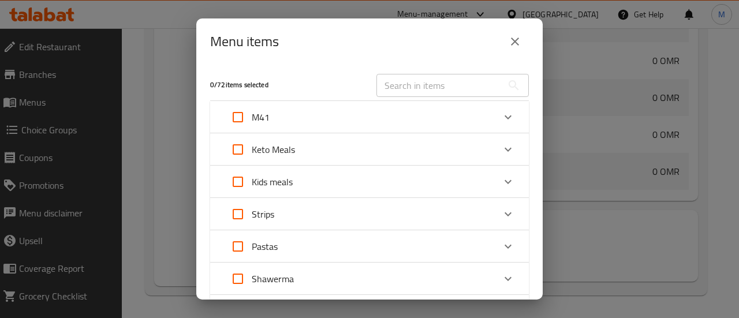
click at [477, 113] on div "M41" at bounding box center [359, 117] width 270 height 28
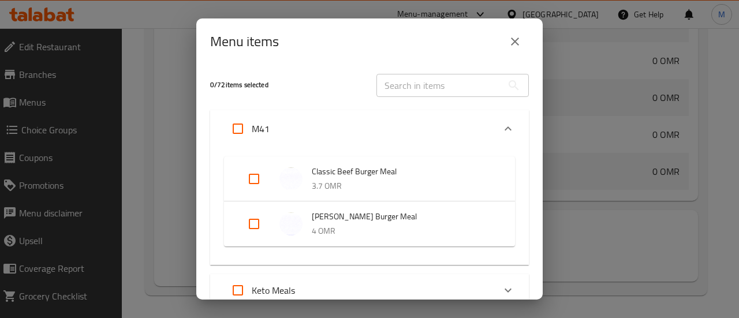
click at [257, 176] on input "Expand" at bounding box center [254, 179] width 28 height 28
checkbox input "true"
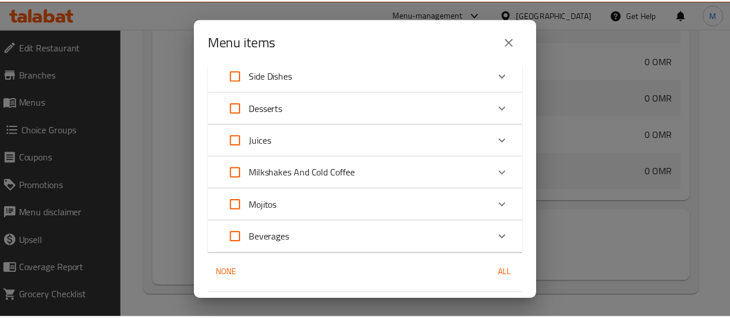
scroll to position [643, 0]
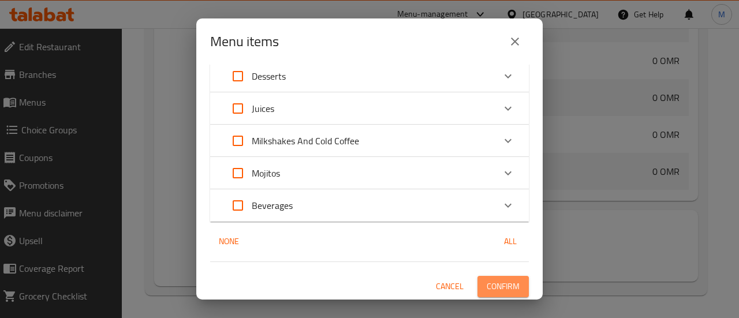
click at [490, 291] on span "Confirm" at bounding box center [502, 286] width 33 height 14
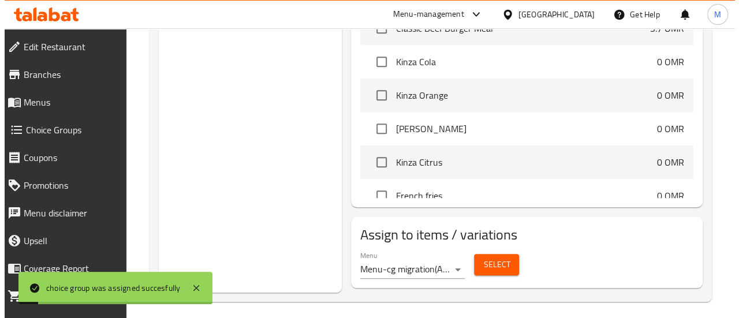
scroll to position [0, 0]
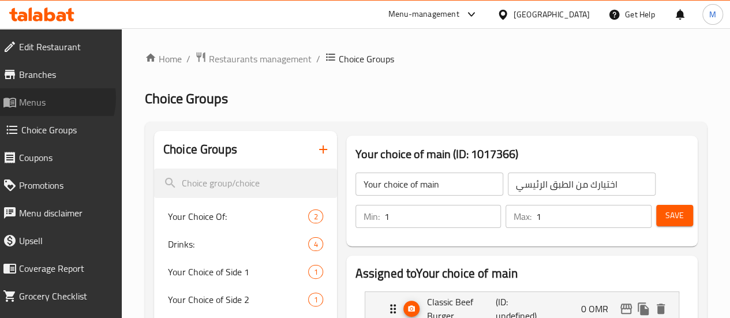
click at [47, 98] on span "Menus" at bounding box center [65, 102] width 93 height 14
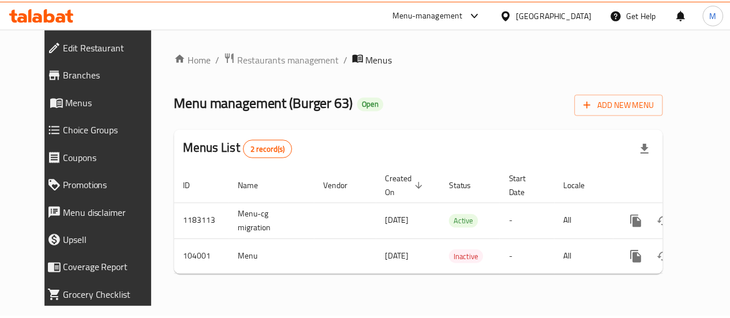
scroll to position [27, 0]
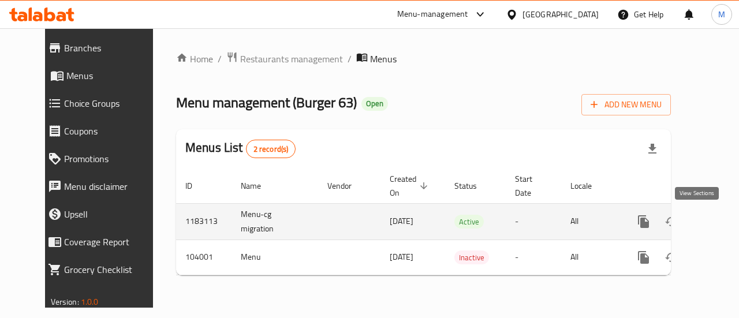
click at [713, 228] on link "enhanced table" at bounding box center [727, 222] width 28 height 28
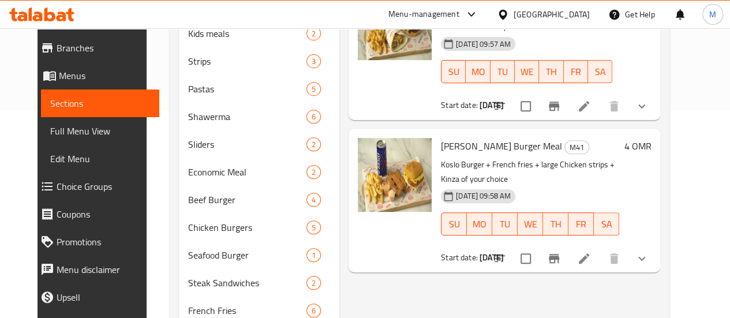
scroll to position [208, 0]
click at [591, 251] on icon at bounding box center [584, 258] width 14 height 14
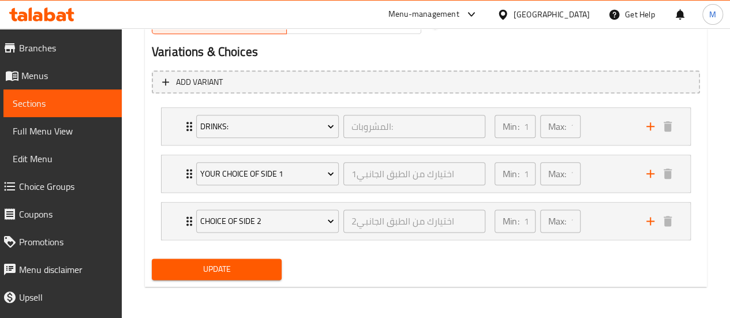
scroll to position [626, 0]
click at [586, 183] on div "Min: 1 ​ Max: 1 ​" at bounding box center [564, 174] width 152 height 37
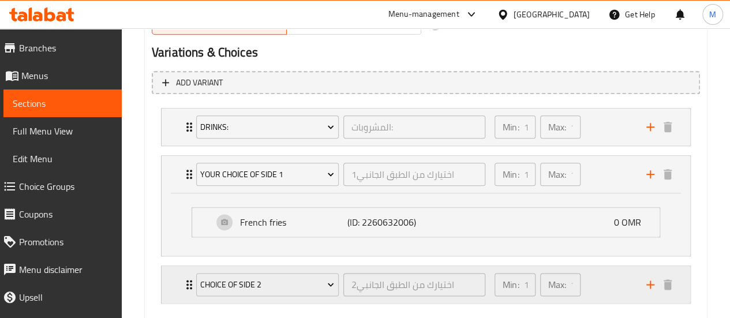
click at [594, 280] on div "Min: 1 ​ Max: 1 ​" at bounding box center [564, 284] width 152 height 37
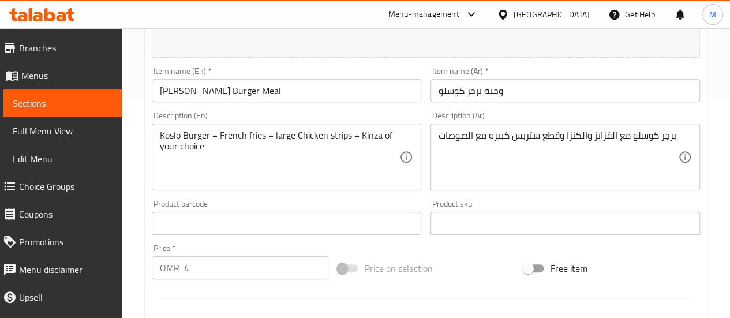
scroll to position [211, 0]
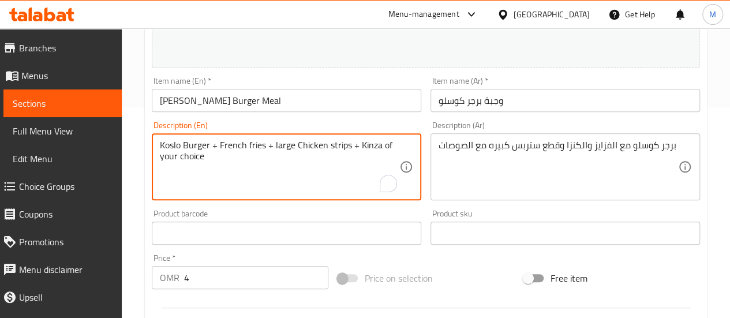
drag, startPoint x: 209, startPoint y: 145, endPoint x: 157, endPoint y: 143, distance: 52.6
click at [56, 192] on span "Choice Groups" at bounding box center [65, 186] width 93 height 14
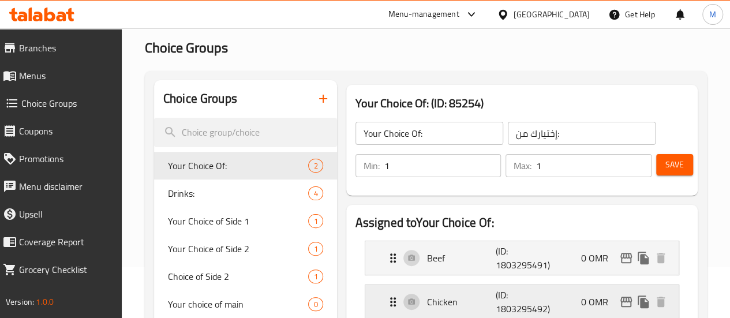
scroll to position [28, 0]
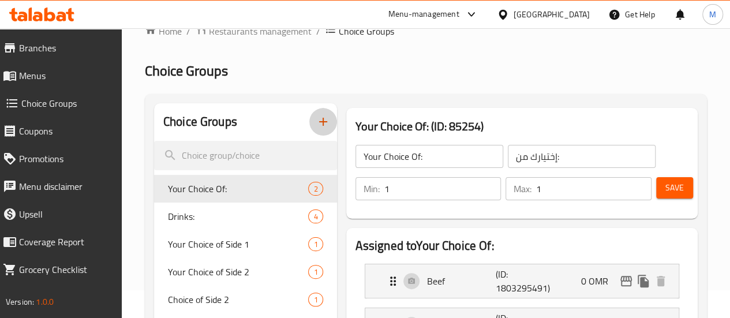
click at [316, 125] on icon "button" at bounding box center [323, 122] width 14 height 14
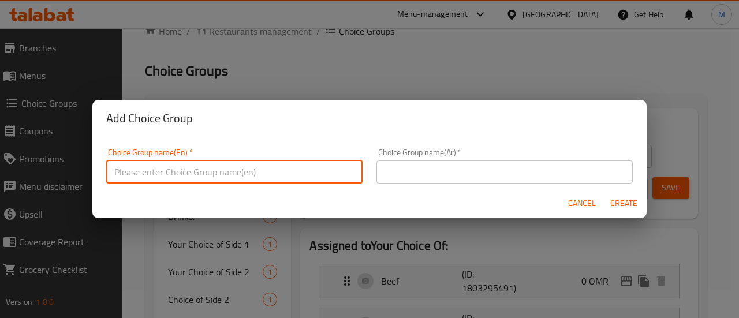
click at [267, 163] on input "text" at bounding box center [234, 171] width 256 height 23
type input "Your choice of main"
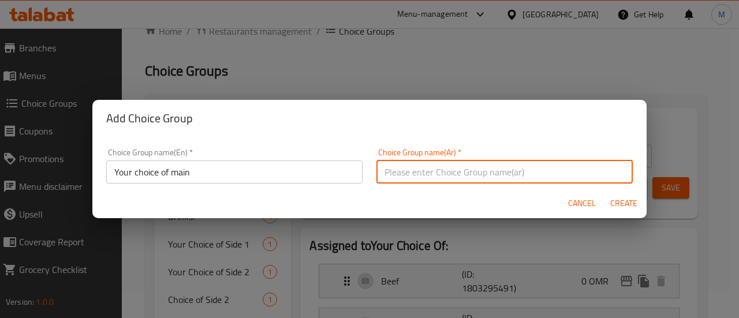
click at [440, 163] on input "text" at bounding box center [504, 171] width 256 height 23
type input "اختيارك من الطبق الرئيسي"
click at [627, 203] on span "Create" at bounding box center [623, 203] width 28 height 14
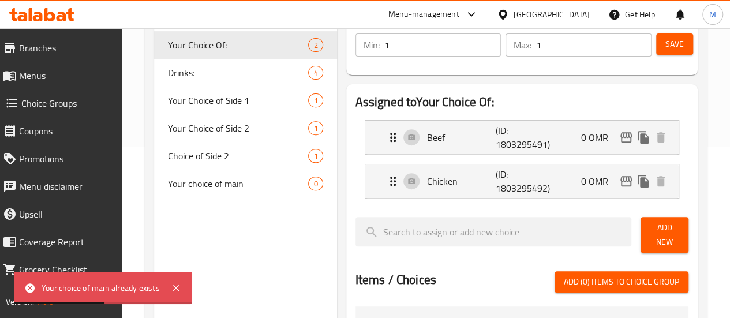
scroll to position [172, 0]
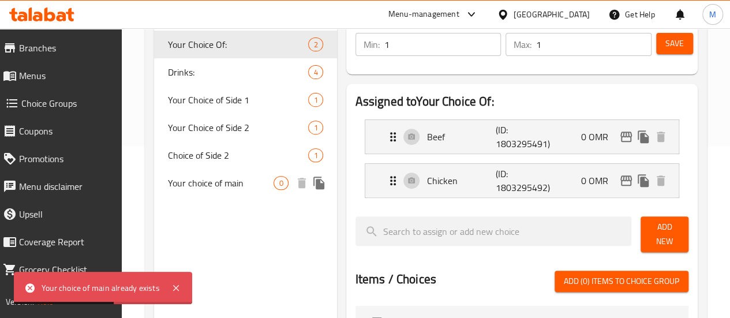
click at [213, 184] on span "Your choice of main" at bounding box center [221, 183] width 106 height 14
type input "Your choice of main"
type input "اختيارك من الطبق الرئيسي"
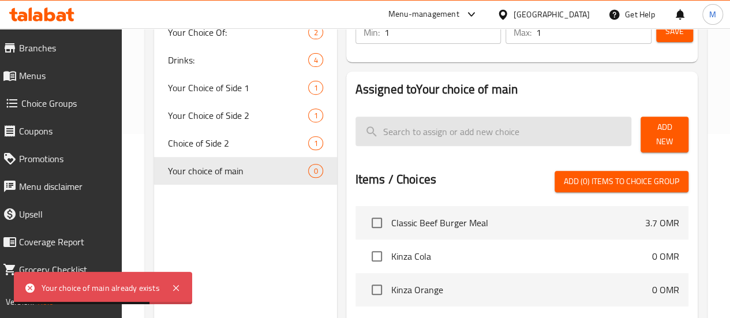
scroll to position [185, 0]
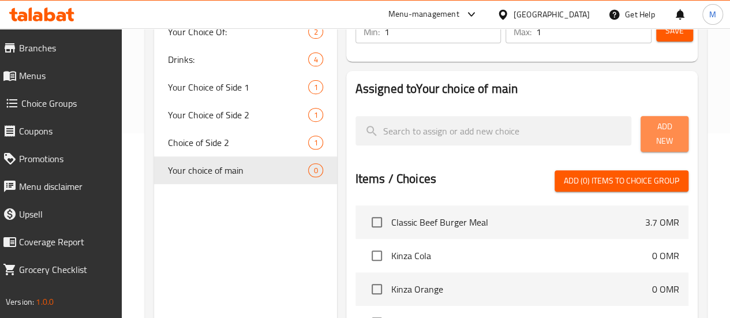
click at [657, 131] on span "Add New" at bounding box center [664, 133] width 29 height 29
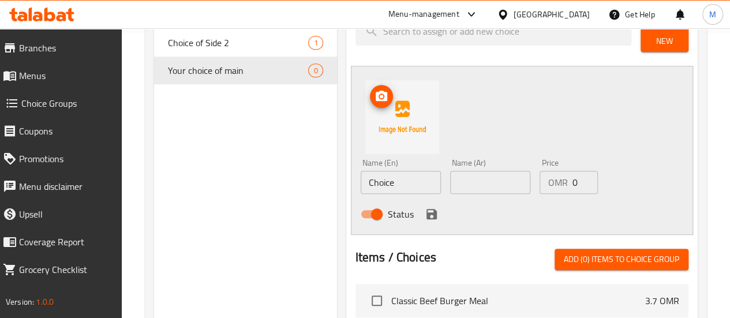
scroll to position [288, 0]
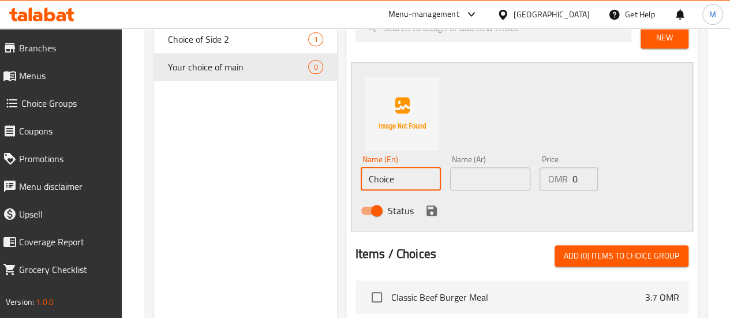
drag, startPoint x: 365, startPoint y: 170, endPoint x: 278, endPoint y: 180, distance: 87.7
click at [278, 180] on div "Choice Groups Your Choice Of: 2 Drinks: 4 Your Choice of Side 1 1 Your Choice o…" at bounding box center [428, 202] width 548 height 718
paste input "Koslo Burger"
type input "Koslo Burger"
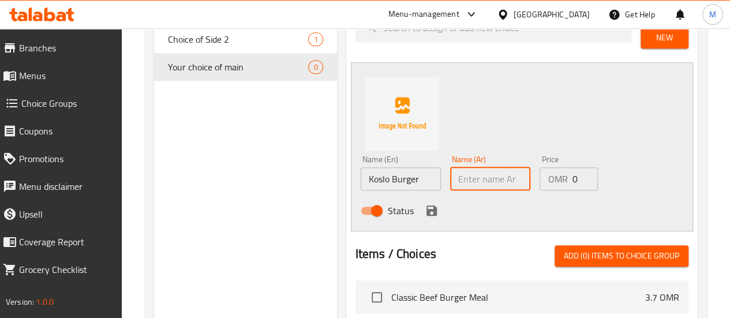
click at [450, 170] on input "text" at bounding box center [490, 178] width 80 height 23
type input ";"
type input "s"
type input "كوسلو برجر"
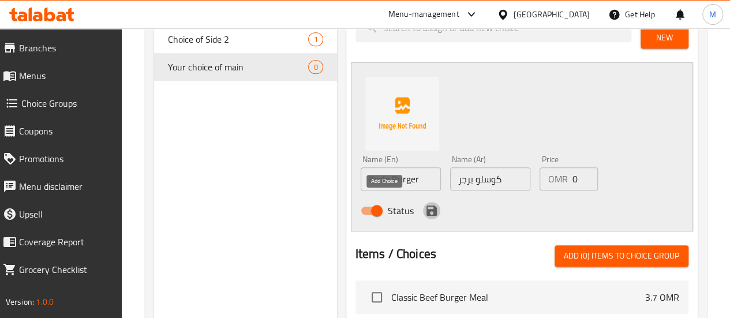
click at [425, 205] on icon "save" at bounding box center [432, 211] width 14 height 14
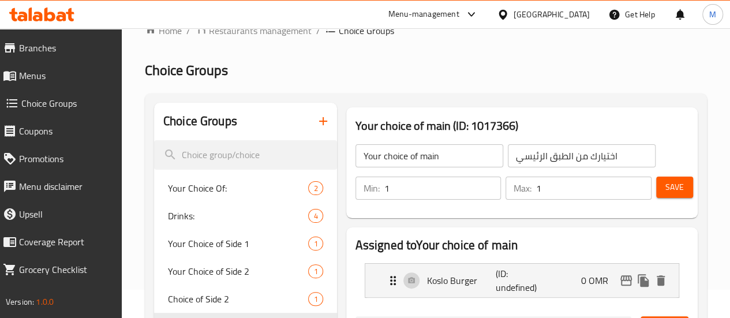
scroll to position [0, 0]
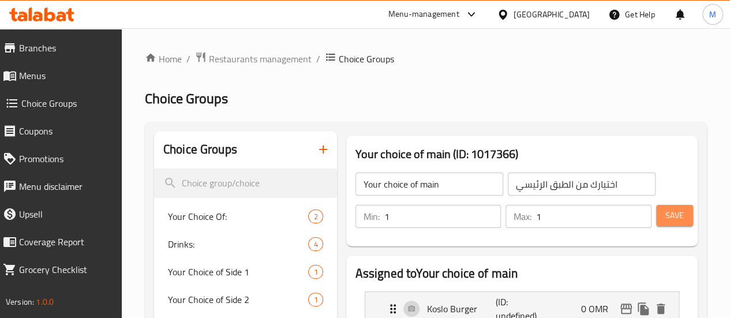
click at [665, 213] on span "Save" at bounding box center [674, 215] width 18 height 14
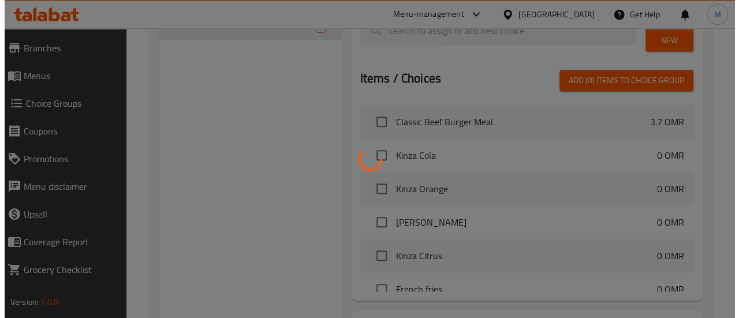
scroll to position [422, 0]
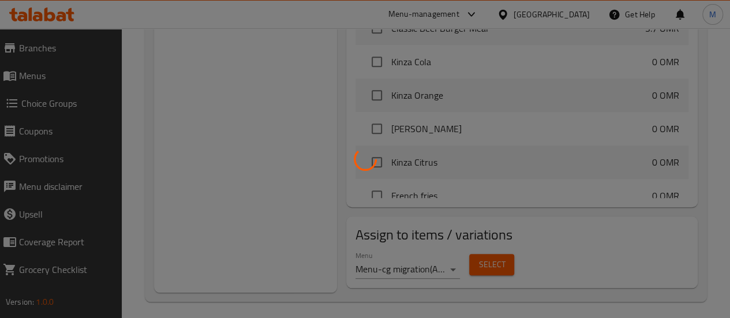
click at [466, 261] on div at bounding box center [365, 159] width 730 height 318
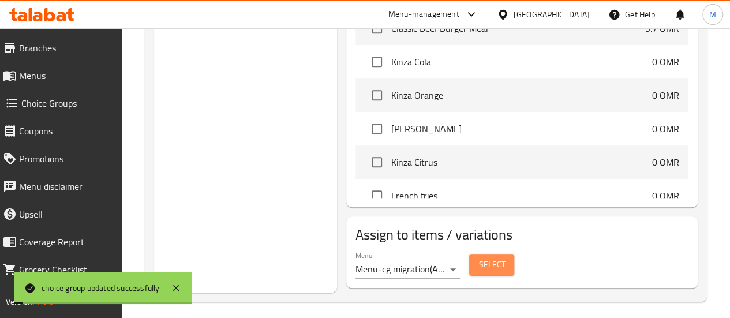
click at [478, 260] on span "Select" at bounding box center [491, 264] width 27 height 14
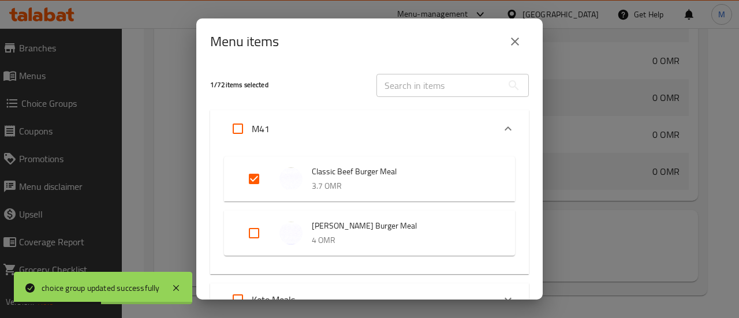
click at [249, 175] on input "Expand" at bounding box center [254, 179] width 28 height 28
checkbox input "false"
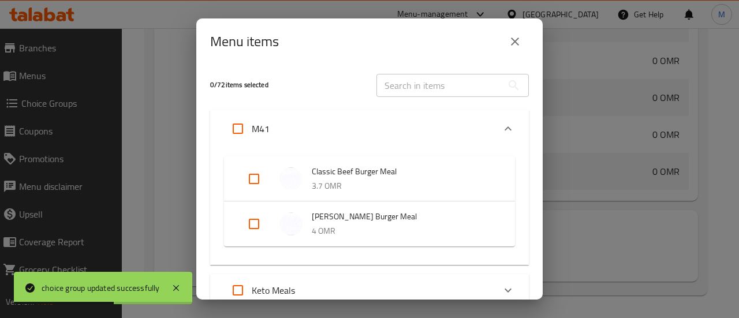
click at [253, 220] on input "Expand" at bounding box center [254, 224] width 28 height 28
checkbox input "true"
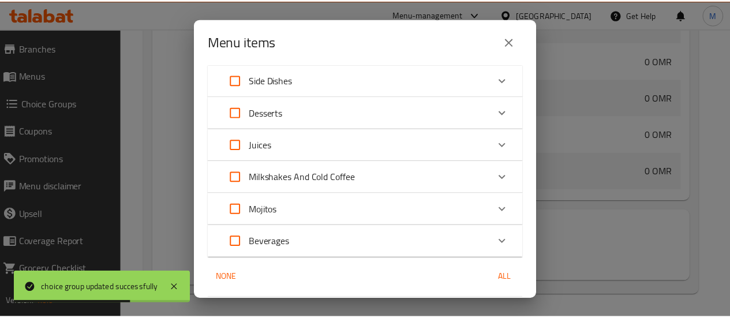
scroll to position [646, 0]
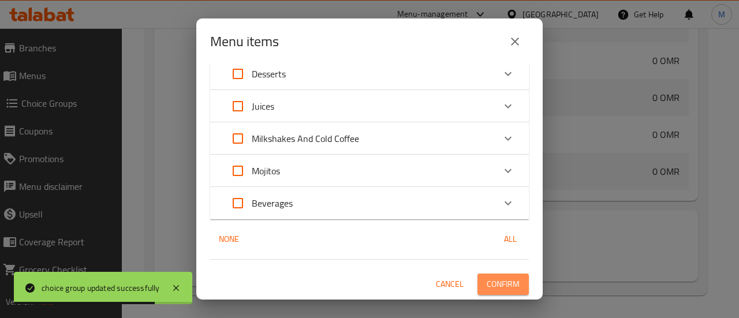
click at [496, 282] on span "Confirm" at bounding box center [502, 284] width 33 height 14
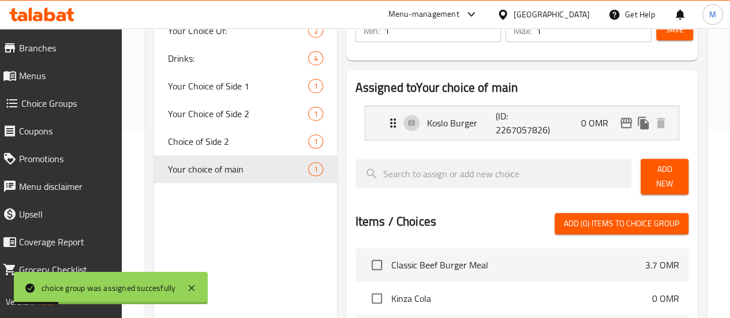
scroll to position [0, 0]
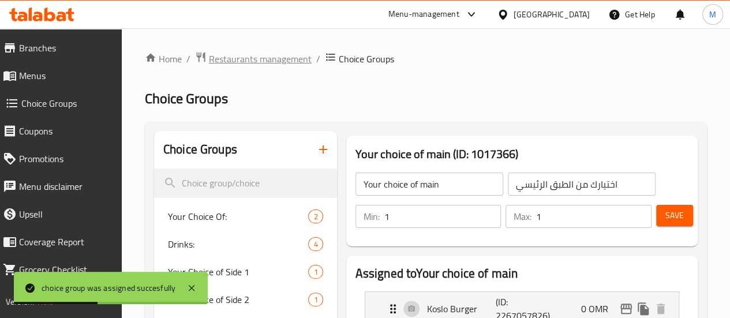
click at [279, 57] on span "Restaurants management" at bounding box center [260, 59] width 103 height 14
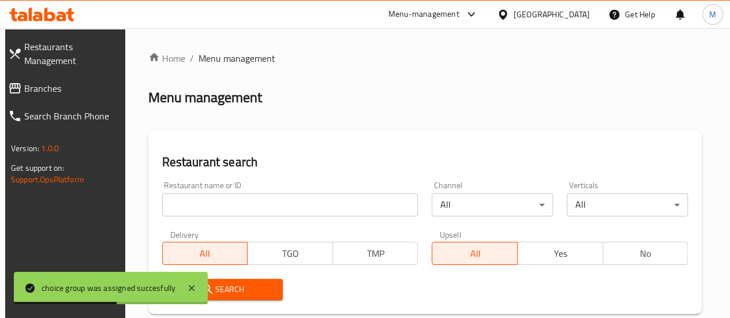
click at [215, 207] on input "search" at bounding box center [290, 204] width 256 height 23
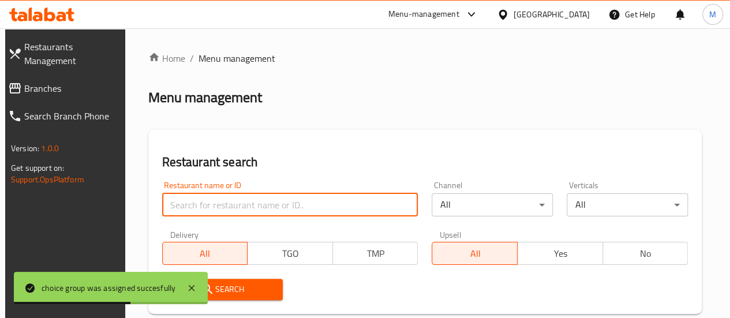
paste input "698603"
type input "698603"
click button "Search" at bounding box center [222, 289] width 121 height 21
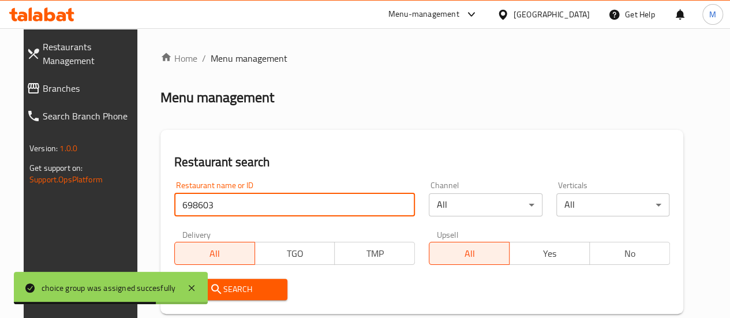
scroll to position [187, 0]
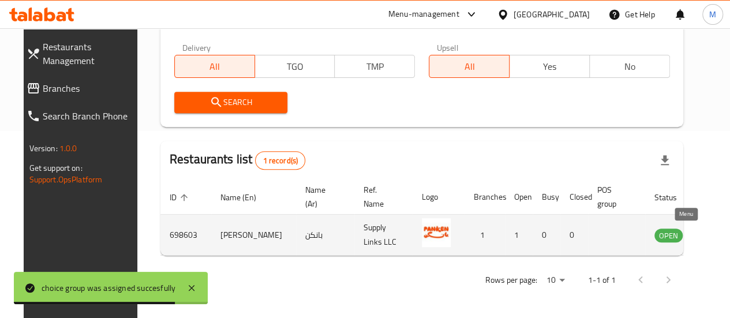
click at [715, 234] on icon "enhanced table" at bounding box center [722, 235] width 14 height 14
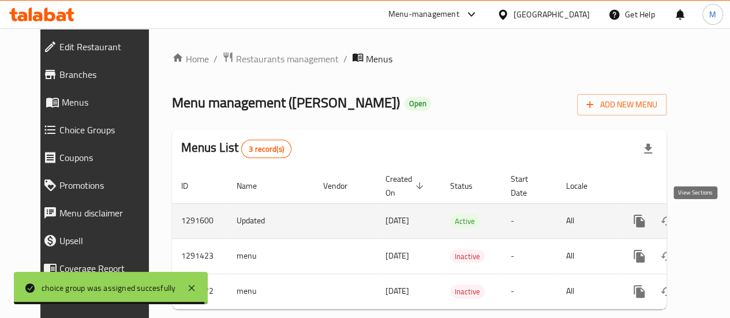
click at [715, 224] on icon "enhanced table" at bounding box center [722, 221] width 14 height 14
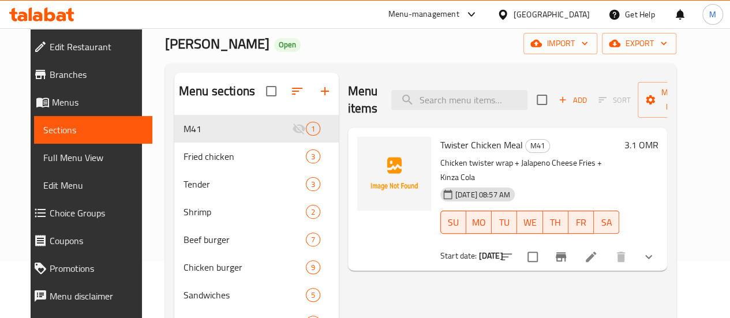
scroll to position [57, 0]
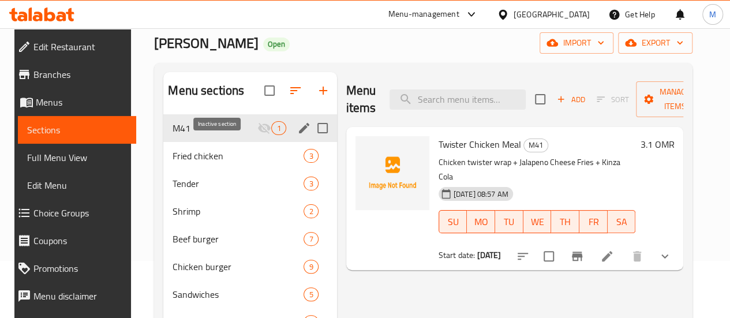
click at [257, 135] on icon "Menu sections" at bounding box center [264, 128] width 14 height 14
click at [310, 140] on input "Menu sections" at bounding box center [322, 128] width 24 height 24
checkbox input "true"
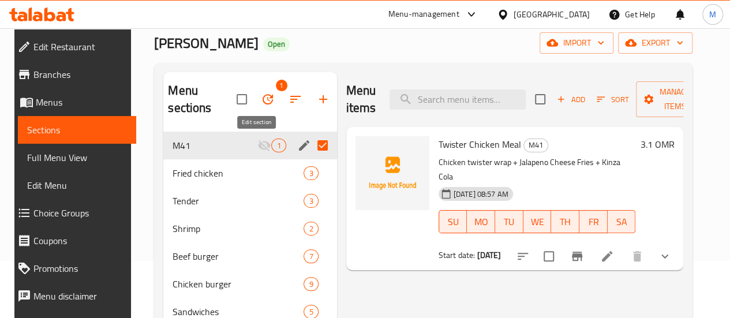
click at [299, 145] on icon "edit" at bounding box center [304, 145] width 10 height 10
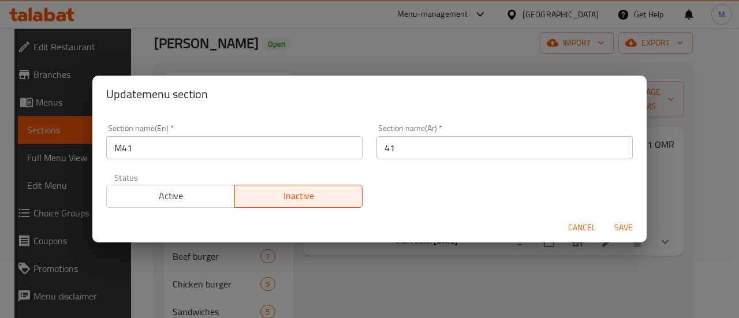
click at [582, 228] on span "Cancel" at bounding box center [582, 227] width 28 height 14
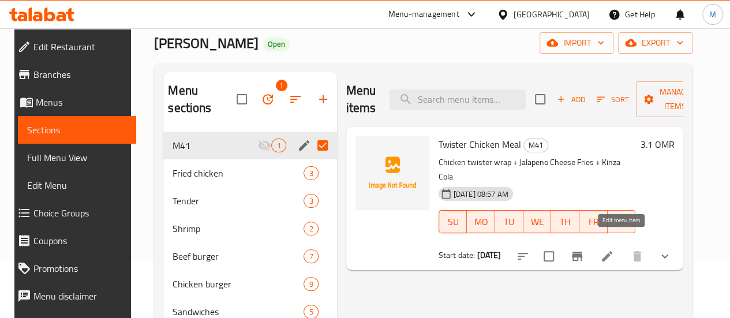
click at [614, 249] on icon at bounding box center [607, 256] width 14 height 14
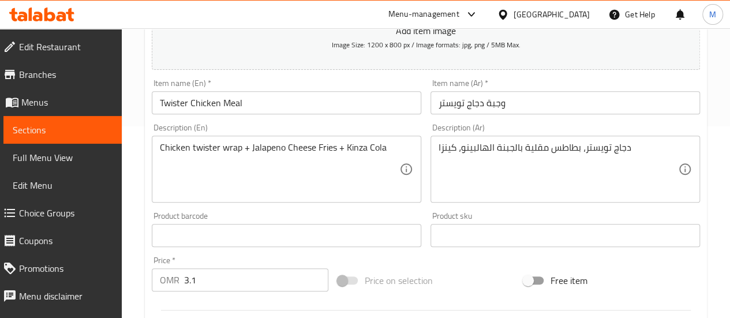
scroll to position [192, 0]
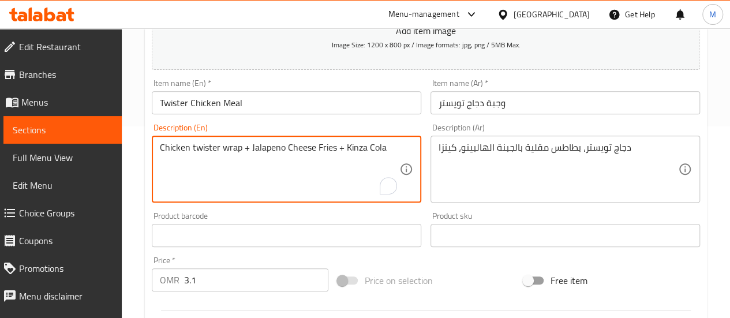
drag, startPoint x: 241, startPoint y: 148, endPoint x: 152, endPoint y: 145, distance: 88.3
click at [67, 211] on span "Choice Groups" at bounding box center [65, 213] width 93 height 14
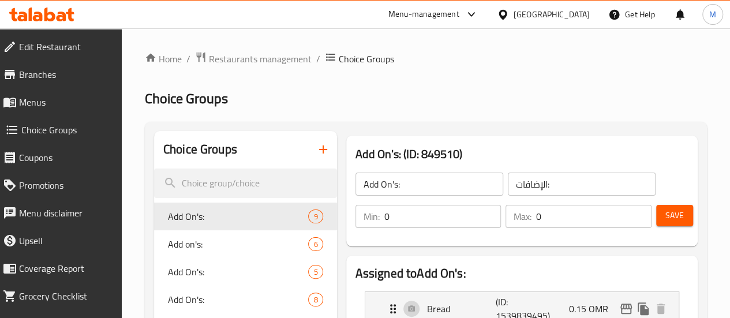
click at [316, 145] on icon "button" at bounding box center [323, 150] width 14 height 14
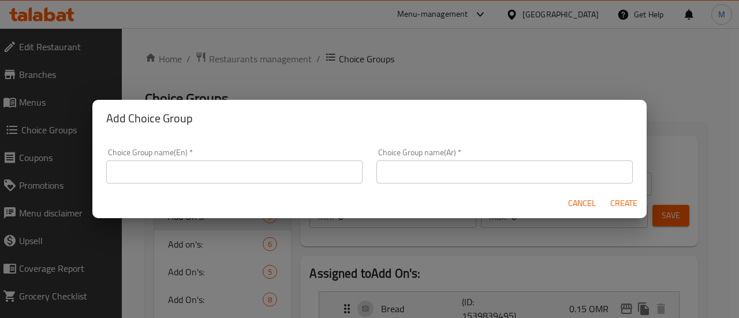
click at [288, 170] on input "text" at bounding box center [234, 171] width 256 height 23
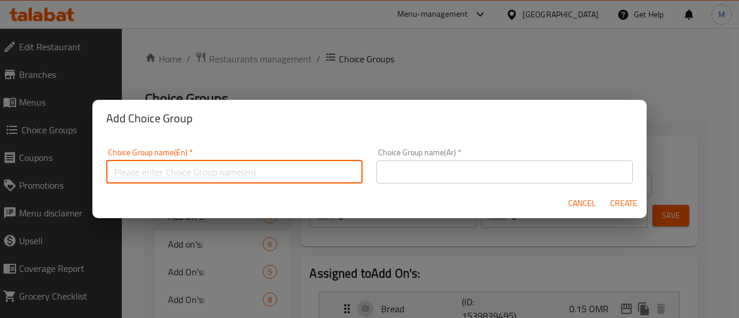
type input "Your choice of main"
click at [436, 173] on input "text" at bounding box center [504, 171] width 256 height 23
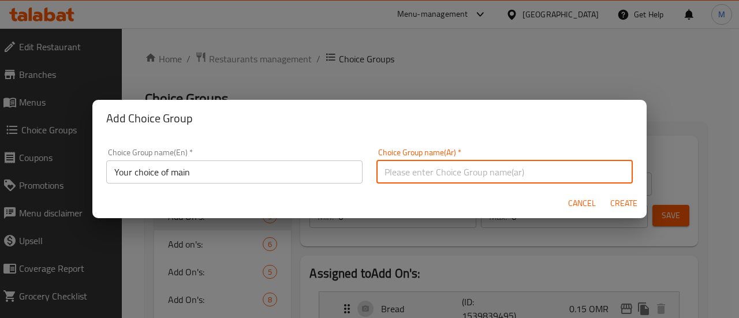
type input "اختيارك من الطبق الرئيسي"
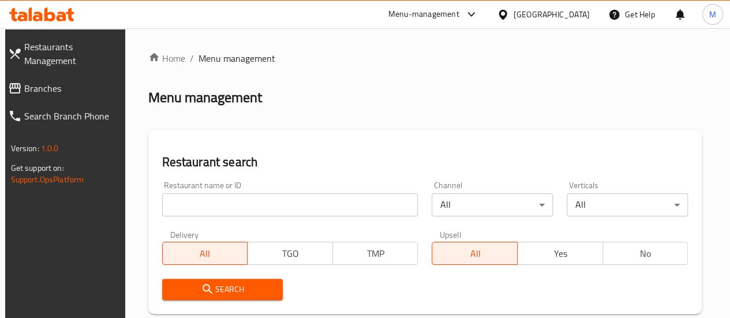
click at [241, 205] on input "search" at bounding box center [290, 204] width 256 height 23
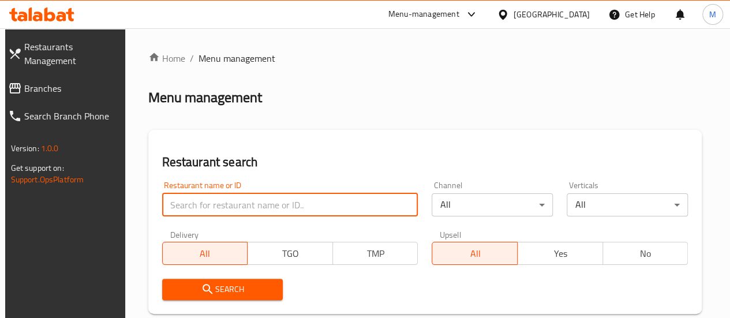
paste input "674293"
type input "674293"
click button "Search" at bounding box center [222, 289] width 121 height 21
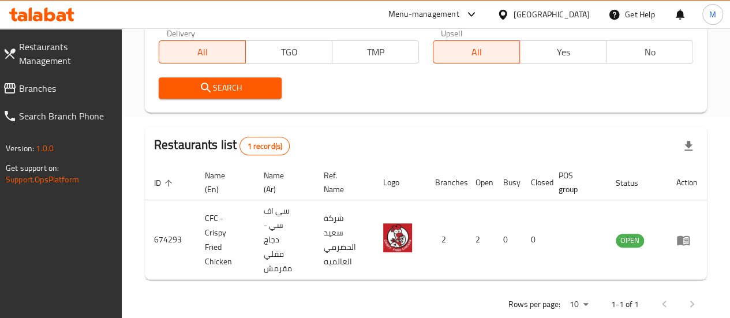
scroll to position [203, 0]
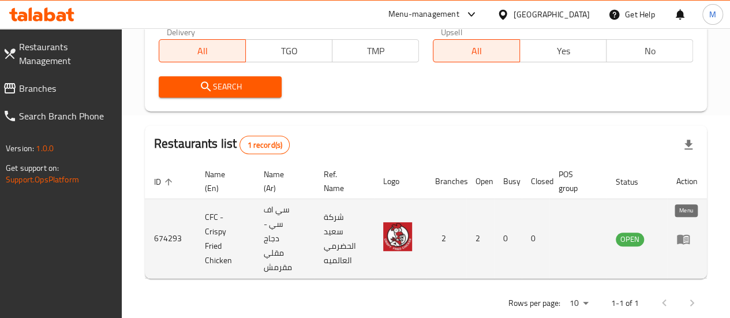
click at [683, 234] on icon "enhanced table" at bounding box center [683, 239] width 13 height 10
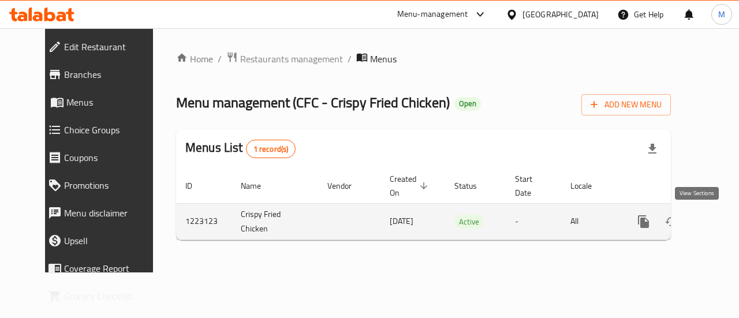
click at [720, 227] on icon "enhanced table" at bounding box center [727, 222] width 14 height 14
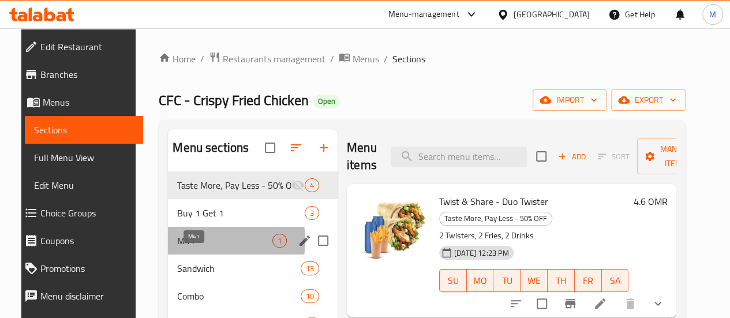
click at [199, 248] on span "M41" at bounding box center [224, 241] width 95 height 14
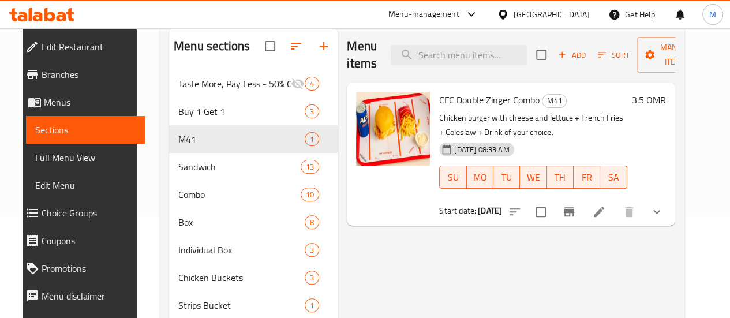
scroll to position [102, 0]
click at [61, 215] on span "Choice Groups" at bounding box center [88, 213] width 93 height 14
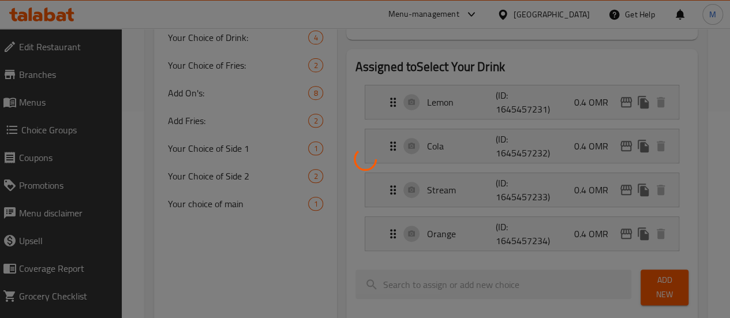
scroll to position [211, 0]
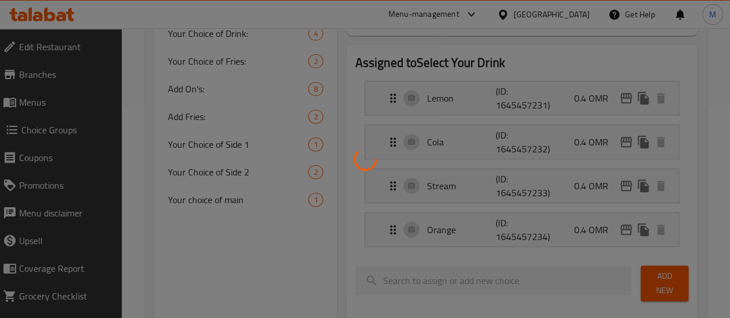
click at [206, 173] on div at bounding box center [365, 159] width 730 height 318
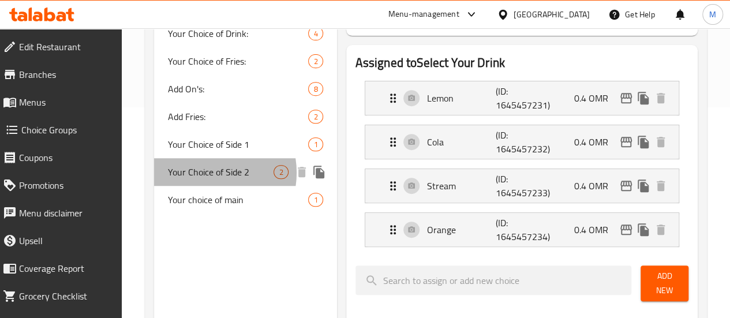
click at [206, 173] on span "Your Choice of Side 2" at bounding box center [221, 172] width 106 height 14
type input "Your Choice of Side 2"
type input "اختيارك من الطبق الجانبي2"
type input "1"
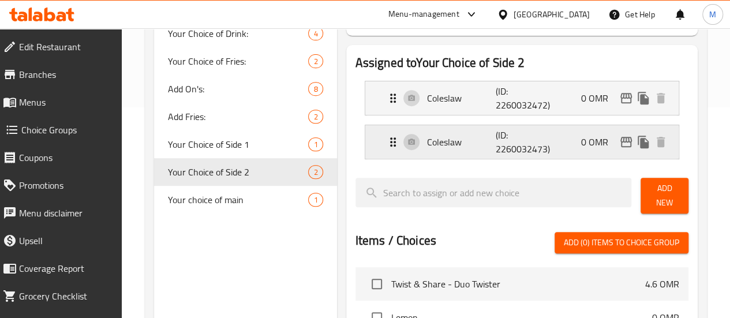
click at [540, 134] on div "Coleslaw (ID: 2260032473) 0 OMR" at bounding box center [525, 141] width 279 height 33
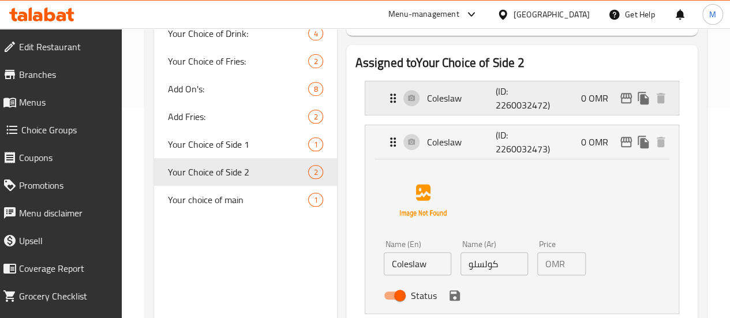
click at [531, 103] on div "Coleslaw (ID: 2260032472) 0 OMR" at bounding box center [525, 97] width 279 height 33
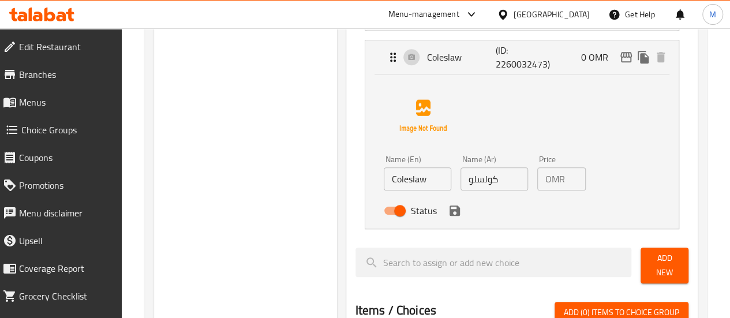
scroll to position [451, 0]
click at [367, 204] on input "Status" at bounding box center [400, 210] width 66 height 22
checkbox input "false"
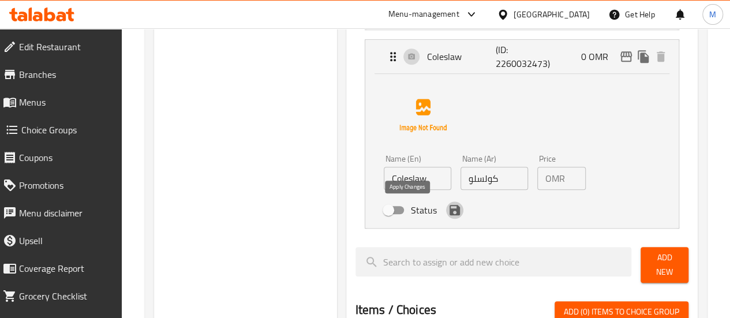
click at [449, 209] on icon "save" at bounding box center [454, 210] width 10 height 10
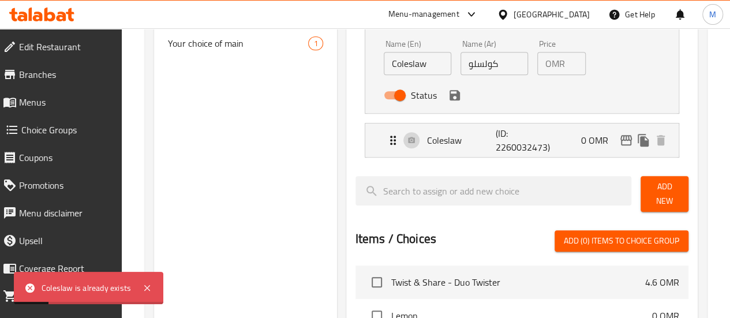
scroll to position [358, 0]
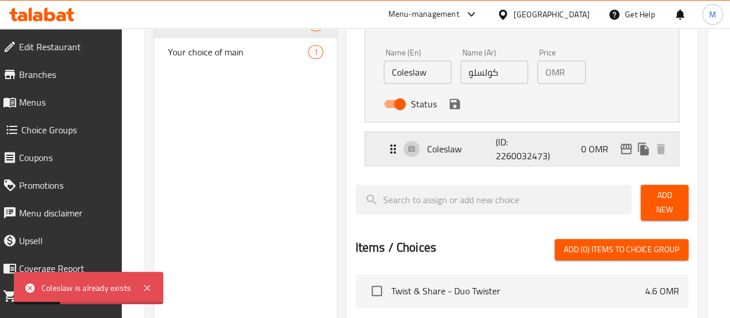
click at [524, 162] on div "Coleslaw (ID: 2260032473) 0 OMR" at bounding box center [525, 148] width 279 height 33
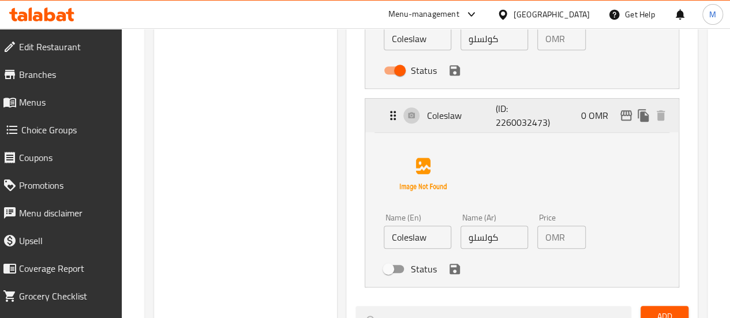
scroll to position [370, 0]
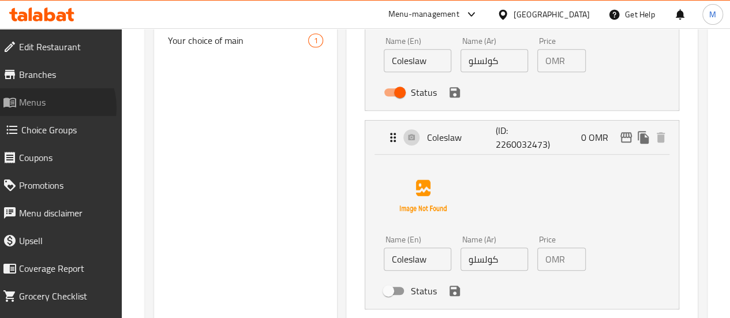
click at [47, 107] on span "Menus" at bounding box center [65, 102] width 93 height 14
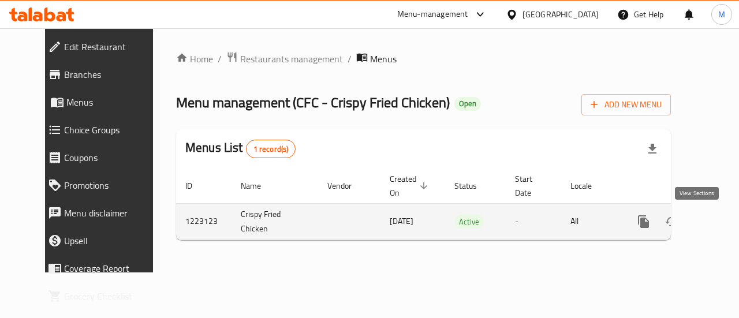
click at [720, 226] on icon "enhanced table" at bounding box center [727, 222] width 14 height 14
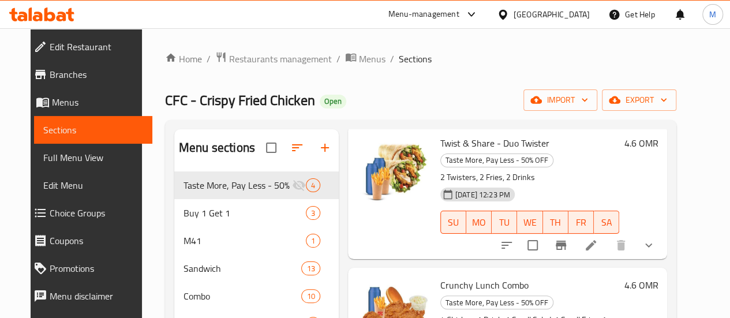
scroll to position [59, 0]
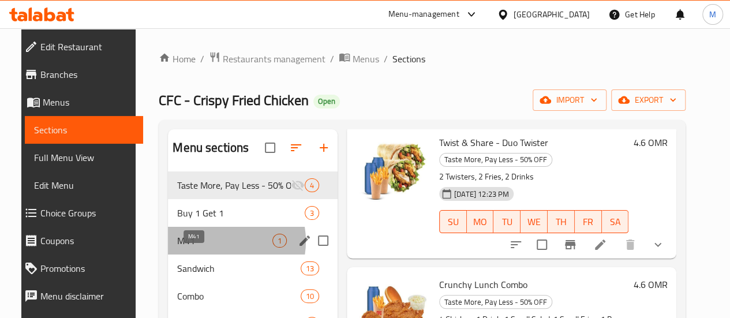
click at [204, 248] on span "M41" at bounding box center [224, 241] width 95 height 14
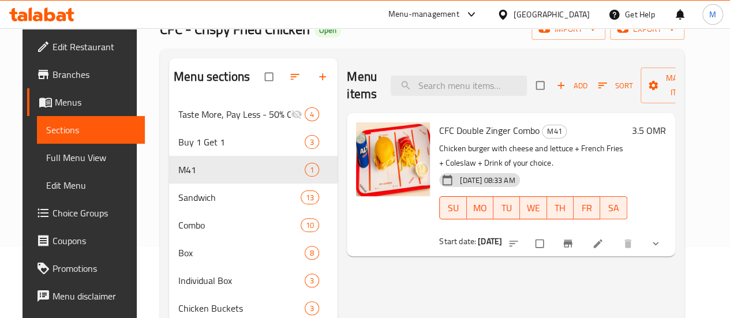
scroll to position [81, 0]
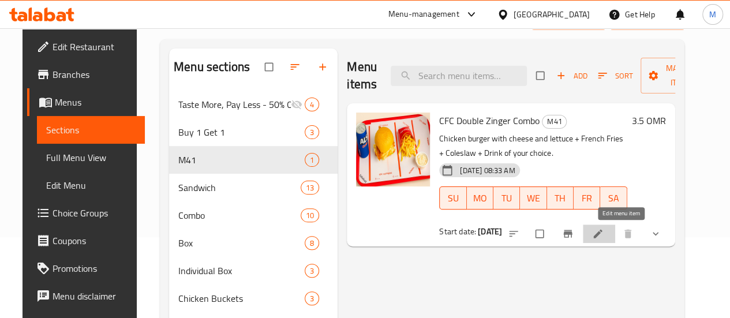
click at [604, 236] on icon at bounding box center [598, 234] width 12 height 12
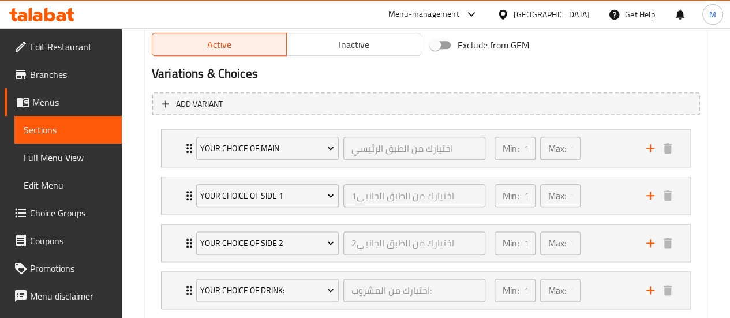
scroll to position [625, 0]
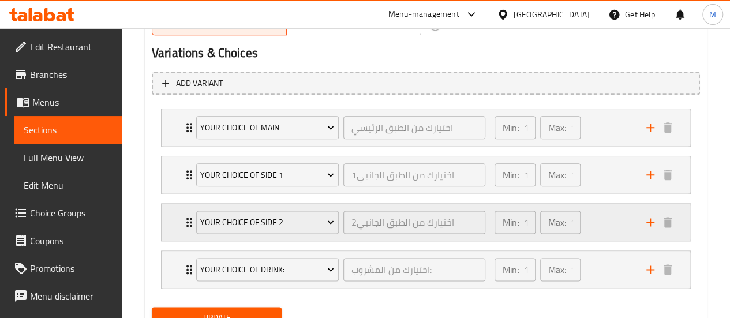
click at [586, 226] on div "Min: 1 ​ Max: 1 ​" at bounding box center [564, 222] width 152 height 37
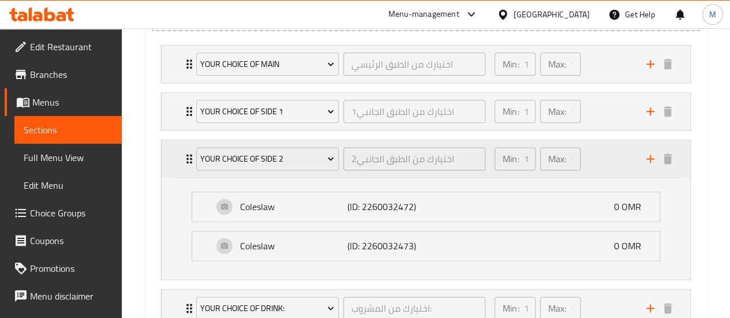
scroll to position [691, 0]
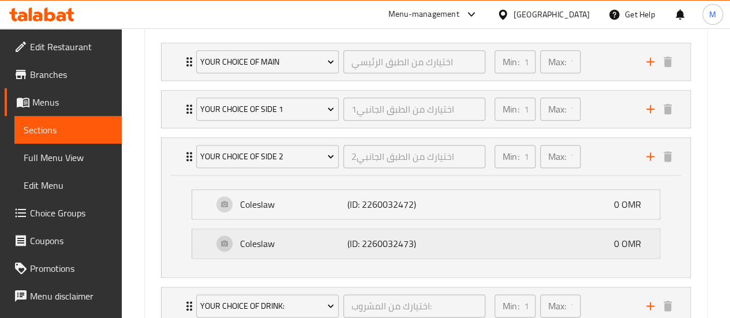
click at [569, 242] on div "Coleslaw (ID: 2260032473) 0 OMR" at bounding box center [429, 243] width 433 height 29
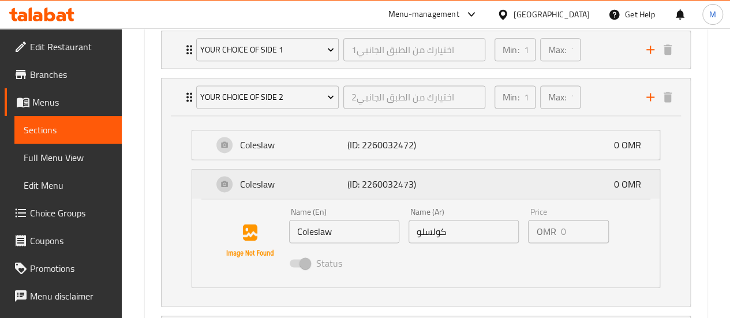
scroll to position [757, 0]
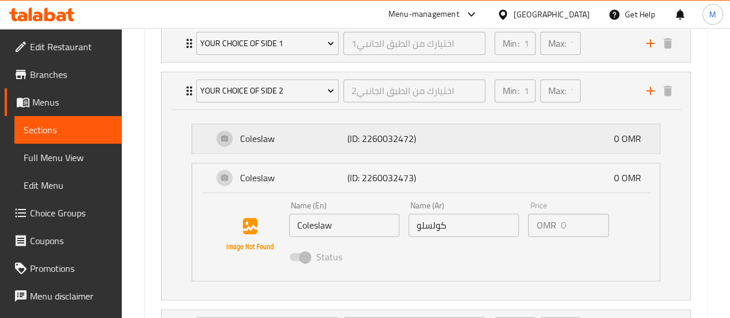
click at [537, 140] on div "Coleslaw (ID: 2260032472) 0 OMR" at bounding box center [429, 138] width 433 height 29
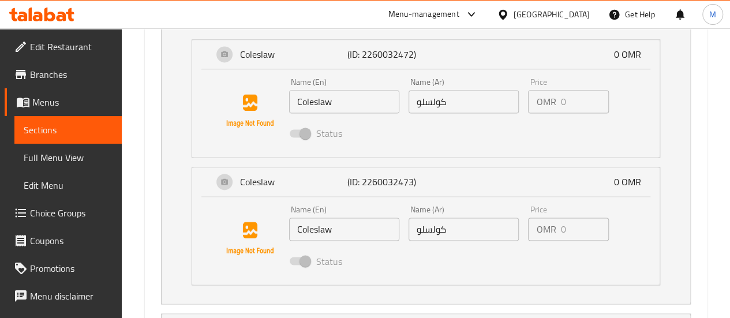
scroll to position [841, 0]
click at [68, 209] on span "Choice Groups" at bounding box center [71, 213] width 83 height 14
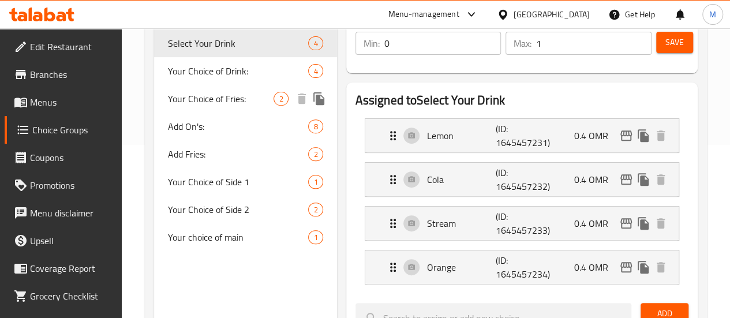
scroll to position [176, 0]
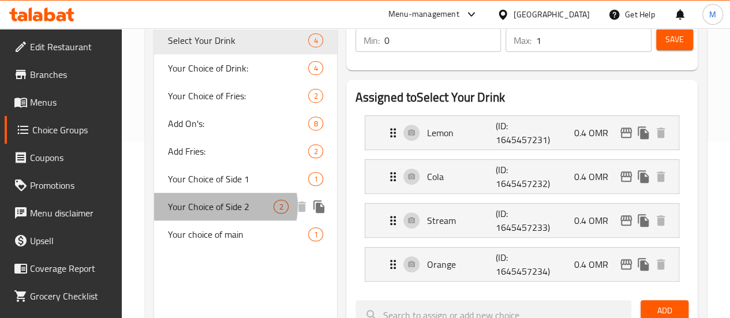
click at [219, 206] on span "Your Choice of Side 2" at bounding box center [221, 207] width 106 height 14
type input "Your Choice of Side 2"
type input "اختيارك من الطبق الجانبي2"
type input "1"
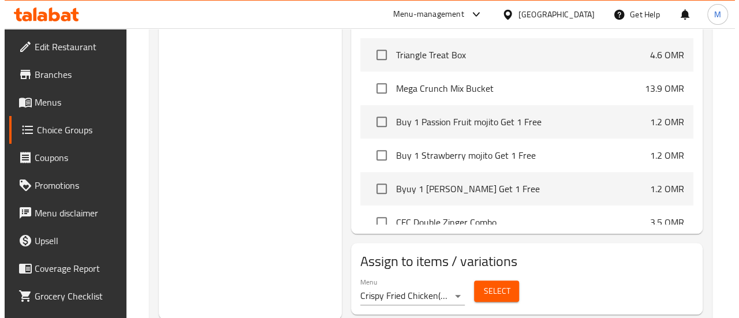
scroll to position [271, 0]
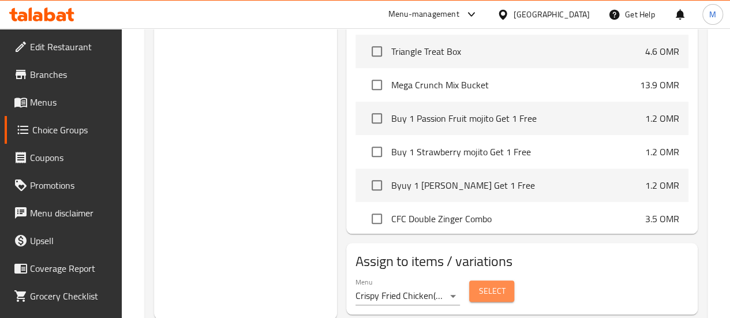
click at [478, 284] on span "Select" at bounding box center [491, 291] width 27 height 14
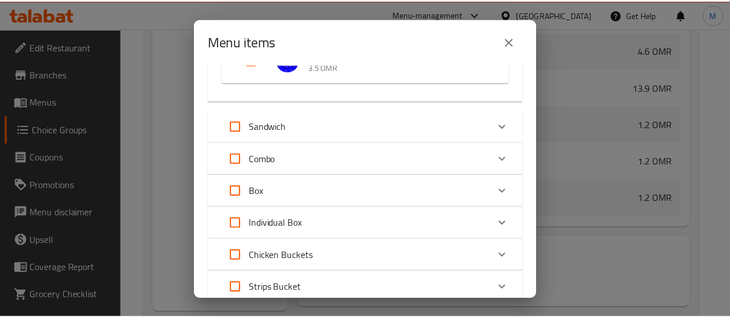
scroll to position [398, 0]
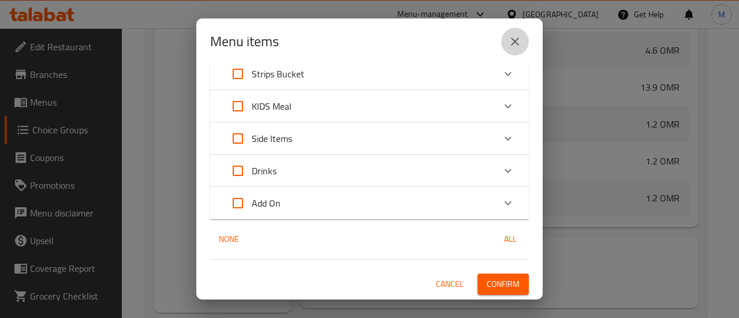
click at [518, 39] on icon "close" at bounding box center [515, 42] width 14 height 14
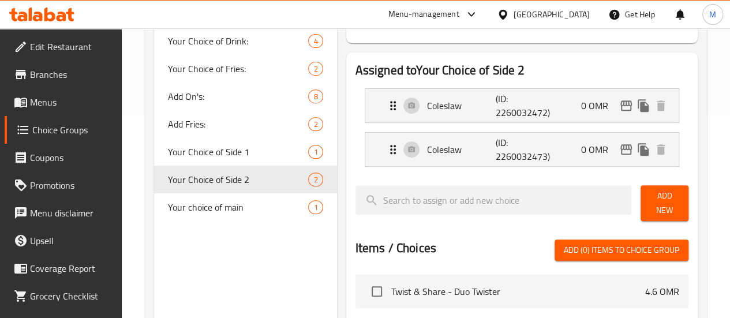
scroll to position [203, 0]
click at [525, 171] on li "Coleslaw (ID: 2260032473) 0 OMR Name (En) Coleslaw Name (En) Name (Ar) كولسلو N…" at bounding box center [521, 150] width 333 height 44
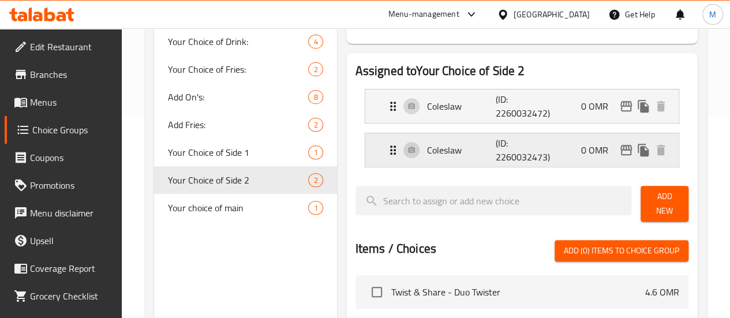
click at [549, 148] on div "Coleslaw (ID: 2260032473) 0 OMR" at bounding box center [525, 149] width 279 height 33
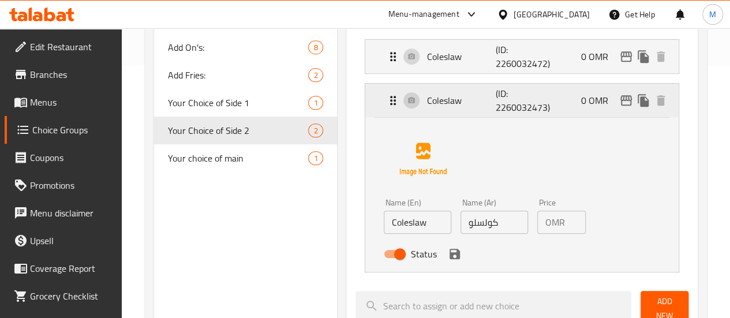
scroll to position [255, 0]
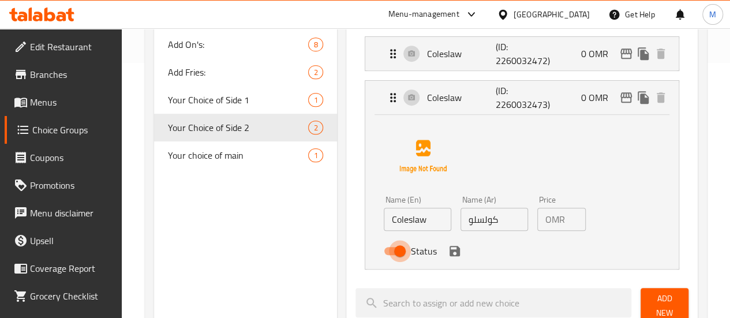
click at [367, 254] on input "Status" at bounding box center [400, 251] width 66 height 22
checkbox input "false"
click at [449, 254] on icon "save" at bounding box center [454, 251] width 10 height 10
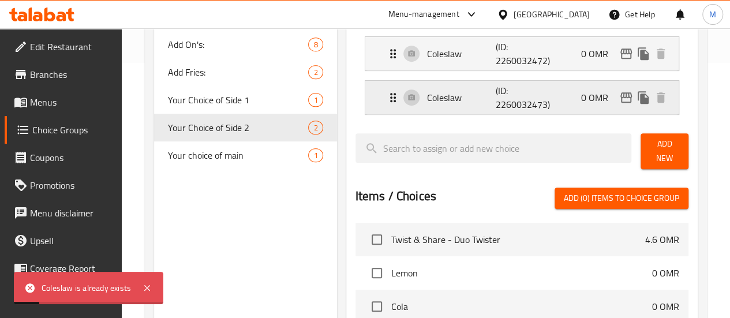
click at [523, 106] on div "Coleslaw (ID: 2260032473) 0 OMR" at bounding box center [525, 97] width 279 height 33
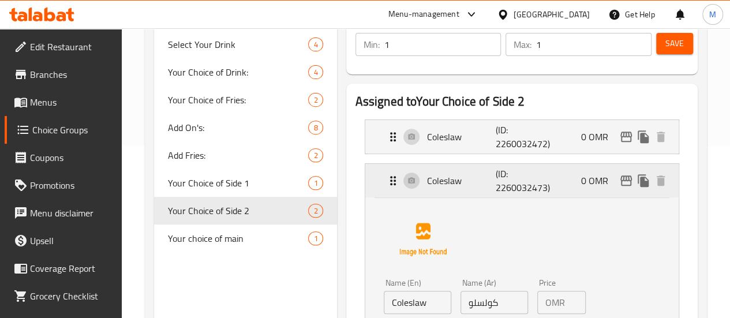
scroll to position [173, 0]
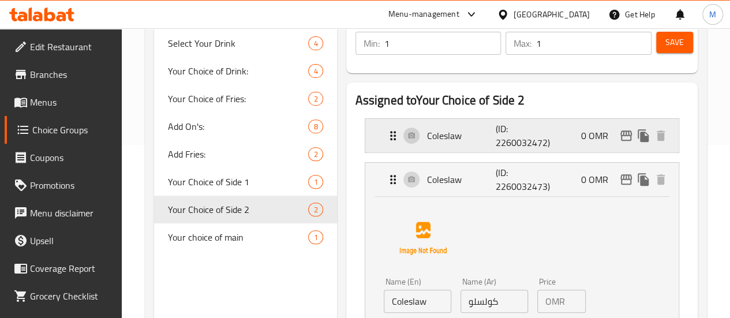
click at [549, 133] on div "Coleslaw (ID: 2260032472) 0 OMR" at bounding box center [525, 135] width 279 height 33
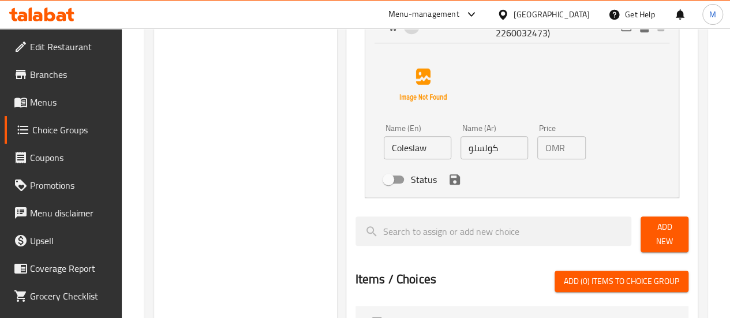
scroll to position [484, 0]
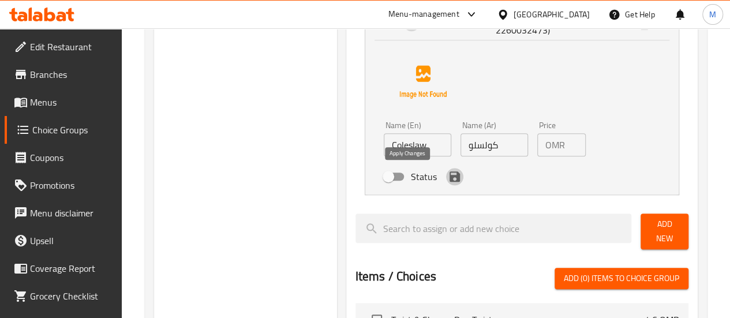
click at [449, 179] on icon "save" at bounding box center [454, 176] width 10 height 10
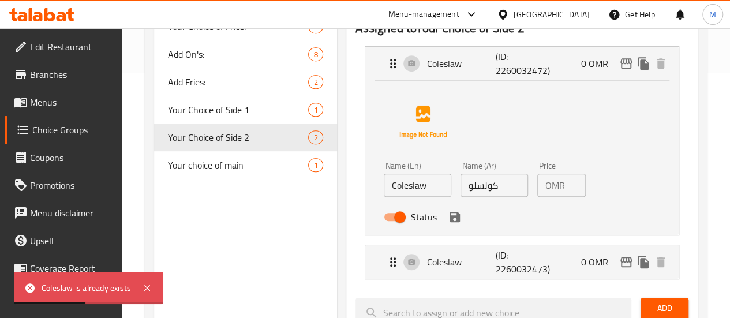
scroll to position [241, 0]
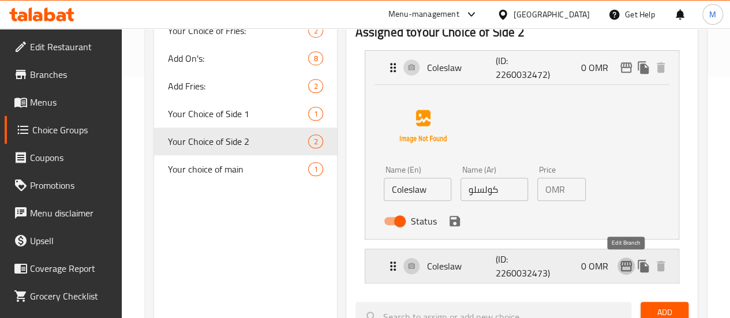
click at [625, 265] on icon "edit" at bounding box center [626, 266] width 12 height 10
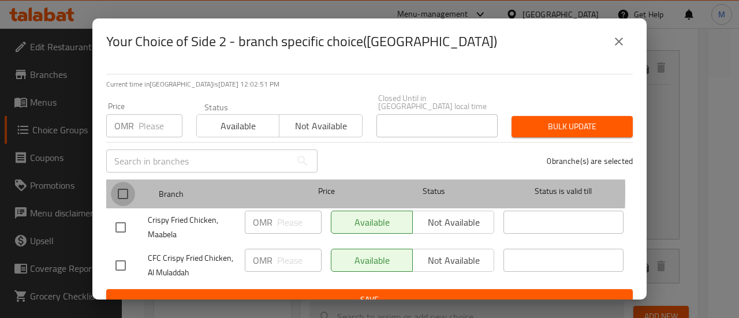
click at [118, 183] on input "checkbox" at bounding box center [123, 194] width 24 height 24
checkbox input "true"
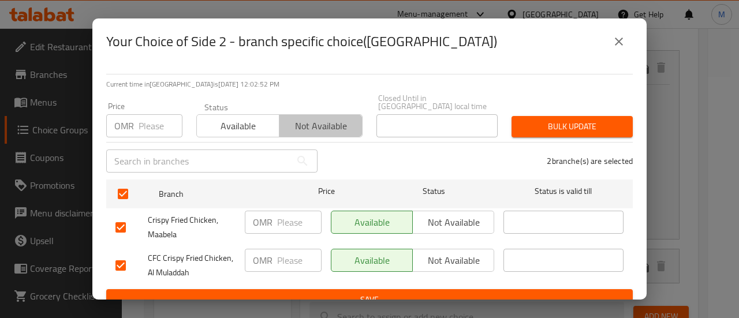
click at [294, 118] on span "Not available" at bounding box center [320, 126] width 73 height 17
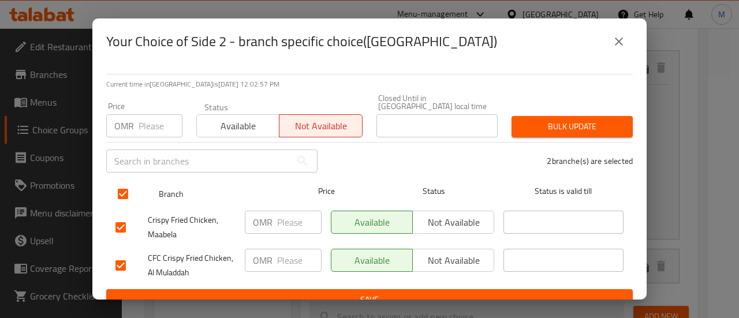
drag, startPoint x: 557, startPoint y: 118, endPoint x: 448, endPoint y: 187, distance: 128.9
click at [448, 187] on div "Current time in Oman is 31 Aug 2025 12:02:57 PM Price OMR Price Status Availabl…" at bounding box center [369, 182] width 554 height 235
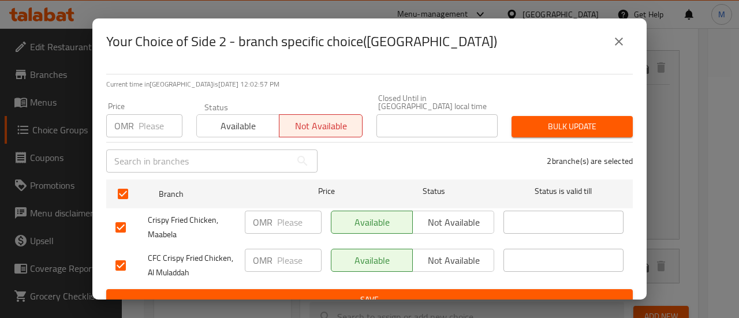
click at [444, 218] on span "Not available" at bounding box center [453, 222] width 72 height 17
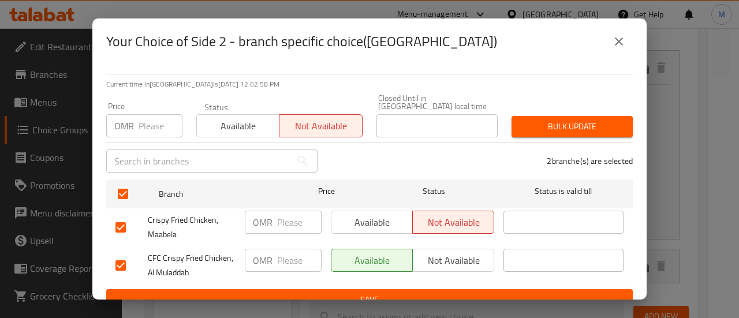
click at [451, 252] on span "Not available" at bounding box center [453, 260] width 72 height 17
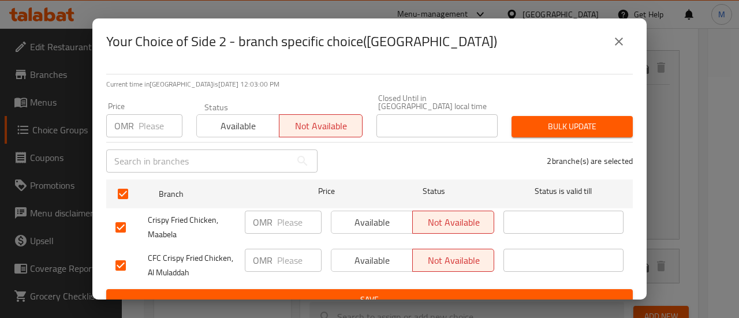
click at [576, 119] on span "Bulk update" at bounding box center [571, 126] width 103 height 14
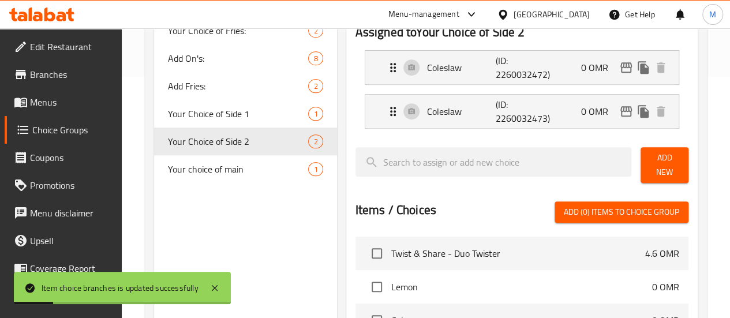
scroll to position [224, 0]
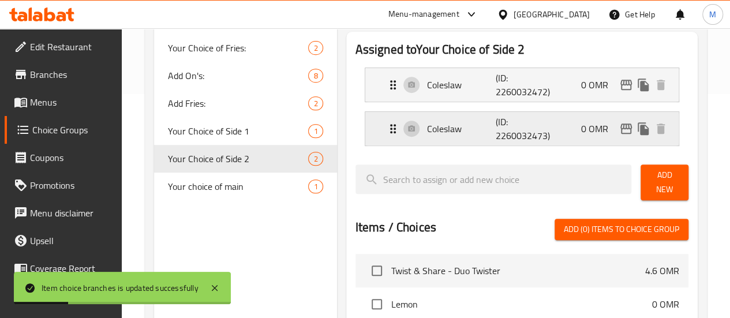
click at [520, 137] on div "Coleslaw (ID: 2260032473) 0 OMR" at bounding box center [525, 128] width 279 height 33
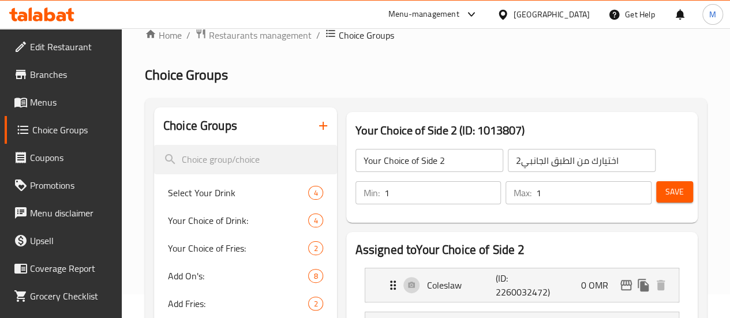
scroll to position [0, 0]
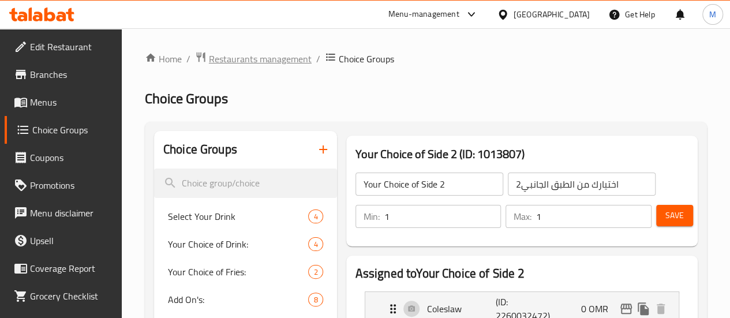
click at [283, 58] on span "Restaurants management" at bounding box center [260, 59] width 103 height 14
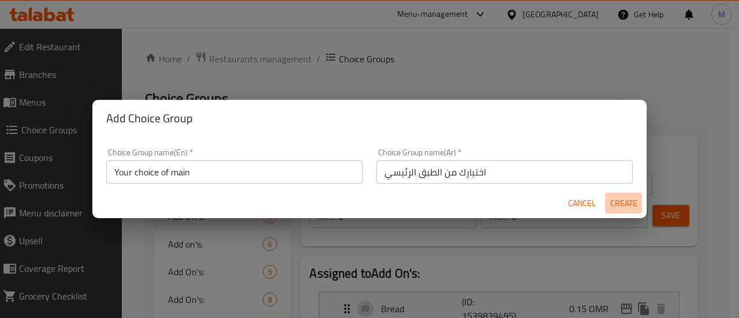
click at [635, 199] on span "Create" at bounding box center [623, 203] width 28 height 14
type input "Your choice of main"
type input "اختيارك من الطبق الرئيسي"
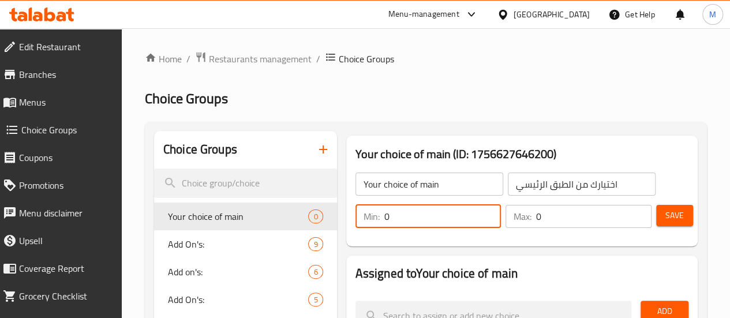
click at [434, 206] on input "0" at bounding box center [442, 216] width 117 height 23
type input "1"
click at [545, 215] on input "0" at bounding box center [593, 216] width 115 height 23
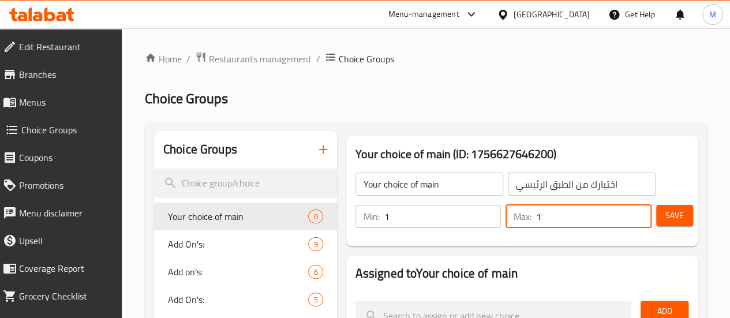
type input "1"
click at [629, 246] on div "Your choice of main (ID: 1756627646200) Your choice of main ​ اختيارك من الطبق …" at bounding box center [522, 191] width 361 height 120
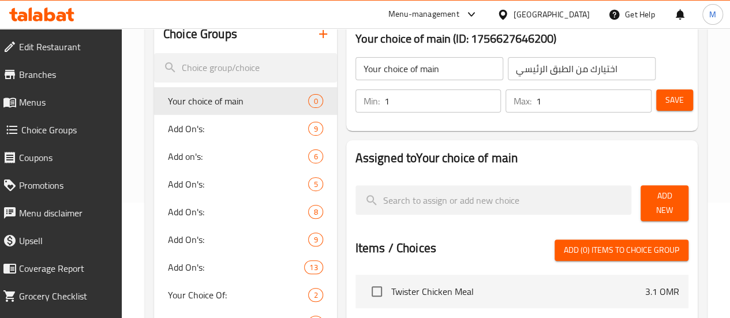
scroll to position [117, 0]
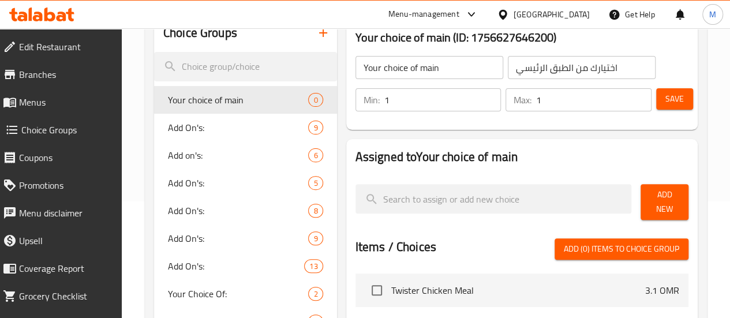
click at [666, 197] on span "Add New" at bounding box center [664, 202] width 29 height 29
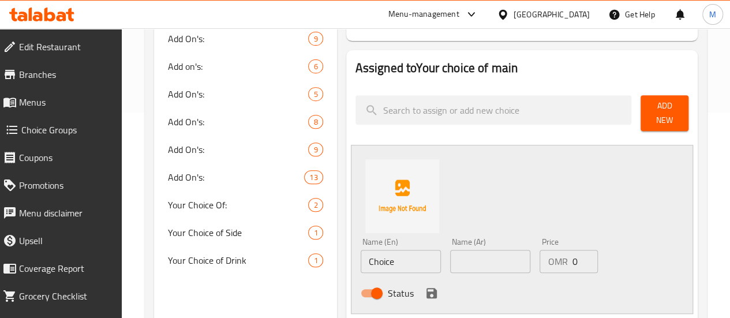
scroll to position [206, 0]
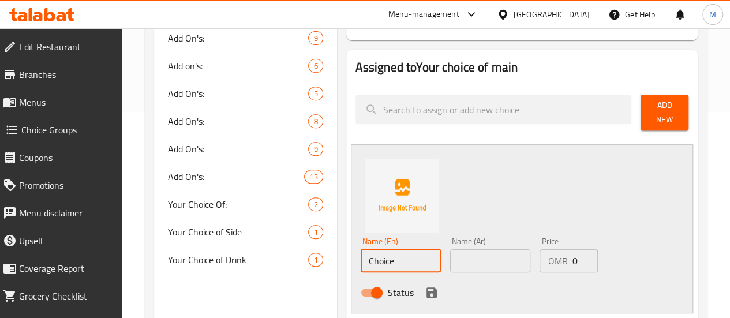
drag, startPoint x: 372, startPoint y: 250, endPoint x: 293, endPoint y: 258, distance: 78.8
click at [337, 258] on div "Your choice of main (ID: 1756627646200) Your choice of main ​ اختيارك من الطبق …" at bounding box center [519, 284] width 365 height 718
paste input "icken twister wrap"
type input "Chicken twister wrap"
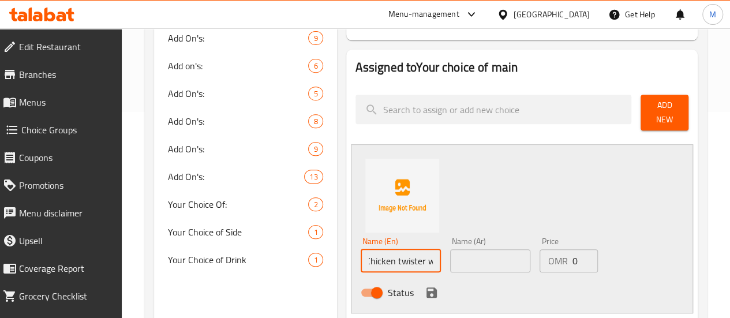
click at [452, 249] on input "text" at bounding box center [490, 260] width 80 height 23
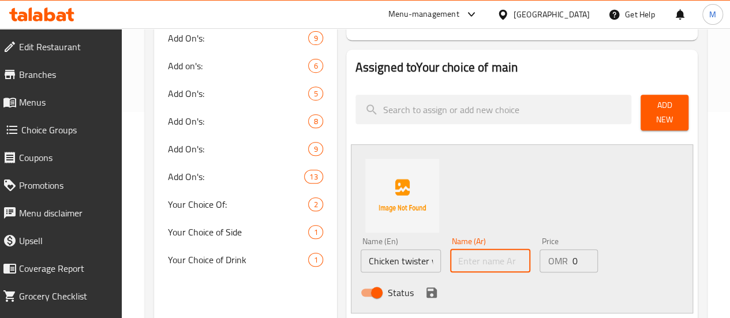
paste input "التفاف تويستر الدجاج"
drag, startPoint x: 475, startPoint y: 256, endPoint x: 505, endPoint y: 259, distance: 30.2
click at [505, 259] on input "التفاف تويستر الدجاج" at bounding box center [490, 260] width 80 height 23
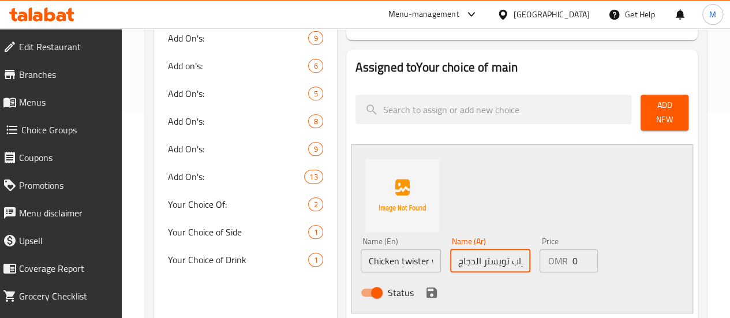
type input "راب تويستر الدجاج"
click at [505, 279] on div "Status" at bounding box center [490, 292] width 269 height 31
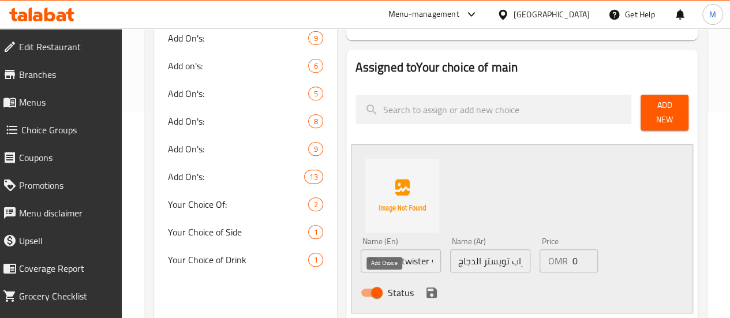
click at [425, 286] on icon "save" at bounding box center [432, 293] width 14 height 14
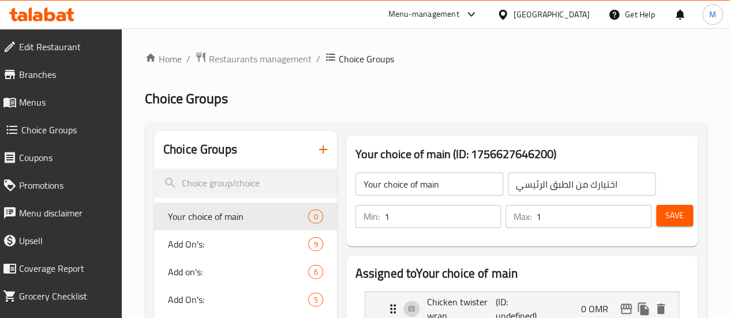
click at [668, 215] on span "Save" at bounding box center [674, 215] width 18 height 14
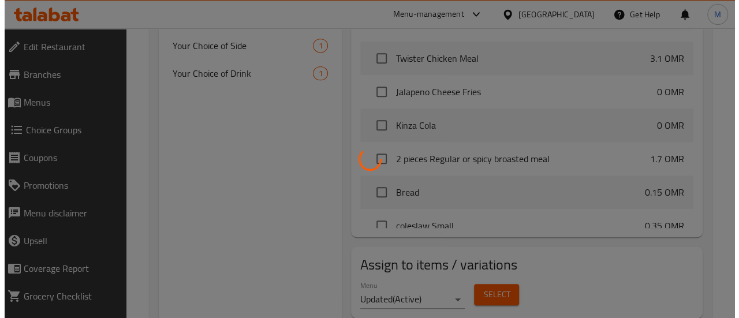
scroll to position [422, 0]
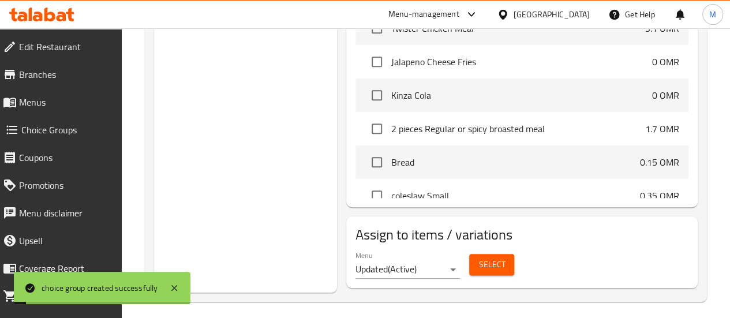
click at [478, 260] on span "Select" at bounding box center [491, 264] width 27 height 14
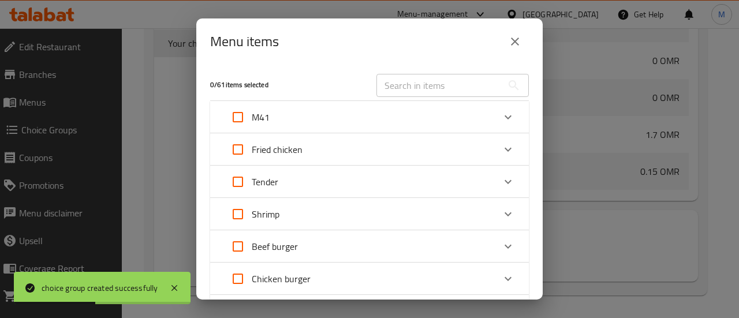
click at [494, 115] on div "Expand" at bounding box center [508, 117] width 28 height 28
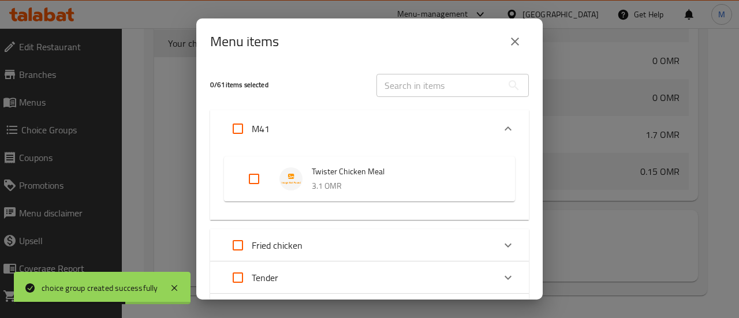
click at [250, 178] on input "Expand" at bounding box center [254, 179] width 28 height 28
checkbox input "true"
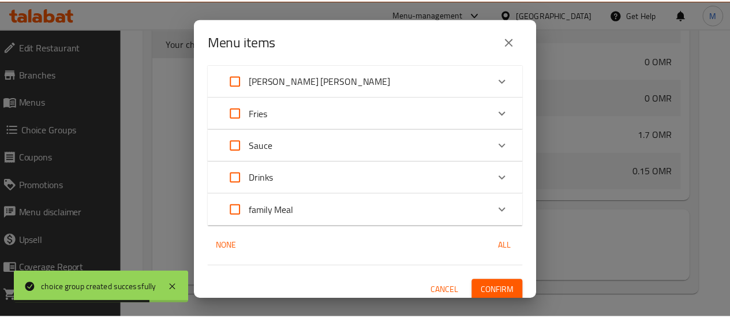
scroll to position [359, 0]
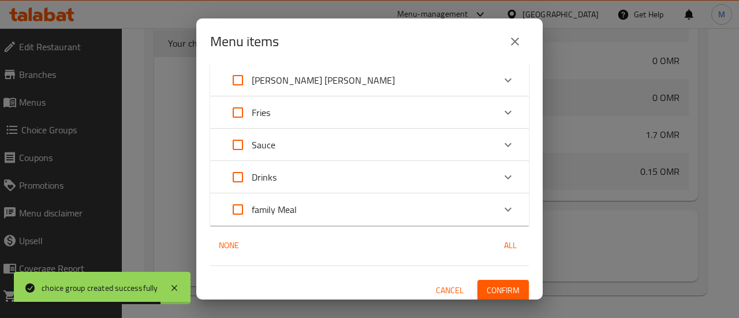
click at [499, 287] on span "Confirm" at bounding box center [502, 290] width 33 height 14
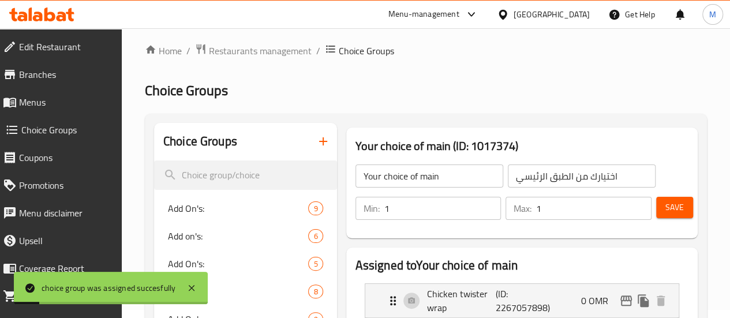
scroll to position [0, 0]
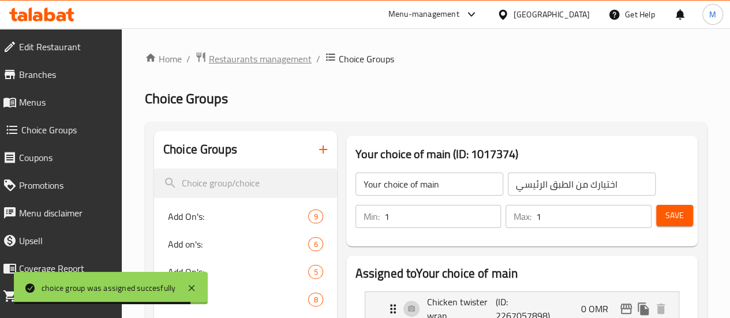
click at [261, 57] on span "Restaurants management" at bounding box center [260, 59] width 103 height 14
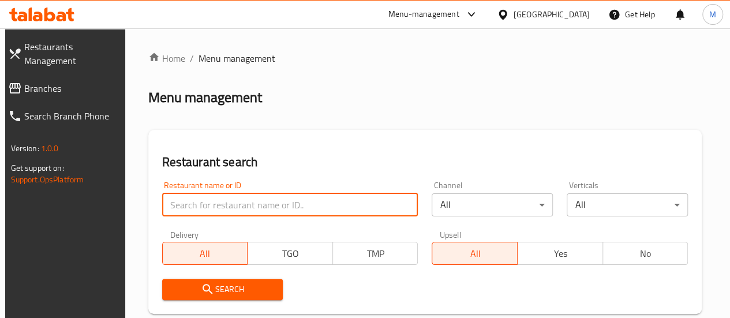
click at [238, 202] on input "search" at bounding box center [290, 204] width 256 height 23
paste input "632865"
type input "632865"
click button "Search" at bounding box center [222, 289] width 121 height 21
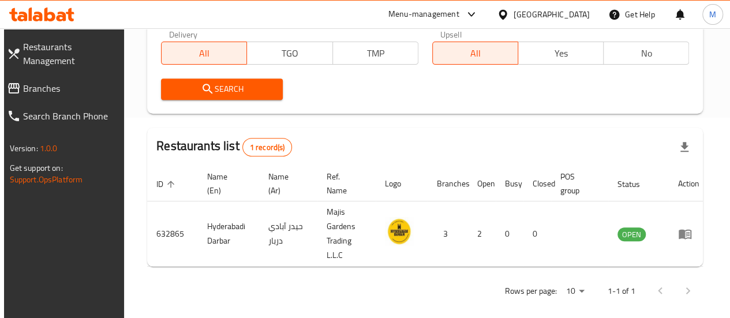
scroll to position [202, 0]
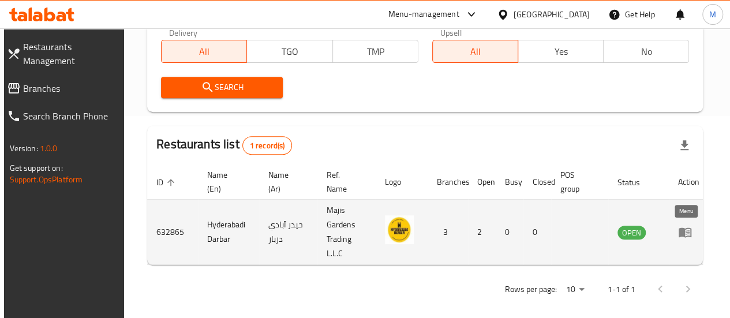
click at [679, 231] on icon "enhanced table" at bounding box center [685, 233] width 13 height 10
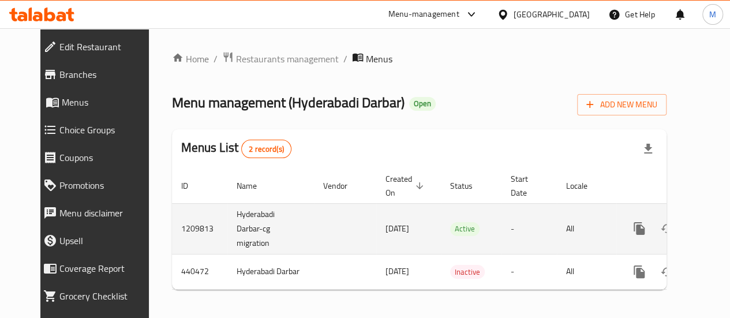
click at [715, 227] on icon "enhanced table" at bounding box center [722, 229] width 14 height 14
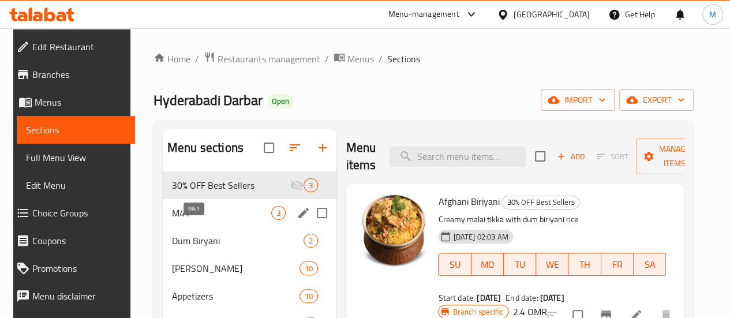
click at [215, 220] on span "M41" at bounding box center [221, 213] width 99 height 14
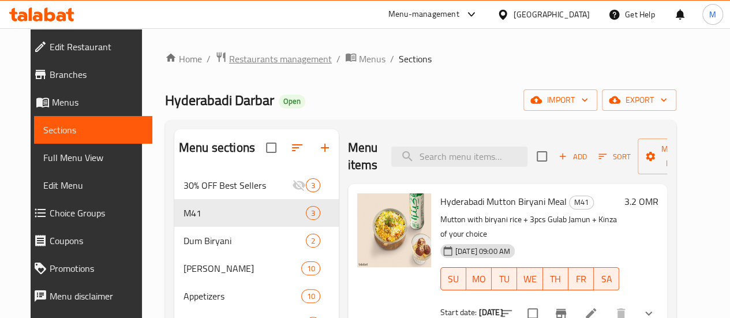
click at [279, 62] on span "Restaurants management" at bounding box center [280, 59] width 103 height 14
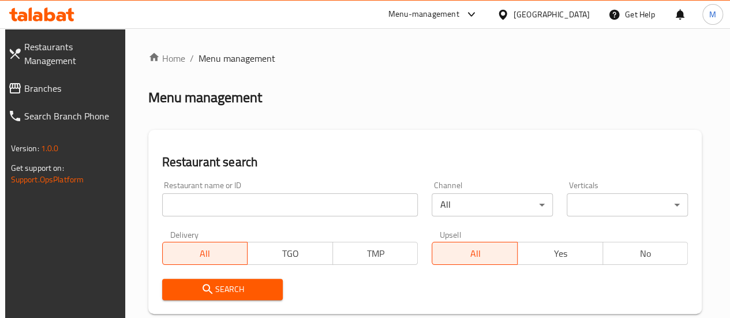
click at [237, 206] on input "search" at bounding box center [290, 204] width 256 height 23
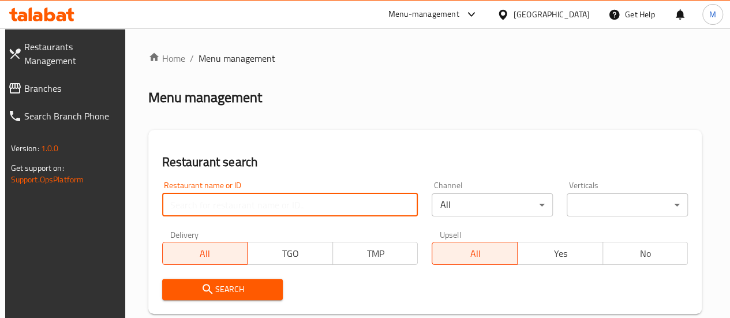
paste input "643907"
type input "643907"
click button "Search" at bounding box center [222, 289] width 121 height 21
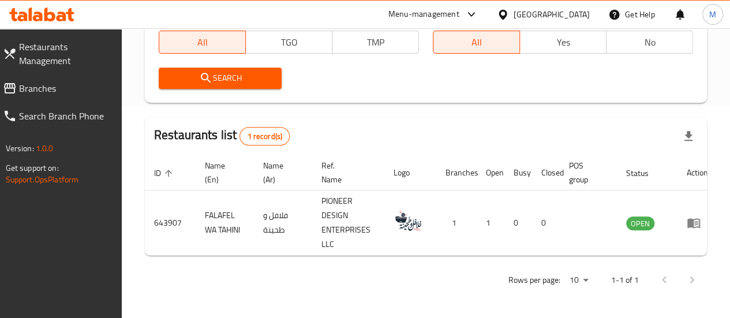
scroll to position [220, 0]
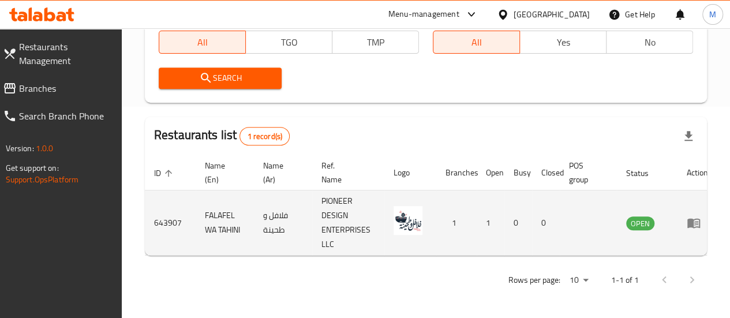
click at [695, 221] on icon "enhanced table" at bounding box center [696, 223] width 4 height 5
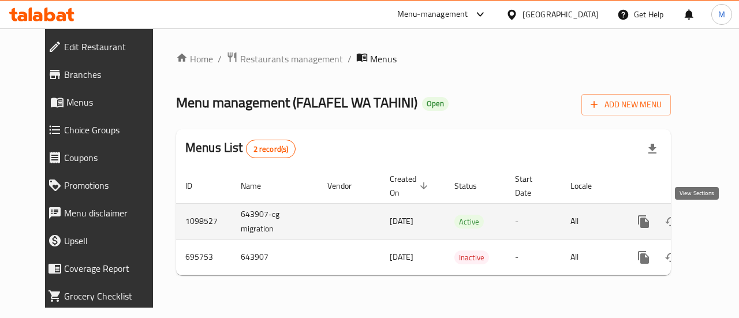
click at [713, 230] on link "enhanced table" at bounding box center [727, 222] width 28 height 28
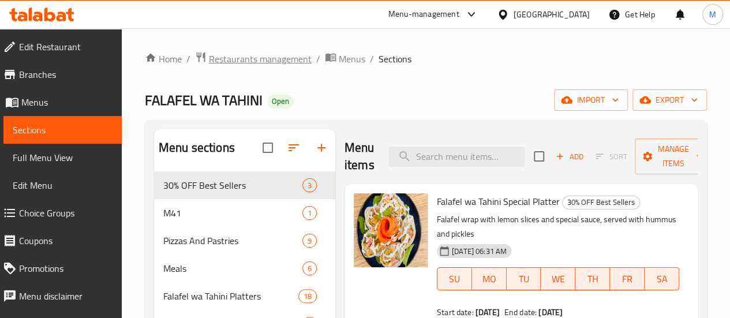
click at [271, 59] on span "Restaurants management" at bounding box center [260, 59] width 103 height 14
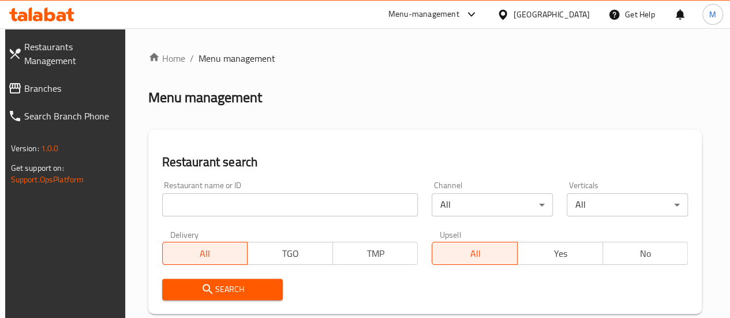
click at [227, 205] on input "search" at bounding box center [290, 204] width 256 height 23
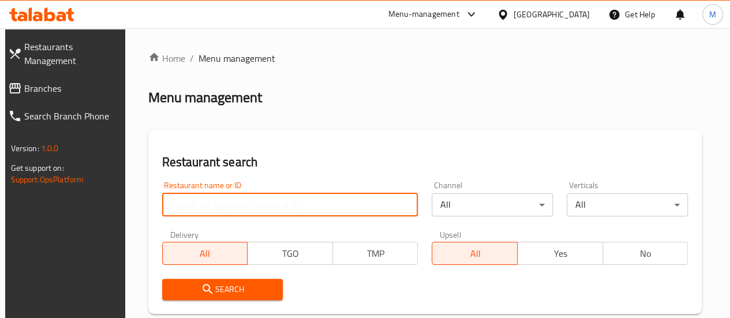
paste input "643907"
type input "643907"
click button "Search" at bounding box center [222, 289] width 121 height 21
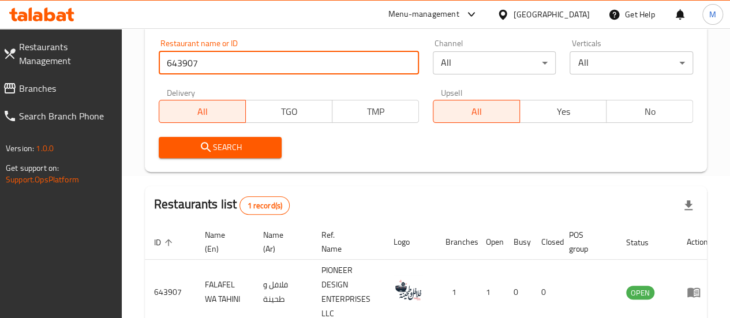
scroll to position [220, 0]
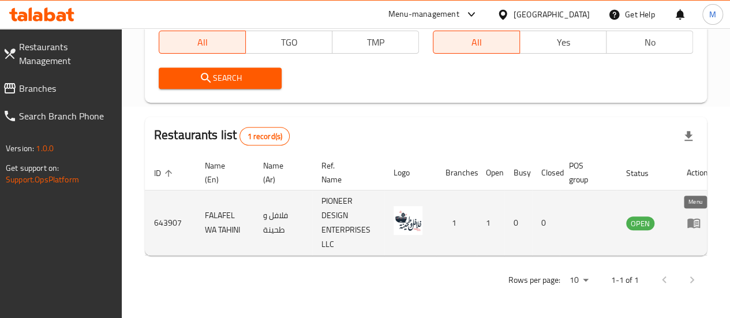
click at [694, 216] on icon "enhanced table" at bounding box center [694, 223] width 14 height 14
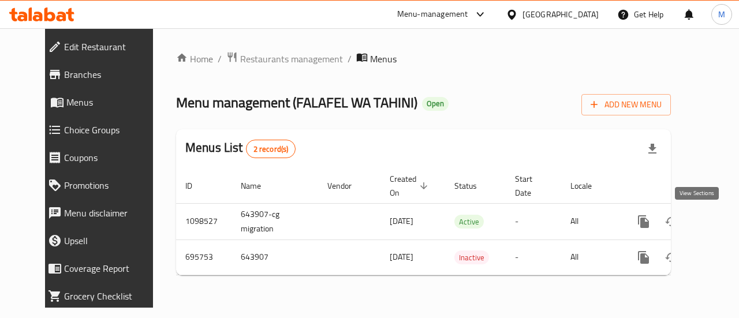
click at [713, 212] on link "enhanced table" at bounding box center [727, 222] width 28 height 28
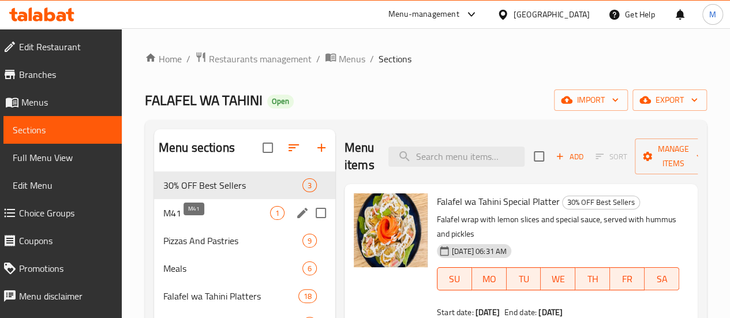
click at [211, 220] on span "M41" at bounding box center [216, 213] width 107 height 14
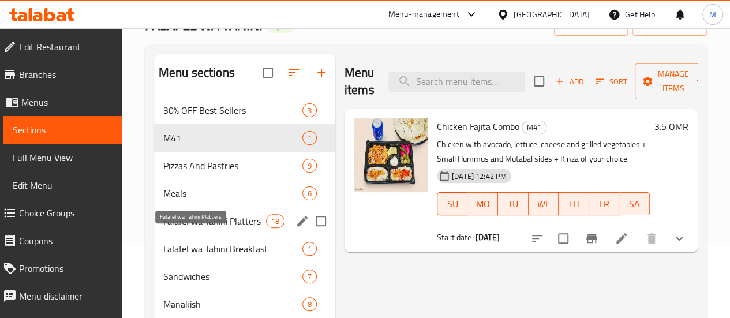
scroll to position [76, 0]
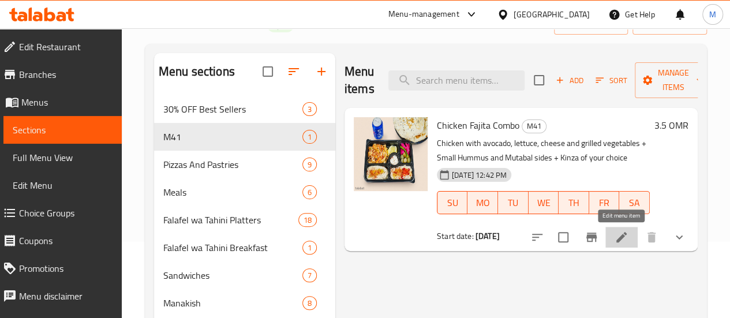
click at [621, 233] on icon at bounding box center [621, 237] width 14 height 14
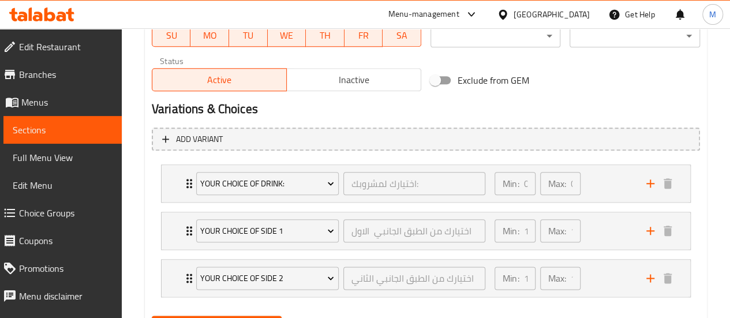
scroll to position [571, 0]
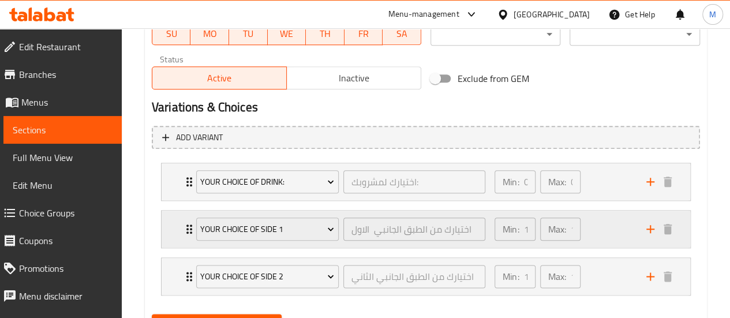
click at [601, 226] on div "Min: 1 ​ Max: 1 ​" at bounding box center [564, 229] width 152 height 37
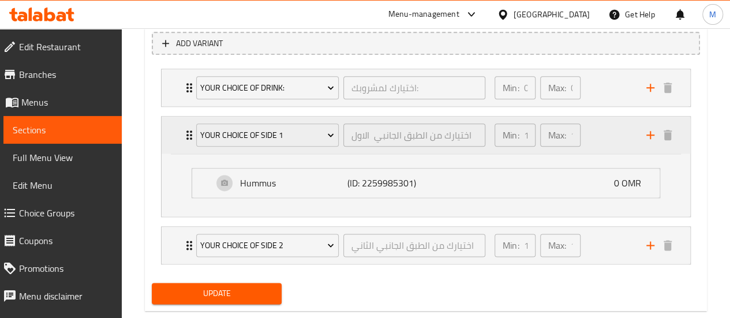
scroll to position [669, 0]
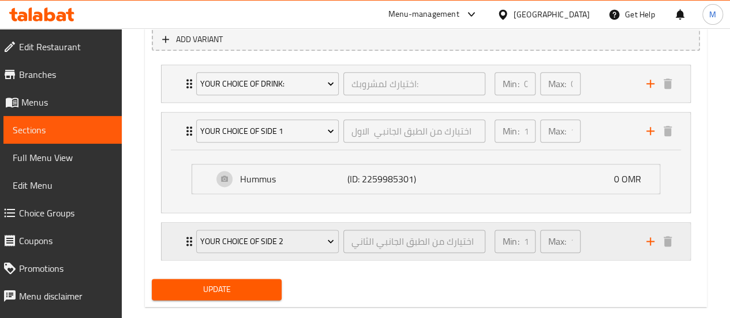
click at [600, 227] on div "Min: 1 ​ Max: 1 ​" at bounding box center [564, 241] width 152 height 37
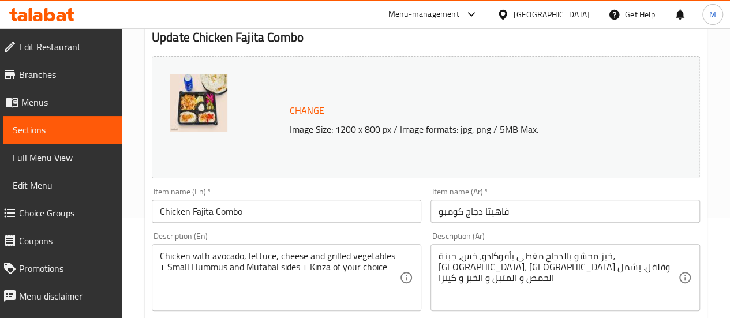
scroll to position [101, 0]
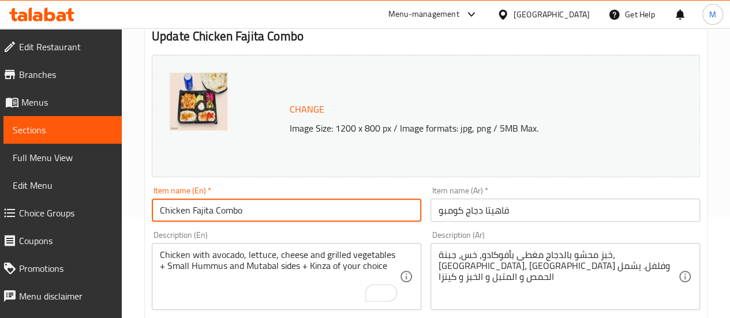
drag, startPoint x: 213, startPoint y: 209, endPoint x: 158, endPoint y: 208, distance: 56.0
click at [158, 208] on input "Chicken Fajita Combo" at bounding box center [286, 209] width 269 height 23
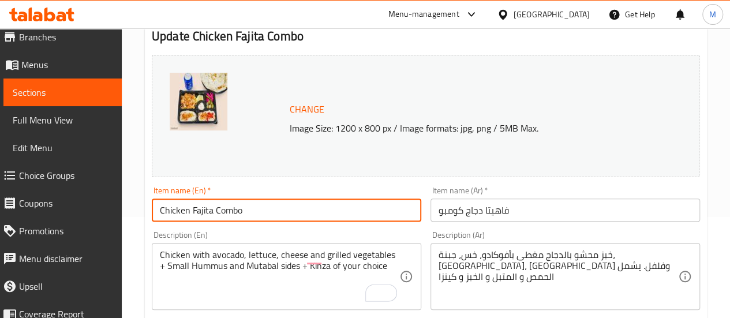
click at [58, 178] on span "Choice Groups" at bounding box center [65, 175] width 93 height 14
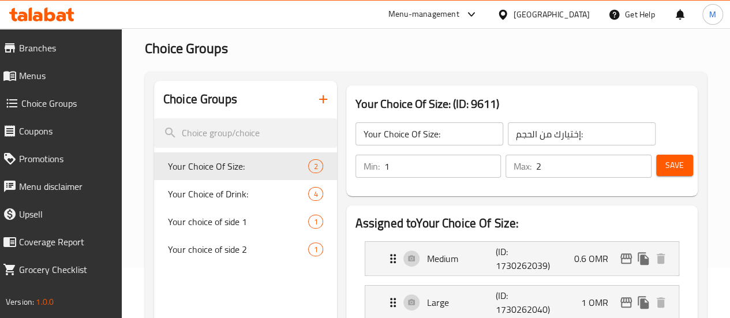
scroll to position [48, 0]
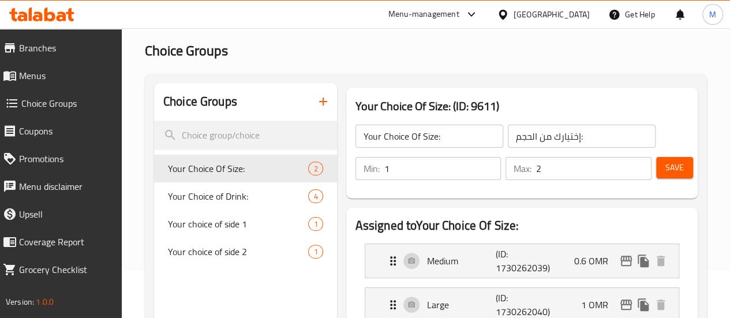
click at [316, 104] on icon "button" at bounding box center [323, 102] width 14 height 14
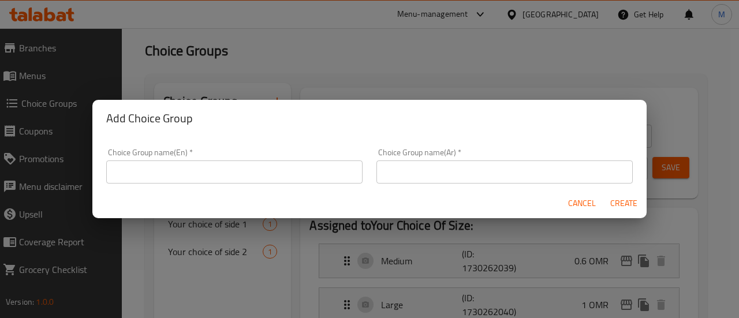
click at [324, 170] on input "text" at bounding box center [234, 171] width 256 height 23
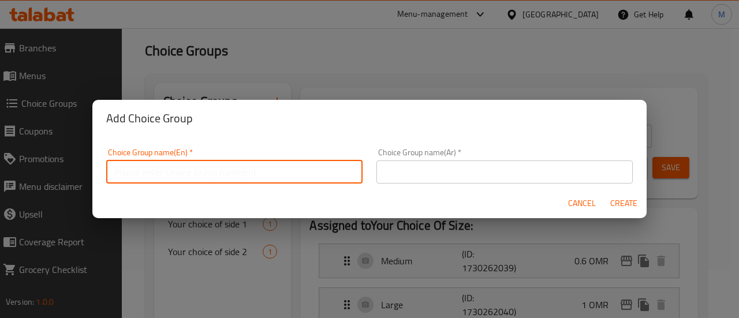
type input "Your choice of main"
click at [433, 166] on input "text" at bounding box center [504, 171] width 256 height 23
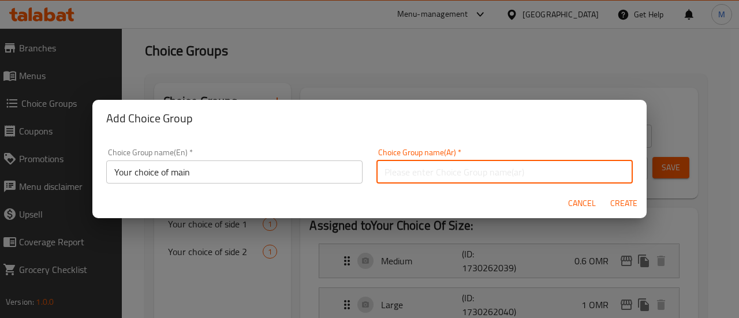
type input "اختيارك من الطبق الرئيسي"
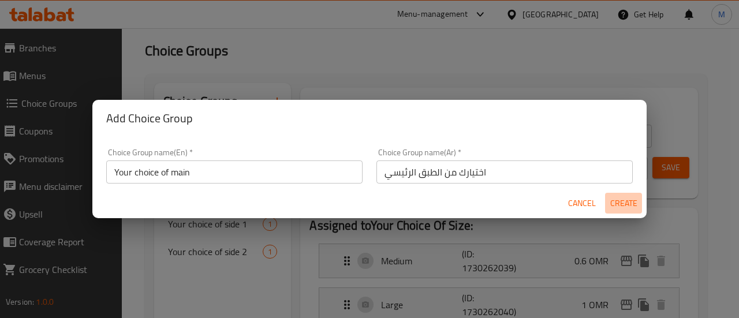
click at [628, 196] on span "Create" at bounding box center [623, 203] width 28 height 14
type input "Your choice of main"
type input "اختيارك من الطبق الرئيسي"
type input "0"
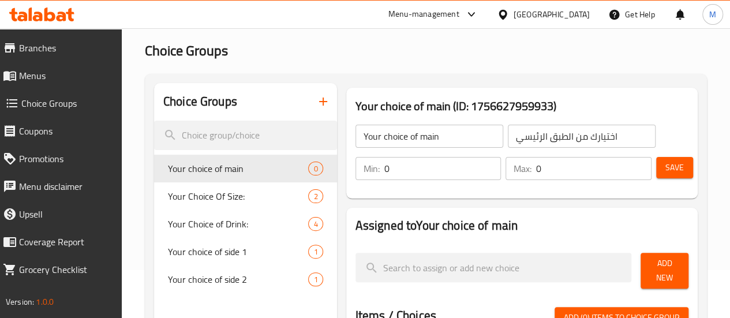
click at [384, 175] on input "0" at bounding box center [442, 168] width 117 height 23
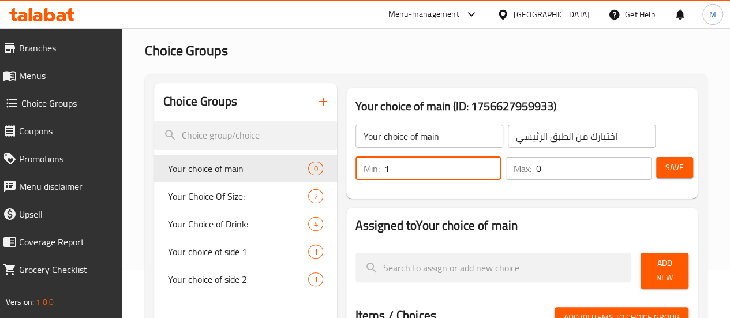
type input "1"
click at [536, 166] on input "0" at bounding box center [593, 168] width 115 height 23
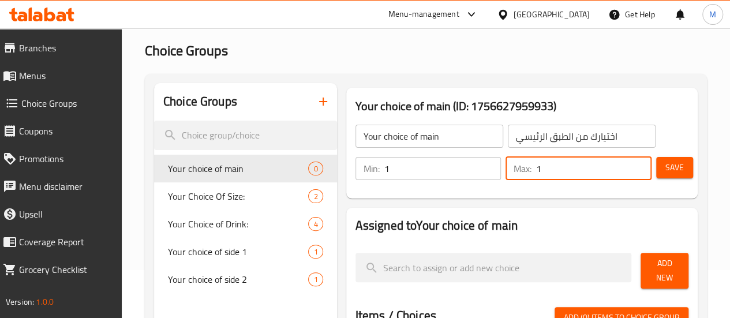
type input "1"
click at [670, 166] on span "Save" at bounding box center [674, 167] width 18 height 14
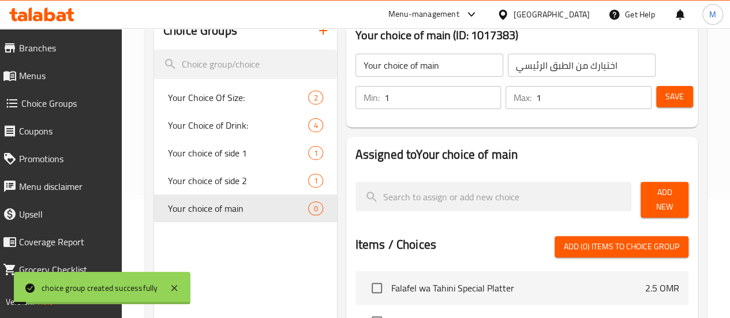
scroll to position [125, 0]
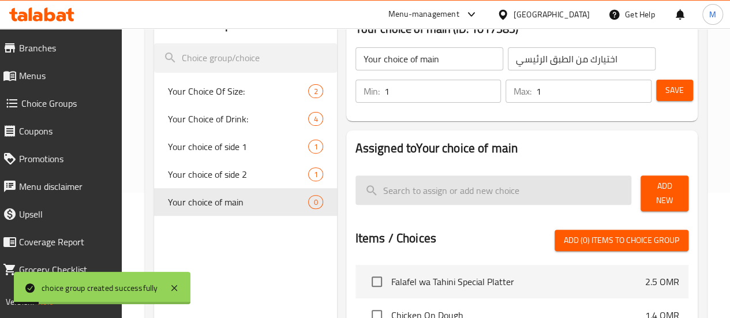
click at [399, 192] on input "search" at bounding box center [493, 189] width 276 height 29
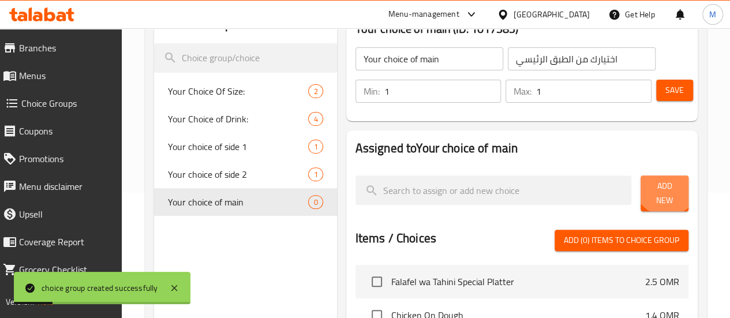
click at [659, 186] on span "Add New" at bounding box center [664, 193] width 29 height 29
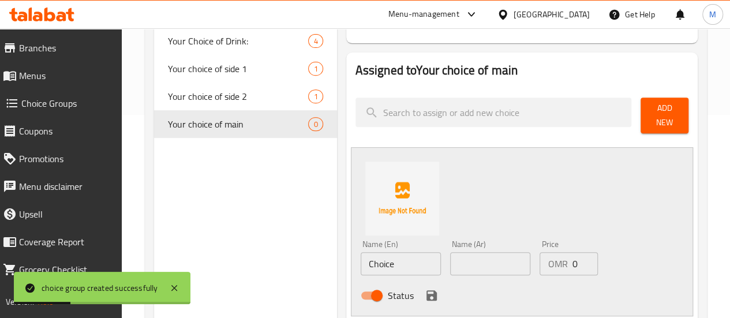
scroll to position [223, 0]
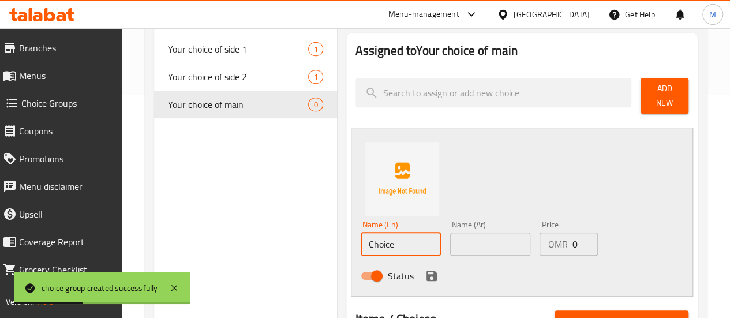
drag, startPoint x: 357, startPoint y: 241, endPoint x: 278, endPoint y: 234, distance: 78.8
click at [278, 234] on div "Choice Groups Your Choice Of Size: 2 Your Choice of Drink: 4 Your choice of sid…" at bounding box center [428, 267] width 548 height 718
paste input "icken Fajita"
type input "Chicken Fajita"
click at [450, 237] on input "text" at bounding box center [490, 244] width 80 height 23
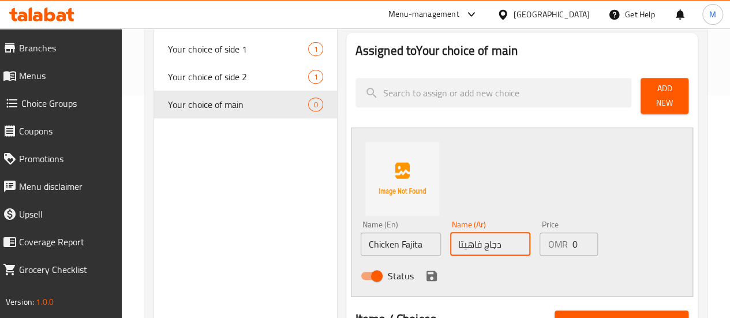
type input "دجاج فاهيتا"
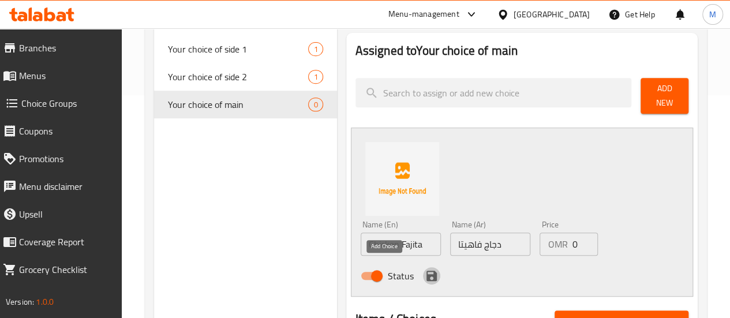
click at [426, 271] on icon "save" at bounding box center [431, 276] width 10 height 10
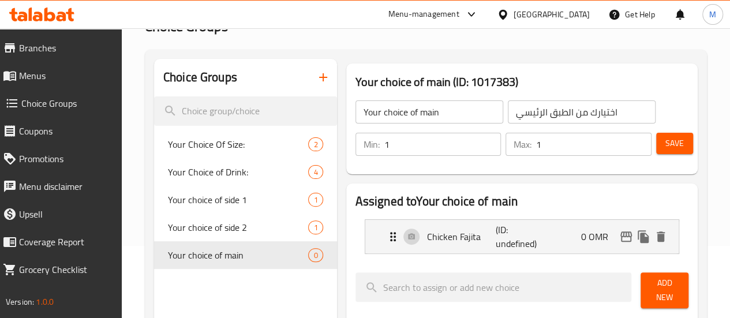
scroll to position [71, 0]
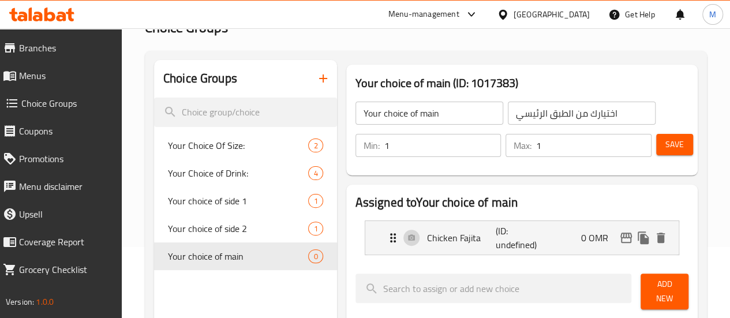
click at [674, 141] on span "Save" at bounding box center [674, 144] width 18 height 14
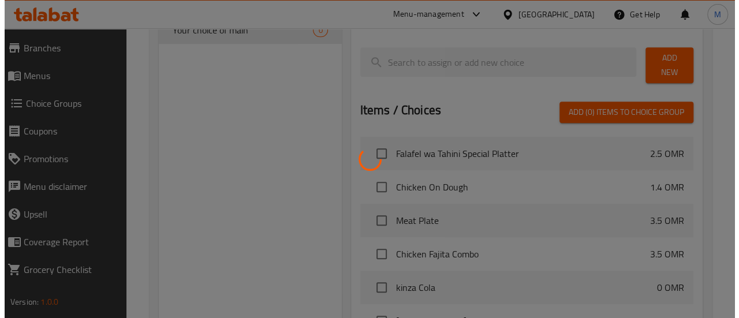
scroll to position [422, 0]
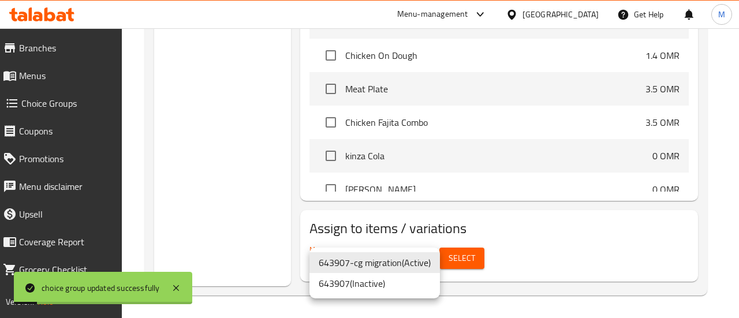
click at [409, 271] on li "643907-cg migration ( Active )" at bounding box center [374, 262] width 130 height 21
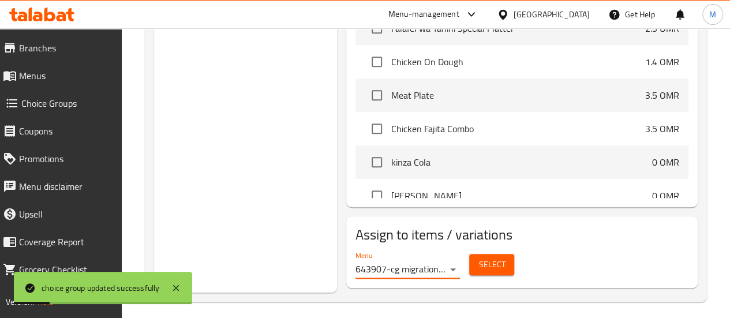
click at [478, 257] on span "Select" at bounding box center [491, 264] width 27 height 14
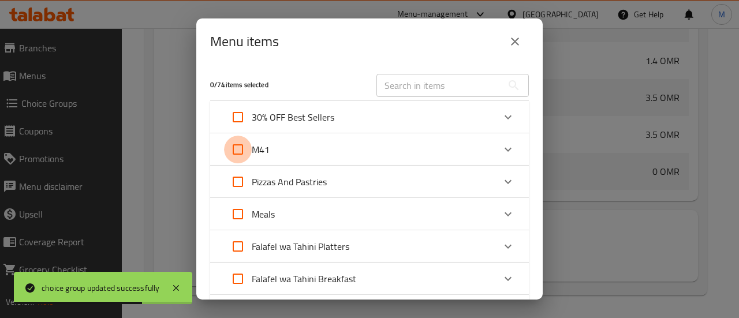
click at [242, 147] on input "Expand" at bounding box center [238, 150] width 28 height 28
checkbox input "true"
click at [285, 149] on div "M41" at bounding box center [359, 150] width 270 height 28
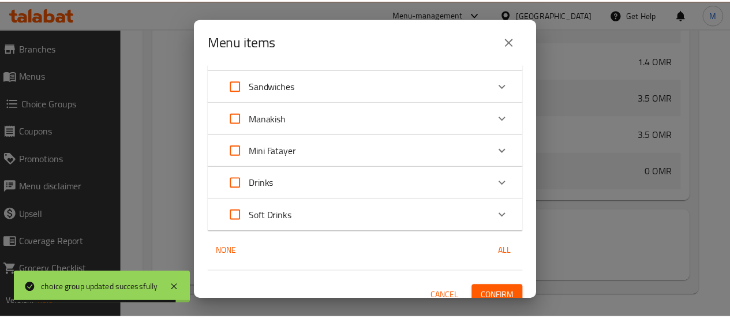
scroll to position [333, 0]
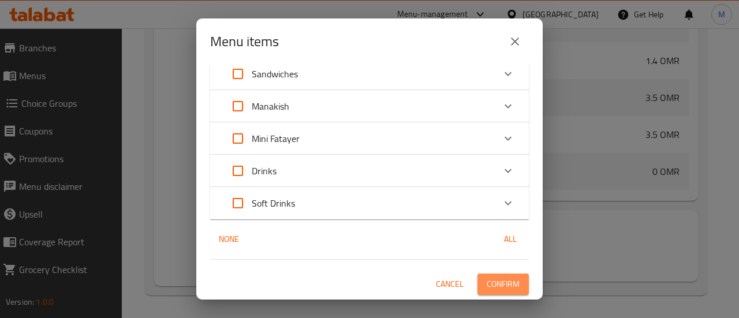
click at [500, 286] on span "Confirm" at bounding box center [502, 284] width 33 height 14
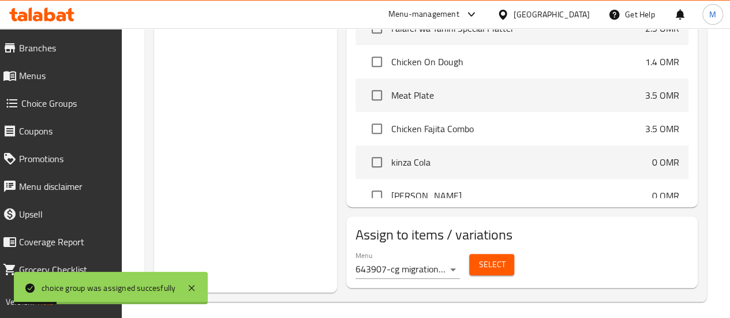
scroll to position [0, 0]
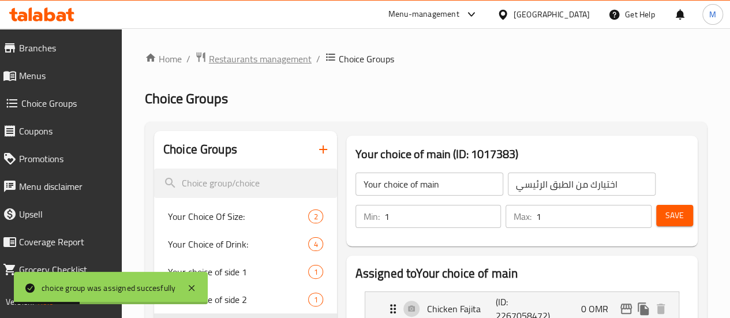
click at [245, 55] on span "Restaurants management" at bounding box center [260, 59] width 103 height 14
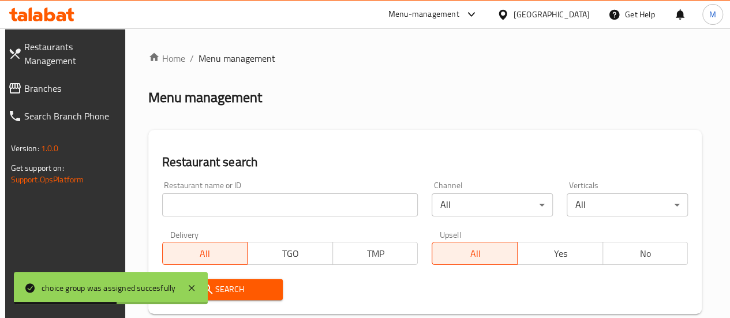
click at [234, 205] on input "search" at bounding box center [290, 204] width 256 height 23
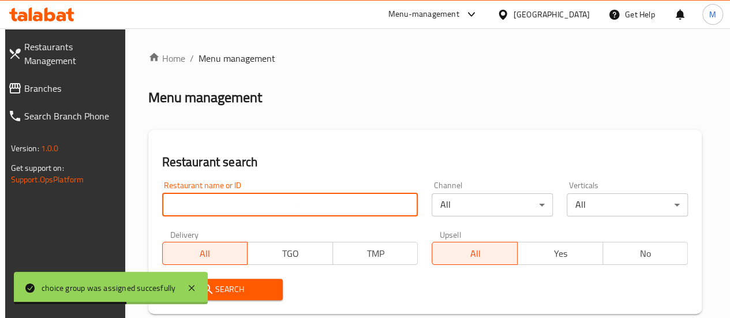
paste input "11831"
type input "11831"
click button "Search" at bounding box center [222, 289] width 121 height 21
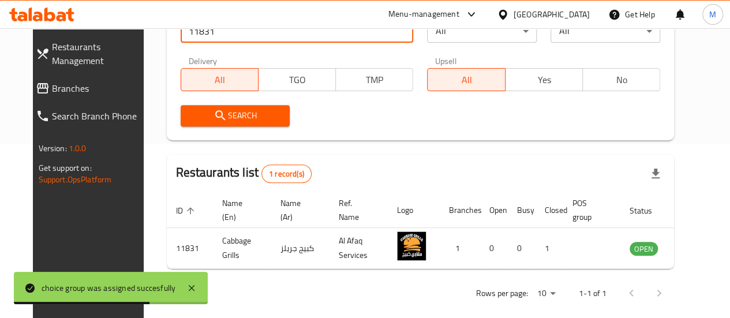
scroll to position [174, 0]
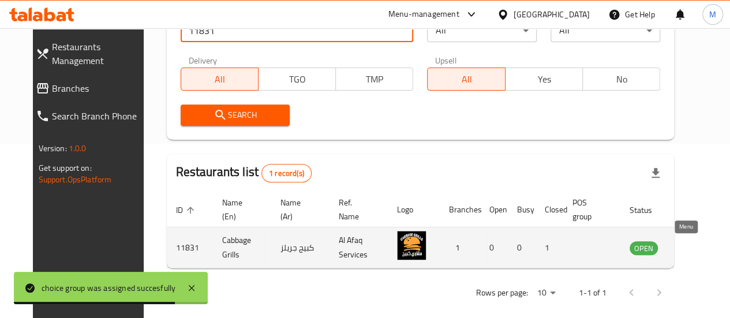
click at [690, 245] on icon "enhanced table" at bounding box center [697, 248] width 14 height 14
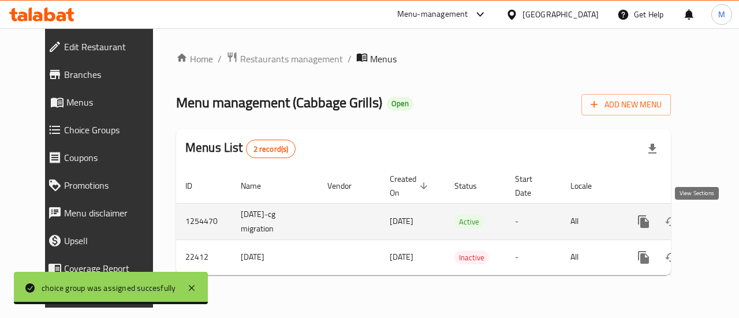
click at [720, 220] on icon "enhanced table" at bounding box center [727, 222] width 14 height 14
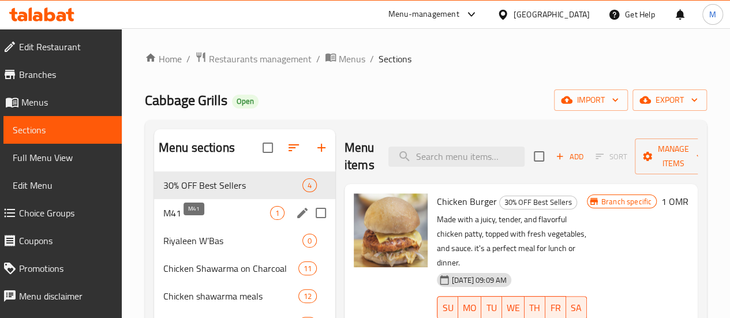
click at [201, 220] on span "M41" at bounding box center [216, 213] width 107 height 14
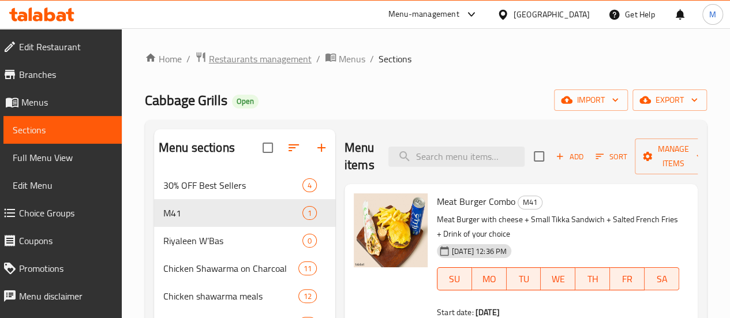
click at [255, 65] on span "Restaurants management" at bounding box center [260, 59] width 103 height 14
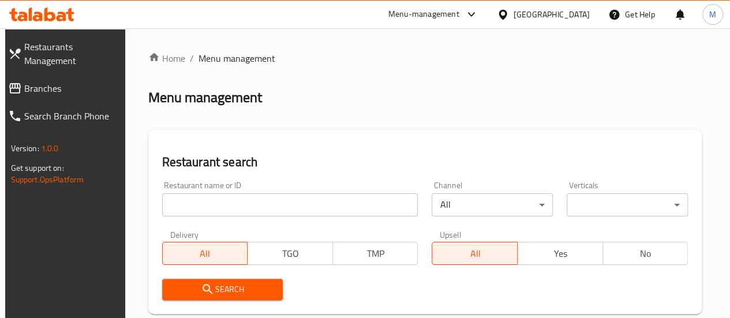
click at [242, 200] on input "search" at bounding box center [290, 204] width 256 height 23
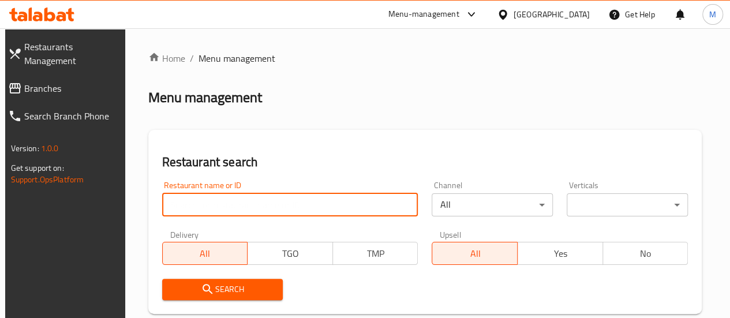
paste input "11831"
type input "11831"
click button "Search" at bounding box center [222, 289] width 121 height 21
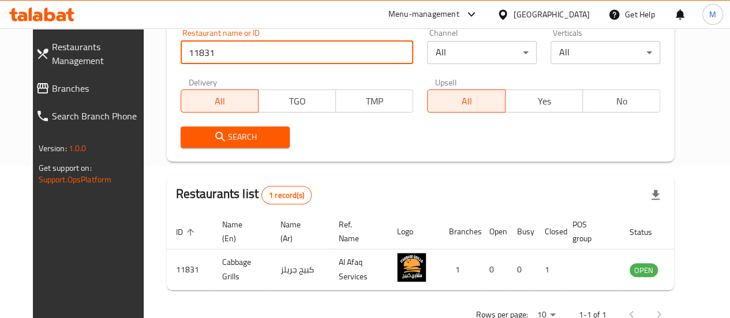
scroll to position [154, 0]
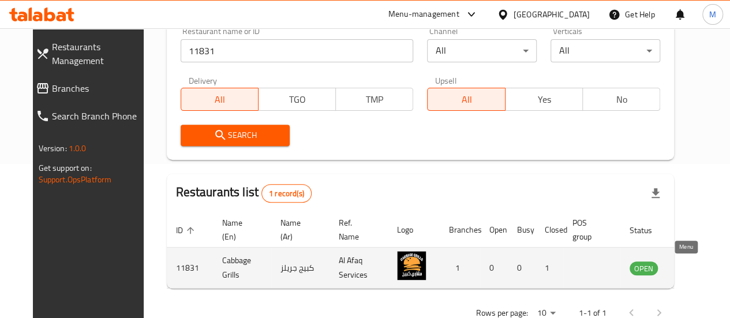
click at [690, 263] on icon "enhanced table" at bounding box center [697, 268] width 14 height 14
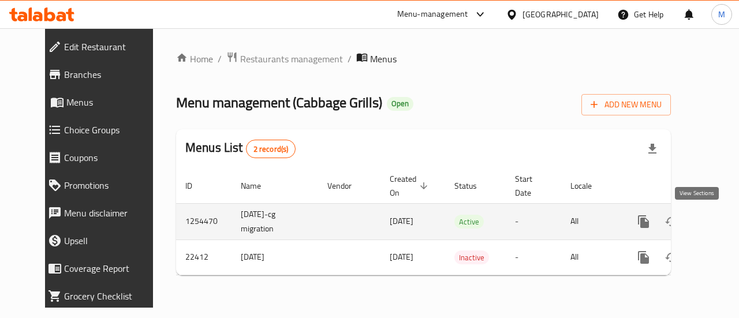
click at [713, 229] on link "enhanced table" at bounding box center [727, 222] width 28 height 28
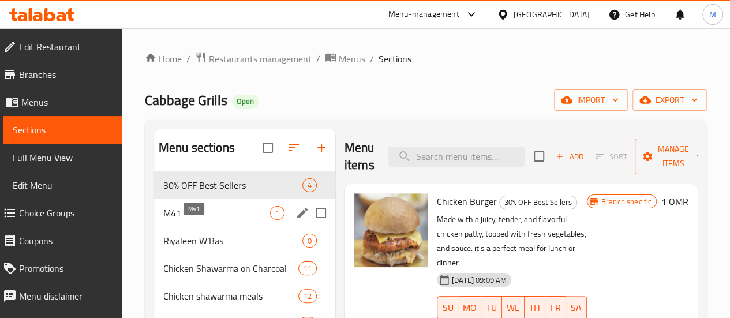
click at [214, 220] on span "M41" at bounding box center [216, 213] width 107 height 14
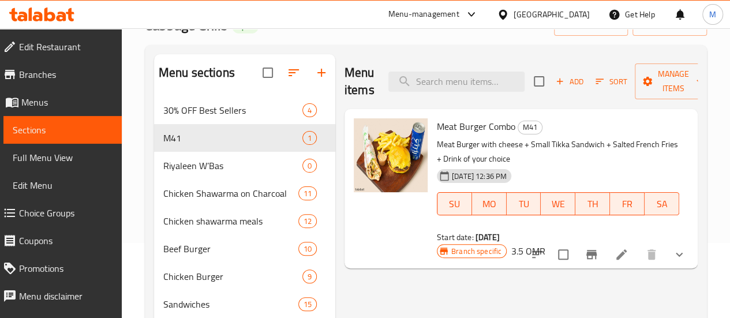
scroll to position [76, 0]
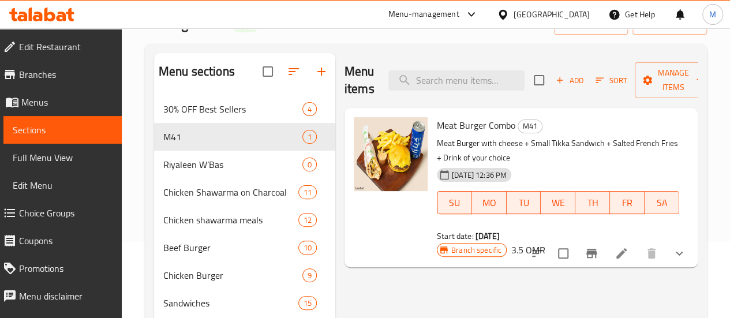
click at [622, 246] on icon at bounding box center [621, 253] width 14 height 14
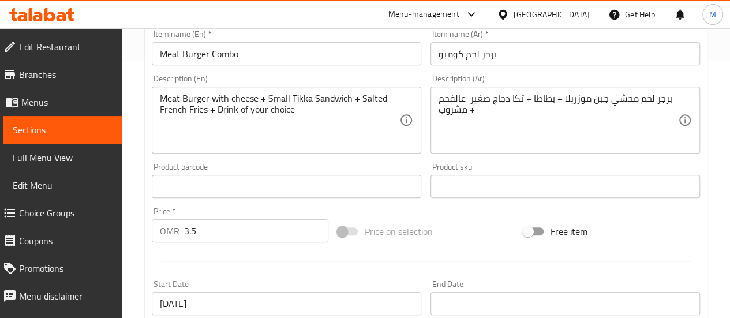
scroll to position [243, 0]
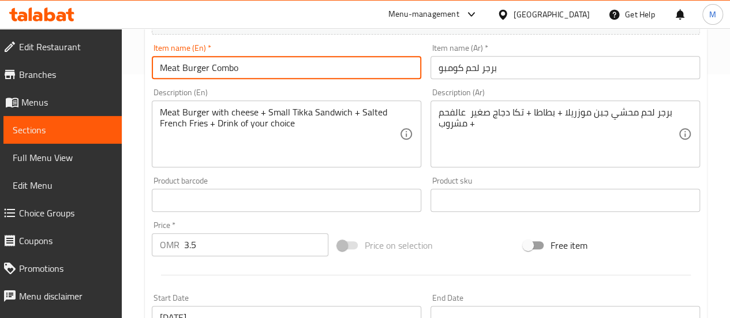
drag, startPoint x: 207, startPoint y: 67, endPoint x: 145, endPoint y: 69, distance: 61.8
click at [145, 69] on div "Update Meat Burger Combo Change Image Size: 1200 x 800 px / Image formats: jpg,…" at bounding box center [426, 269] width 562 height 802
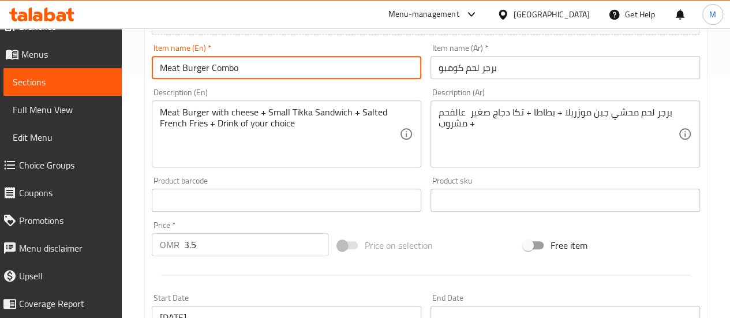
scroll to position [49, 0]
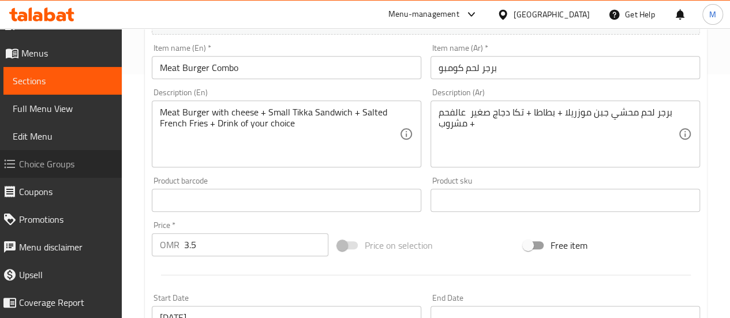
click at [65, 166] on span "Choice Groups" at bounding box center [65, 164] width 93 height 14
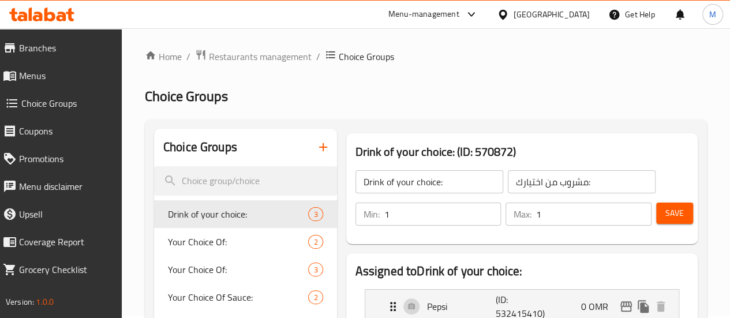
scroll to position [1, 0]
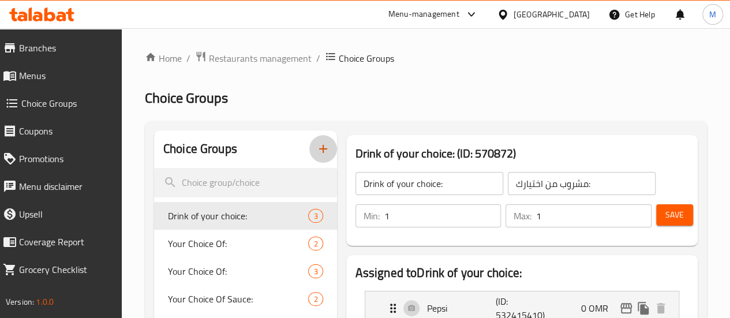
click at [319, 149] on icon "button" at bounding box center [323, 149] width 8 height 8
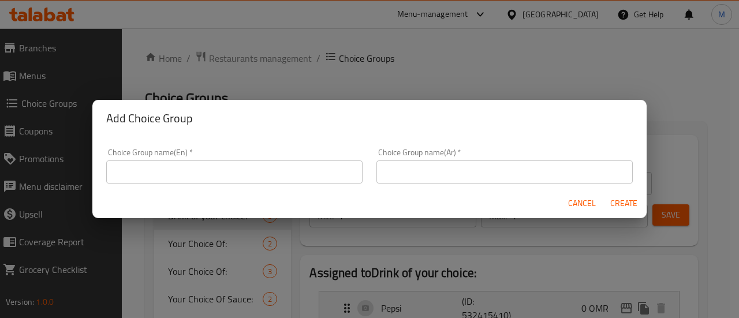
click at [303, 177] on input "text" at bounding box center [234, 171] width 256 height 23
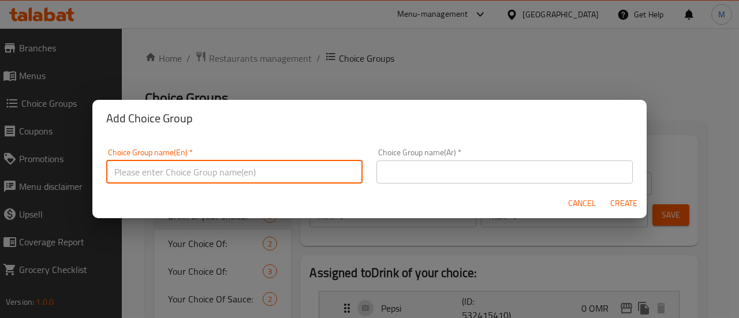
type input "Your choice of main"
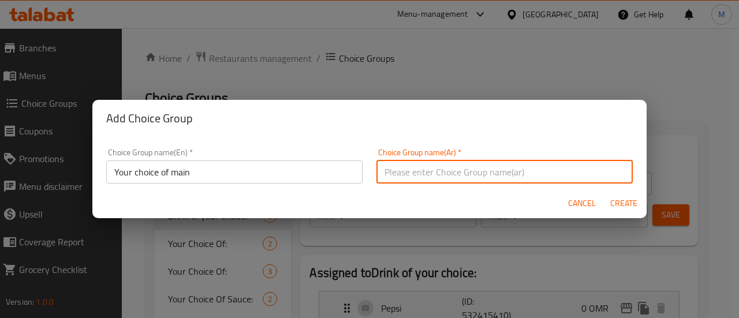
click at [455, 179] on input "text" at bounding box center [504, 171] width 256 height 23
type input "اختيارك من الطبق الجانبي 2"
click at [387, 171] on input "اختيارك من الطبق الجانبي 2" at bounding box center [504, 171] width 256 height 23
click at [403, 173] on input "text" at bounding box center [504, 171] width 256 height 23
type input "اختيارك من الطبق الرئيسي"
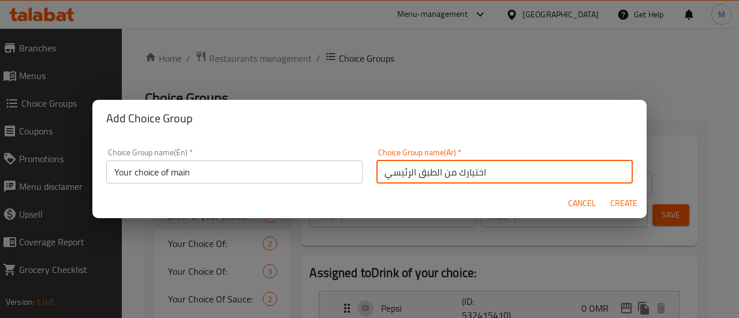
click at [612, 200] on span "Create" at bounding box center [623, 203] width 28 height 14
type input "Your choice of main"
type input "اختيارك من الطبق الرئيسي"
type input "0"
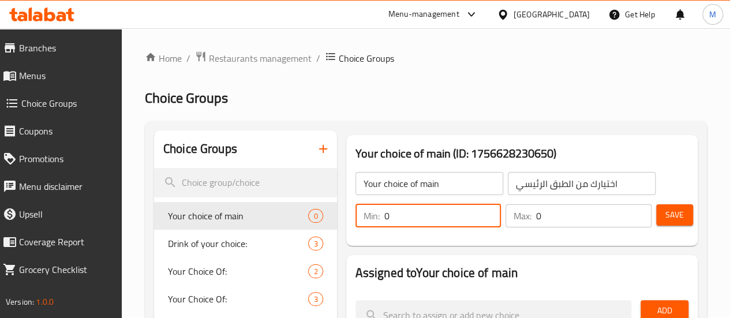
click at [384, 219] on input "0" at bounding box center [442, 215] width 117 height 23
type input "1"
click at [536, 219] on input "0" at bounding box center [593, 215] width 115 height 23
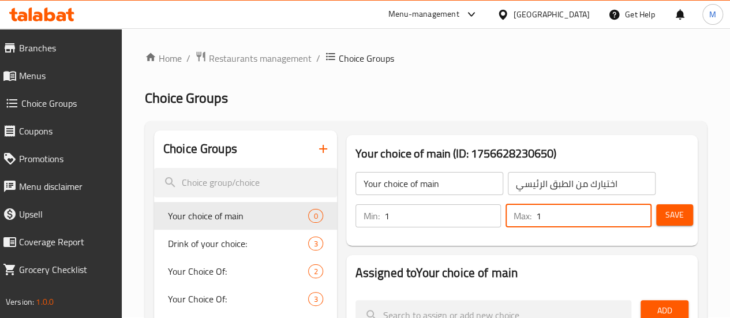
type input "1"
click at [672, 208] on span "Save" at bounding box center [674, 215] width 18 height 14
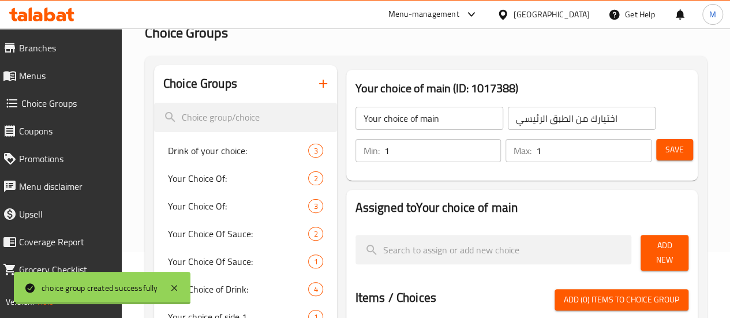
scroll to position [66, 0]
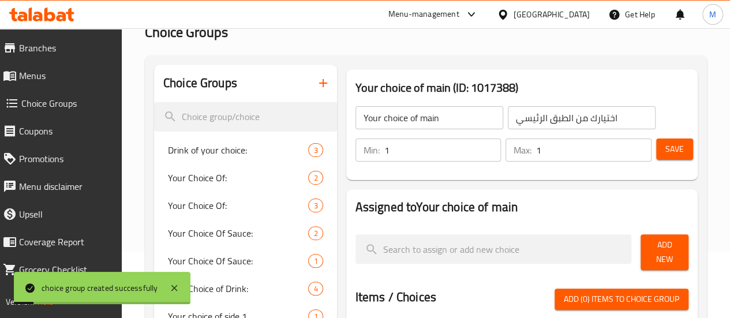
click at [661, 246] on span "Add New" at bounding box center [664, 252] width 29 height 29
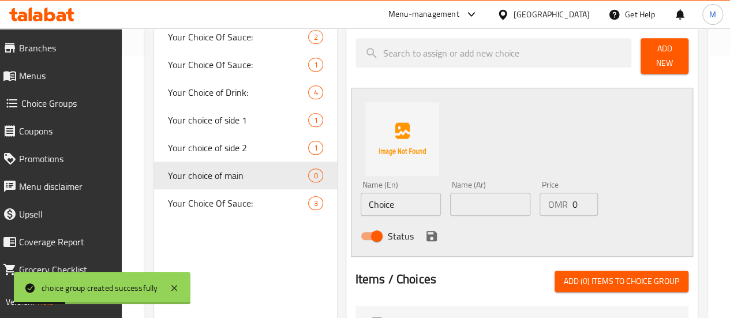
scroll to position [263, 0]
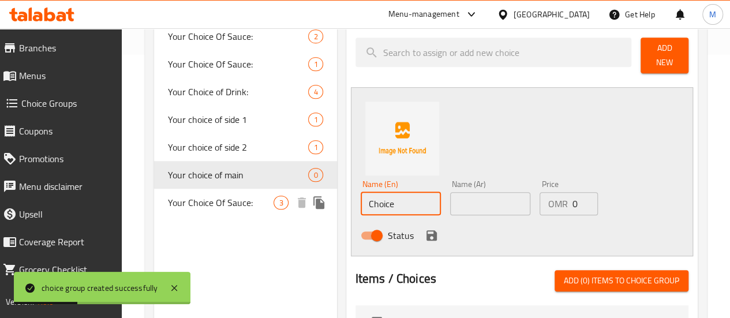
drag, startPoint x: 350, startPoint y: 193, endPoint x: 284, endPoint y: 196, distance: 65.8
click at [284, 196] on div "Choice Groups Drink of your choice: 3 Your Choice Of: 2 Your Choice Of: 3 Your …" at bounding box center [428, 227] width 548 height 718
paste input "Meat Burger"
type input "Meat Burger"
click at [450, 197] on input "text" at bounding box center [490, 203] width 80 height 23
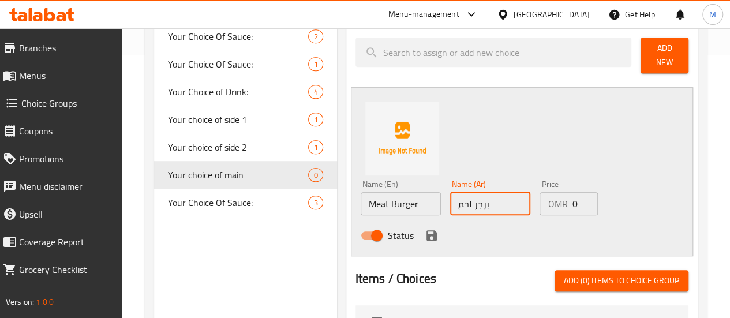
type input "برجر لحم"
click at [520, 164] on div "Name (En) Meat Burger Name (En) Name (Ar) برجر لحم Name (Ar) Price OMR 0 Price …" at bounding box center [522, 171] width 342 height 169
click at [425, 228] on icon "save" at bounding box center [432, 235] width 14 height 14
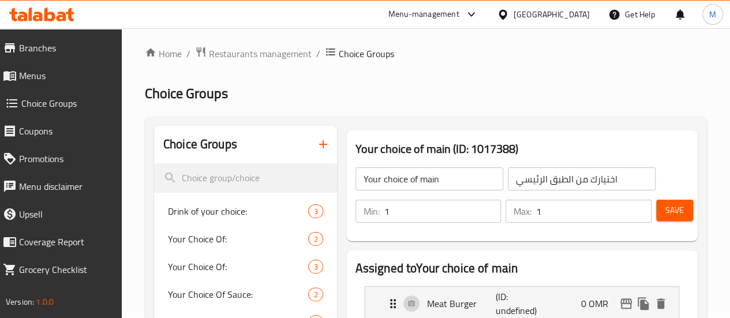
scroll to position [0, 0]
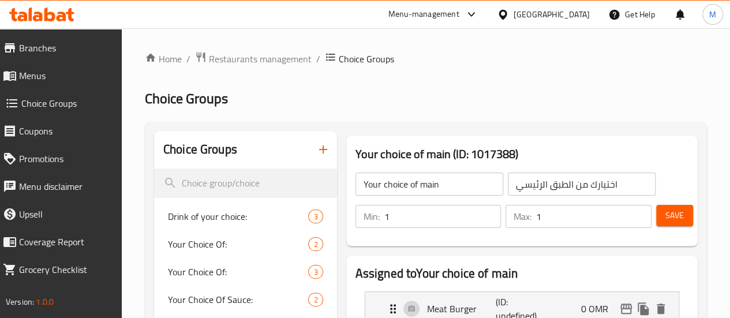
click at [665, 216] on span "Save" at bounding box center [674, 215] width 18 height 14
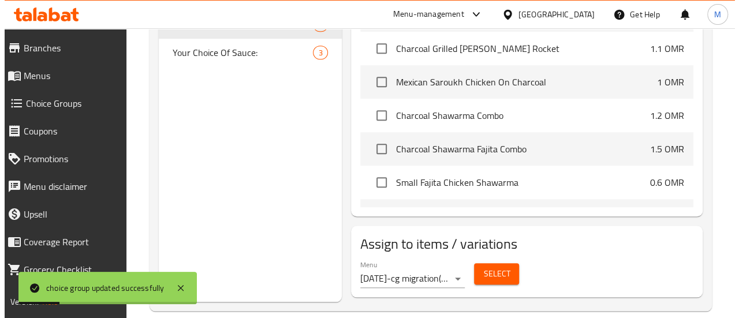
scroll to position [422, 0]
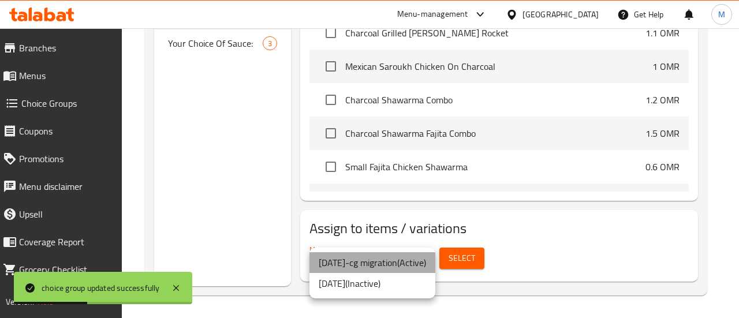
click at [404, 258] on li "[DATE]-cg migration ( Active )" at bounding box center [372, 262] width 126 height 21
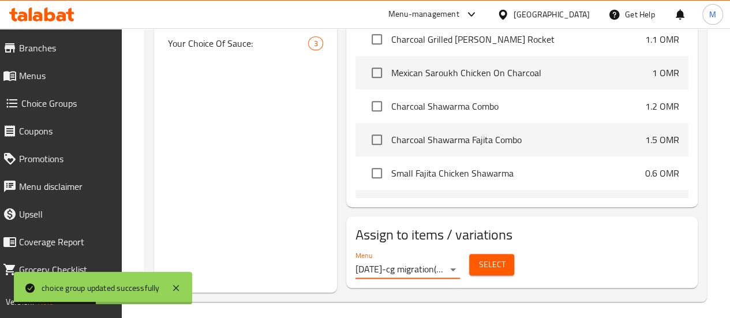
click at [478, 257] on span "Select" at bounding box center [491, 264] width 27 height 14
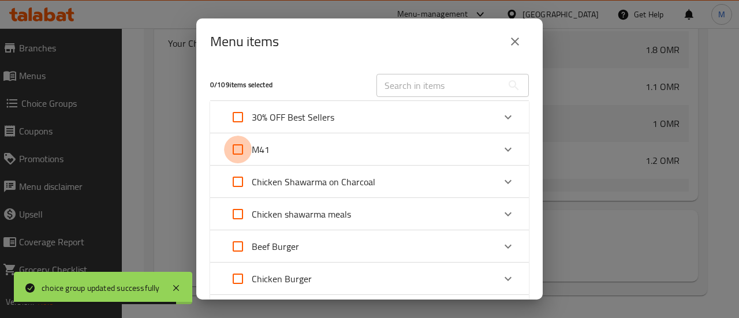
click at [225, 145] on input "Expand" at bounding box center [238, 150] width 28 height 28
checkbox input "true"
click at [391, 147] on div "M41" at bounding box center [359, 150] width 270 height 28
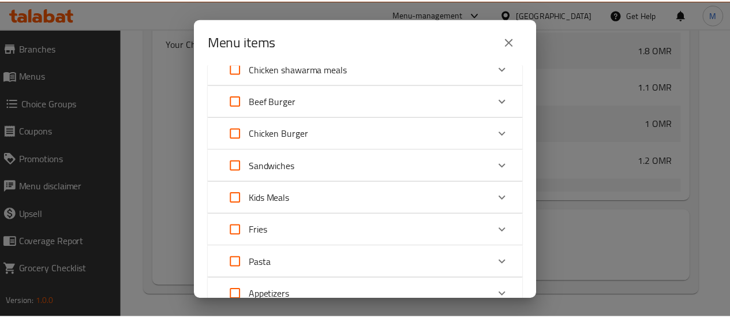
scroll to position [430, 0]
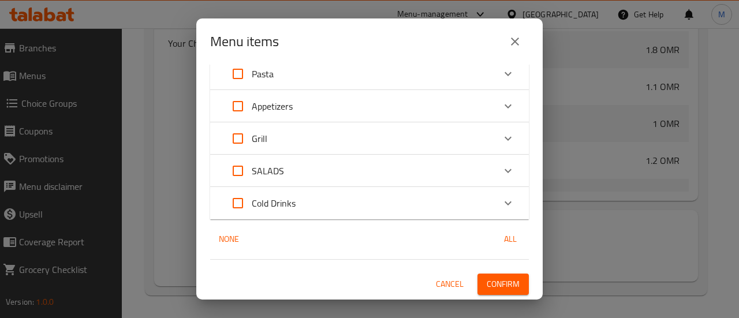
click at [503, 286] on span "Confirm" at bounding box center [502, 284] width 33 height 14
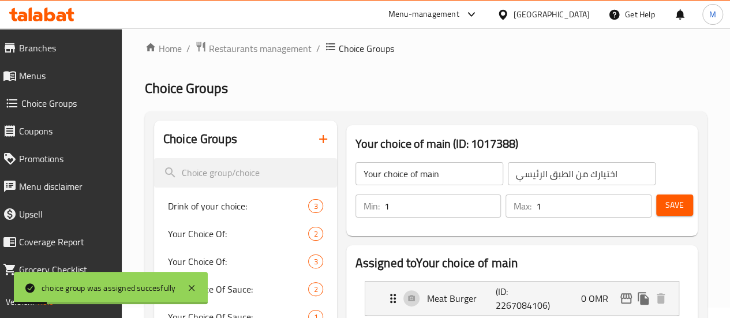
scroll to position [0, 0]
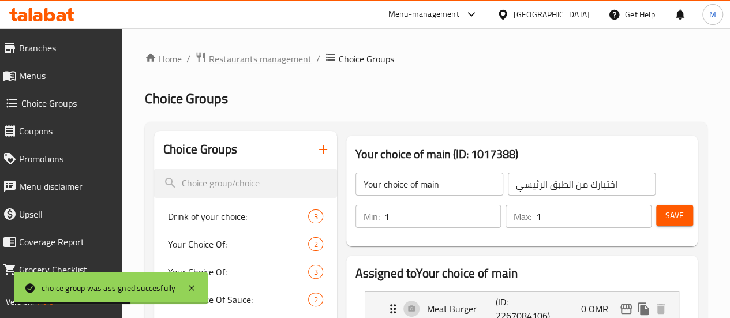
click at [272, 57] on span "Restaurants management" at bounding box center [260, 59] width 103 height 14
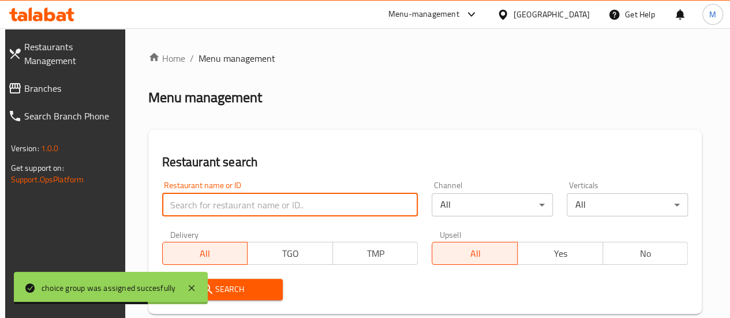
click at [250, 193] on input "search" at bounding box center [290, 204] width 256 height 23
paste input "679933"
type input "679933"
click button "Search" at bounding box center [222, 289] width 121 height 21
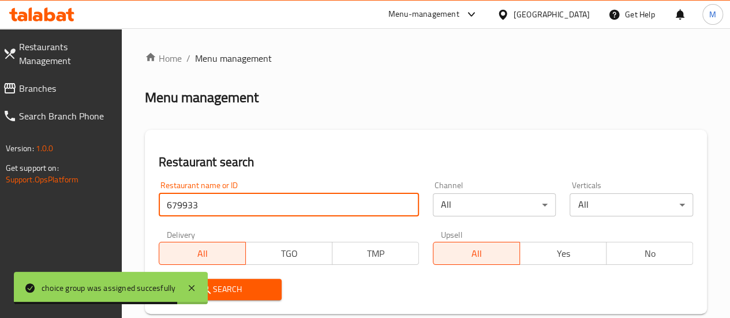
scroll to position [226, 0]
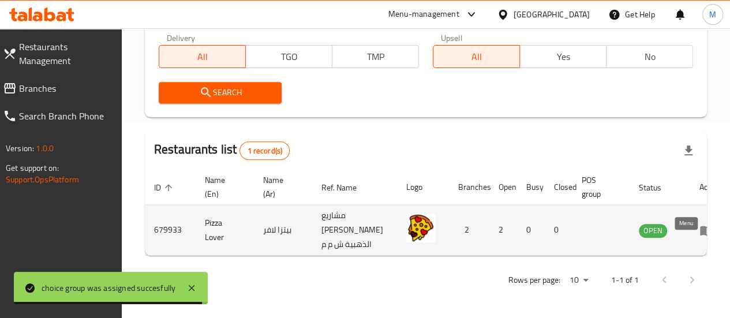
click at [699, 223] on icon "enhanced table" at bounding box center [706, 230] width 14 height 14
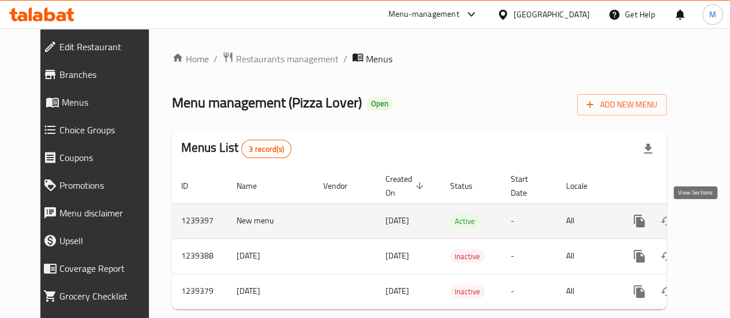
click at [709, 225] on link "enhanced table" at bounding box center [723, 221] width 28 height 28
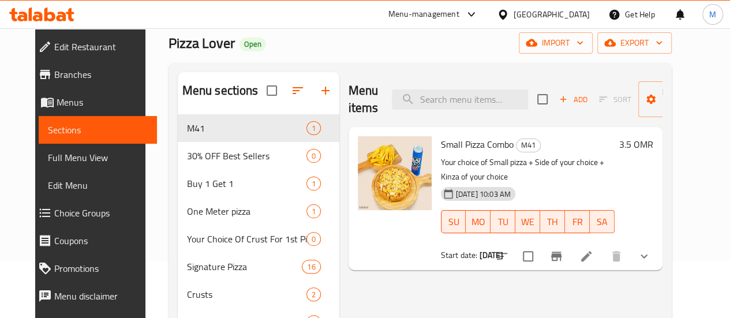
scroll to position [59, 0]
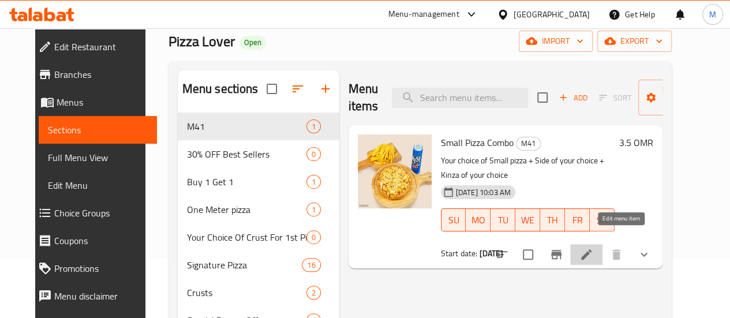
click at [591, 249] on icon at bounding box center [586, 254] width 10 height 10
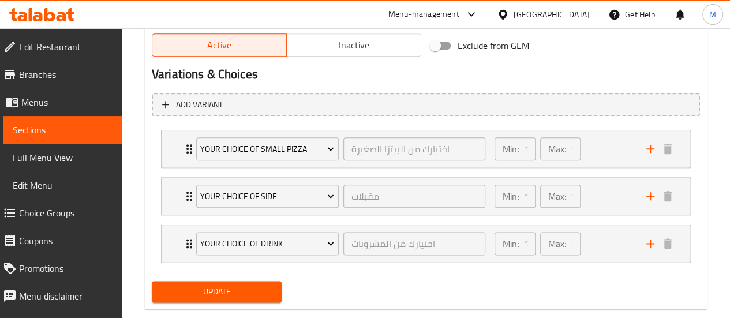
scroll to position [605, 0]
click at [604, 149] on div "Min: 1 ​ Max: 1 ​" at bounding box center [564, 148] width 152 height 37
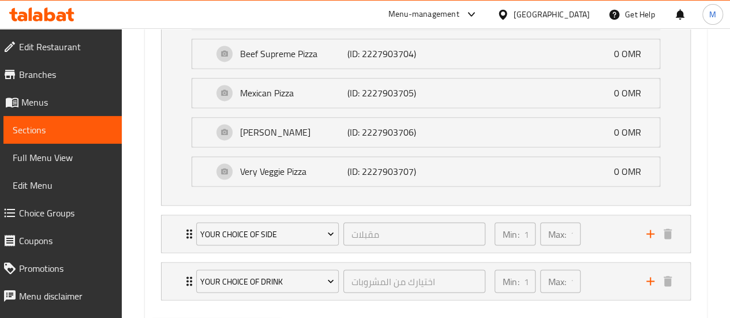
scroll to position [868, 0]
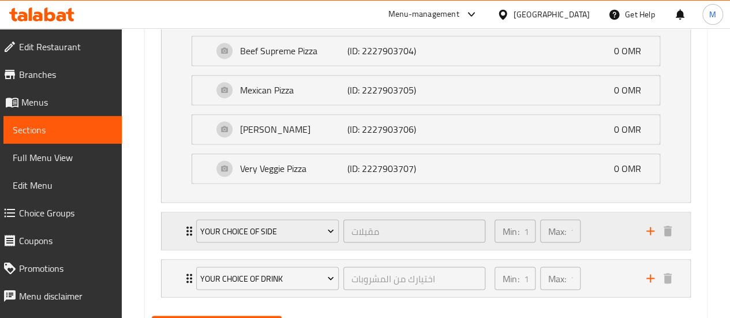
click at [600, 232] on div "Min: 1 ​ Max: 1 ​" at bounding box center [564, 230] width 152 height 37
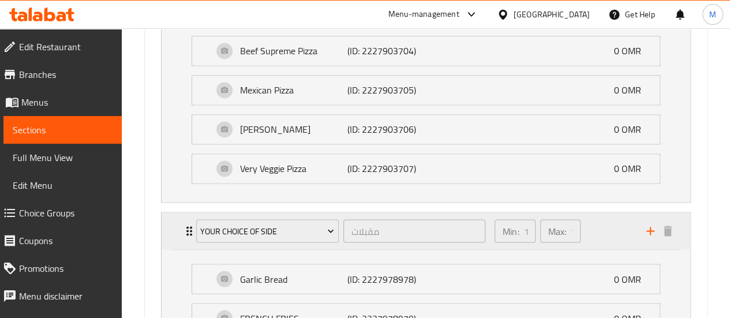
scroll to position [1024, 0]
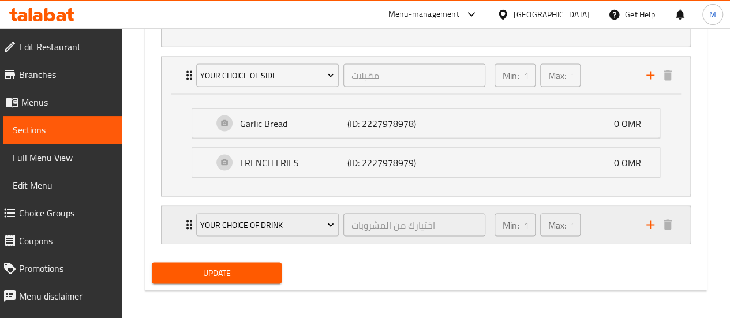
click at [598, 235] on div "Min: 1 ​ Max: 1 ​" at bounding box center [564, 224] width 152 height 37
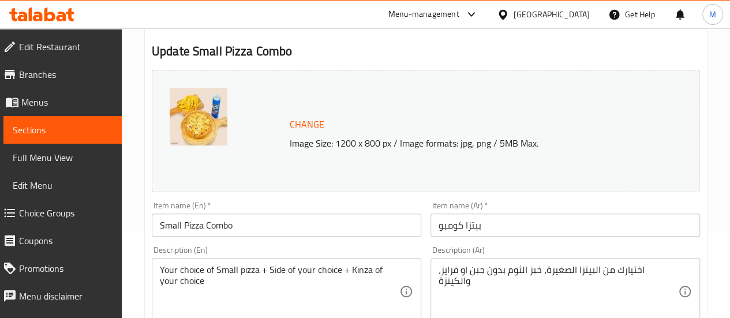
scroll to position [0, 0]
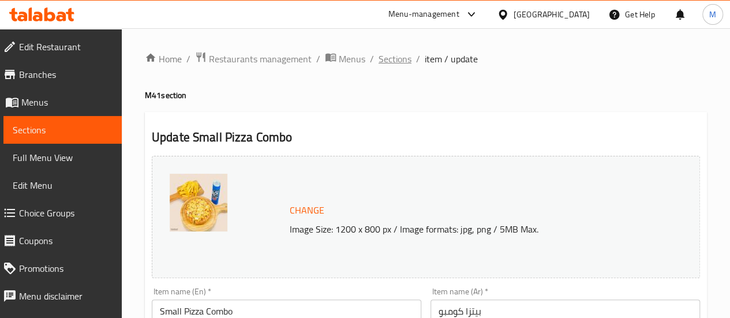
click at [393, 58] on span "Sections" at bounding box center [395, 59] width 33 height 14
